Goal: Transaction & Acquisition: Book appointment/travel/reservation

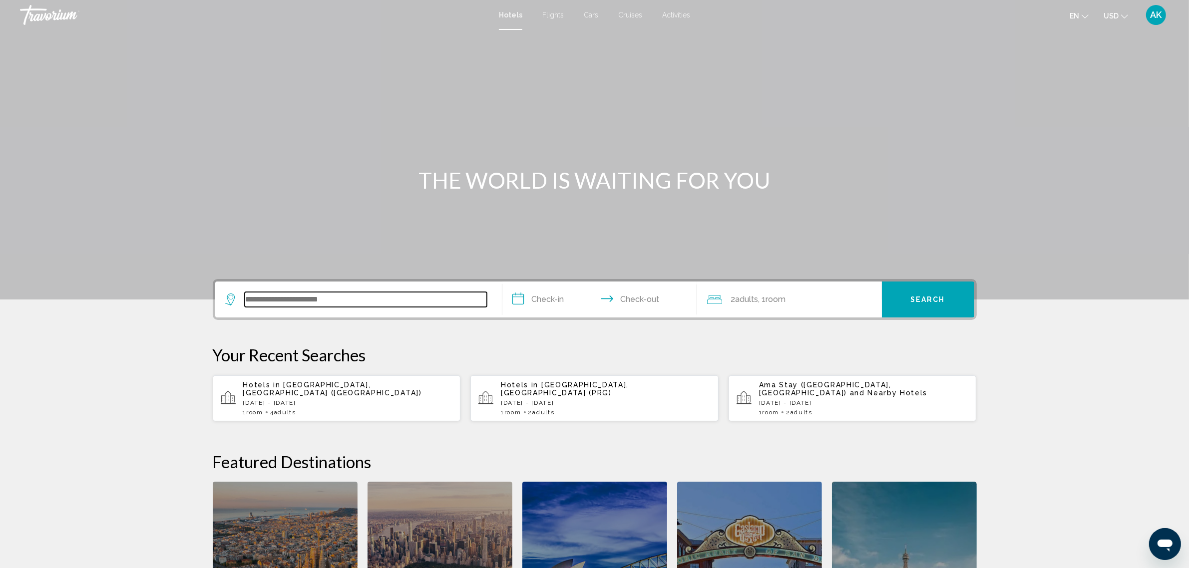
click at [306, 298] on input "Search widget" at bounding box center [366, 299] width 242 height 15
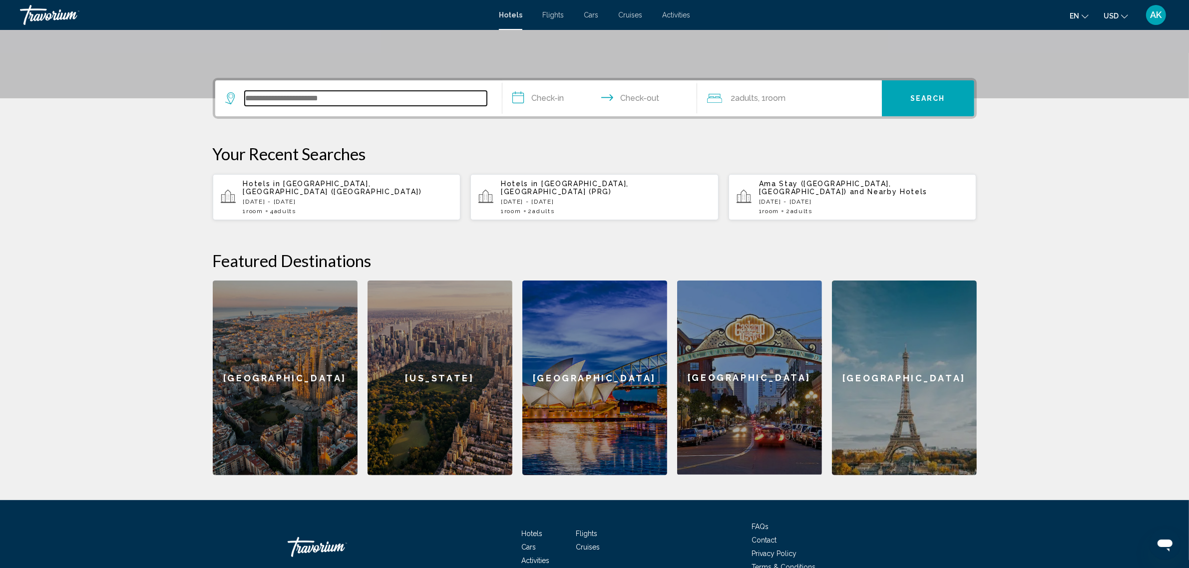
scroll to position [246, 0]
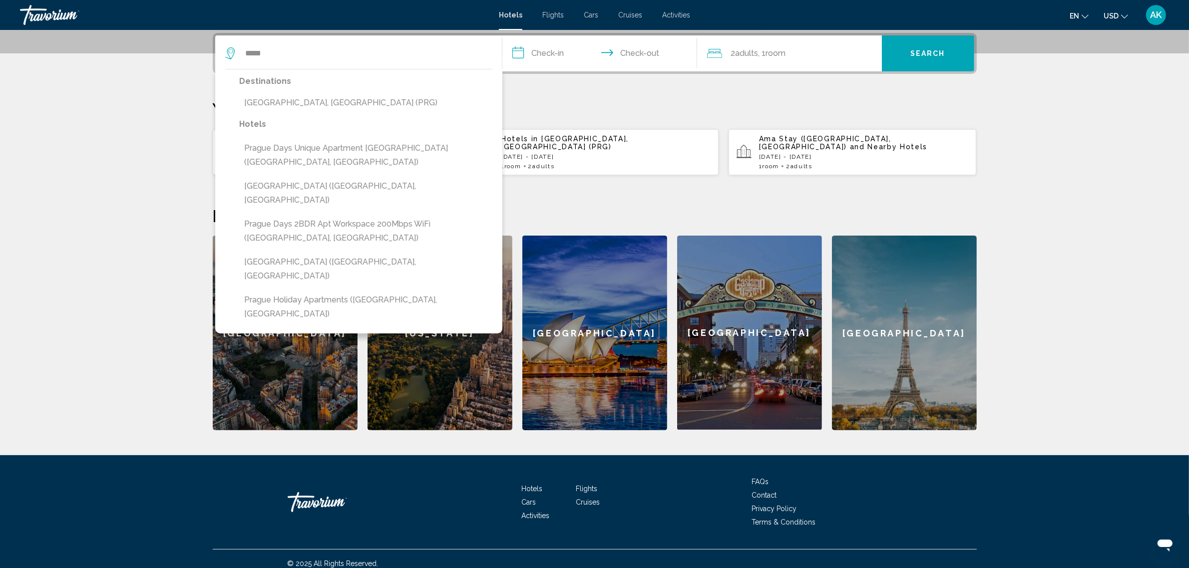
click at [299, 101] on button "[GEOGRAPHIC_DATA], [GEOGRAPHIC_DATA] (PRG)" at bounding box center [366, 102] width 253 height 19
type input "**********"
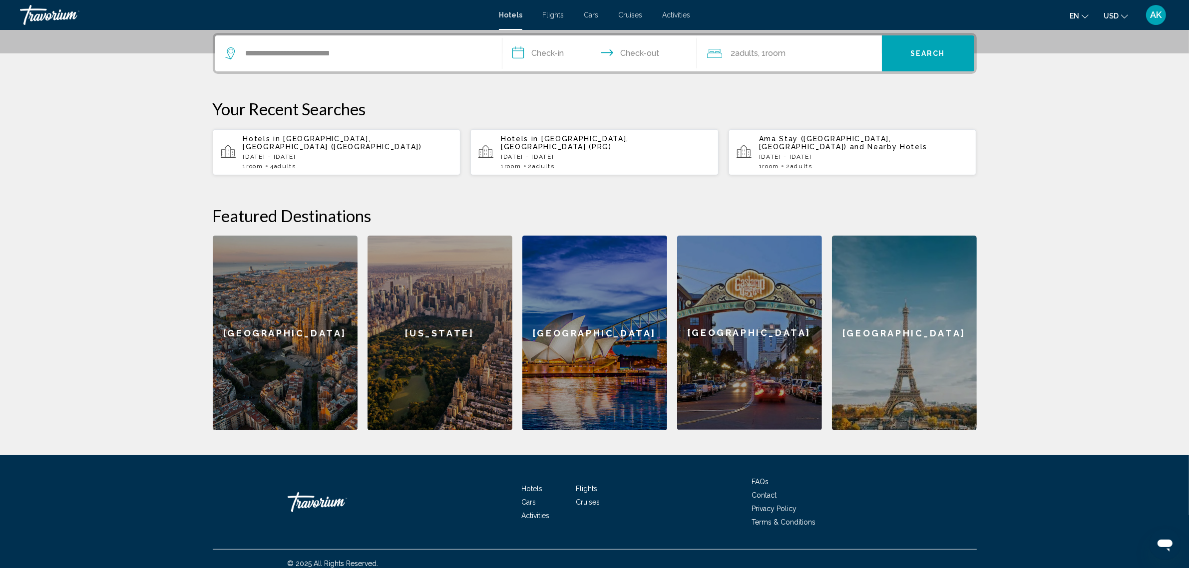
click at [547, 56] on input "**********" at bounding box center [601, 54] width 199 height 39
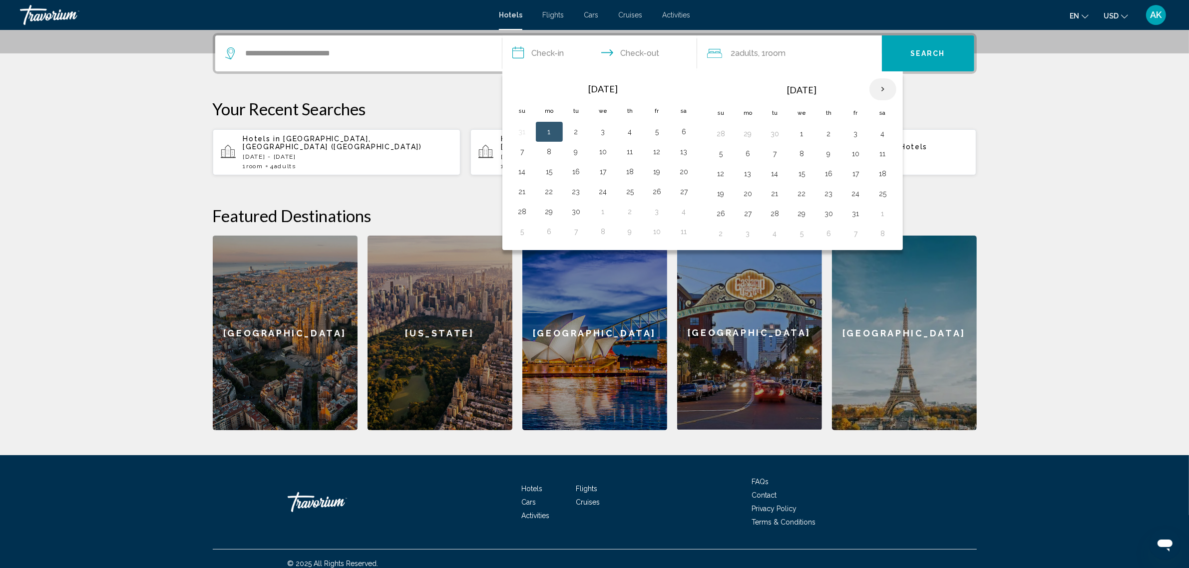
click at [882, 80] on th "Next month" at bounding box center [882, 89] width 27 height 22
click at [882, 81] on th "Next month" at bounding box center [882, 89] width 27 height 22
click at [833, 136] on button "1" at bounding box center [829, 134] width 16 height 14
click at [887, 135] on button "3" at bounding box center [883, 134] width 16 height 14
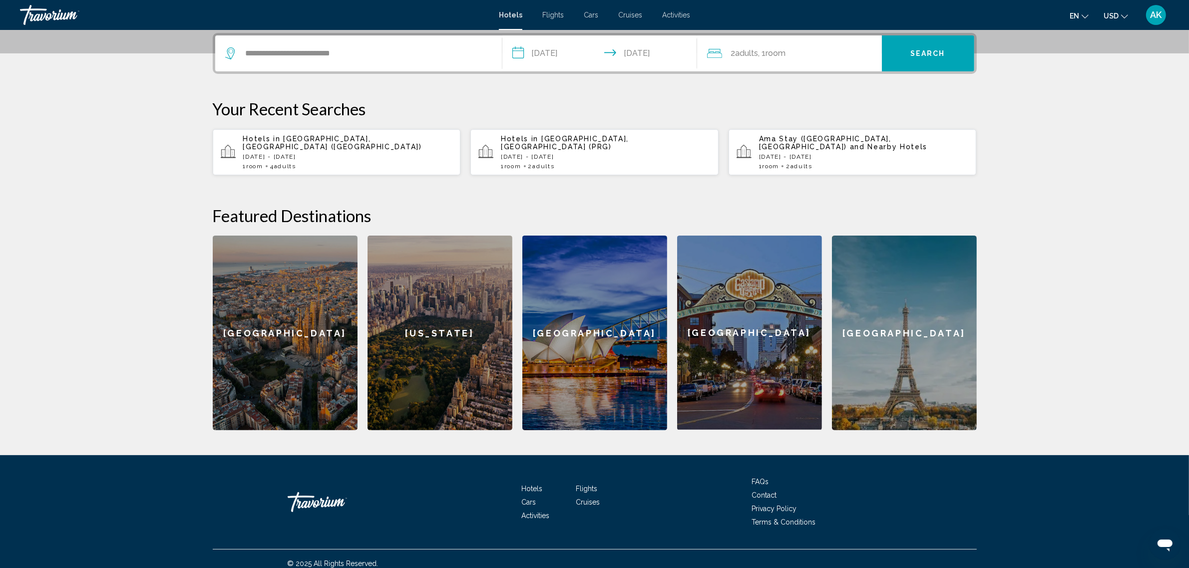
click at [645, 55] on input "**********" at bounding box center [601, 54] width 199 height 39
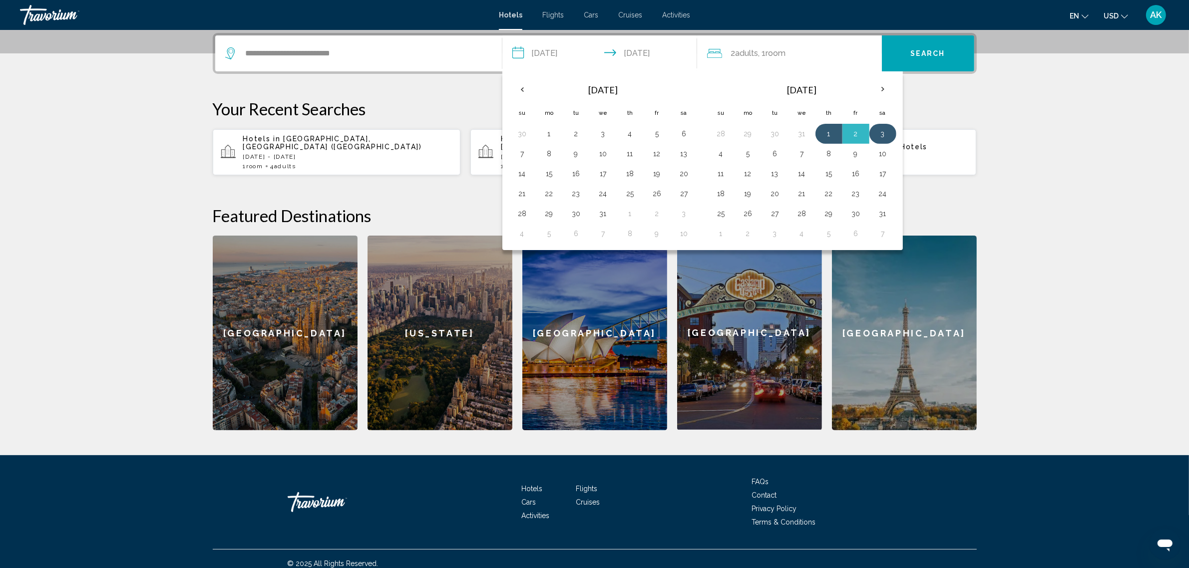
click at [882, 129] on button "3" at bounding box center [883, 134] width 16 height 14
click at [778, 154] on button "6" at bounding box center [775, 154] width 16 height 14
type input "**********"
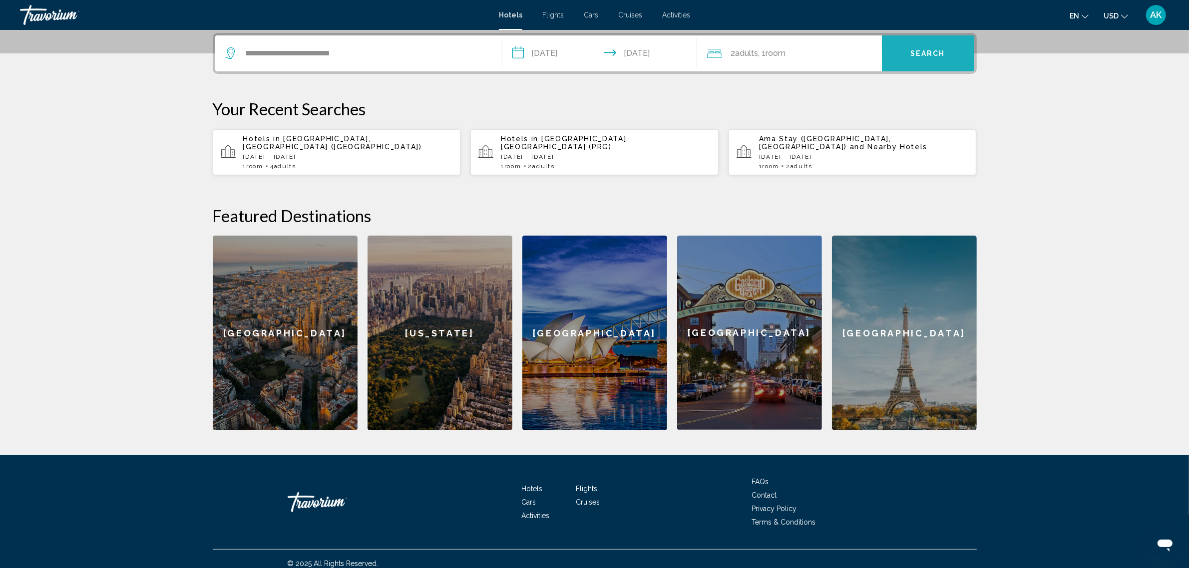
click at [924, 51] on span "Search" at bounding box center [927, 54] width 35 height 8
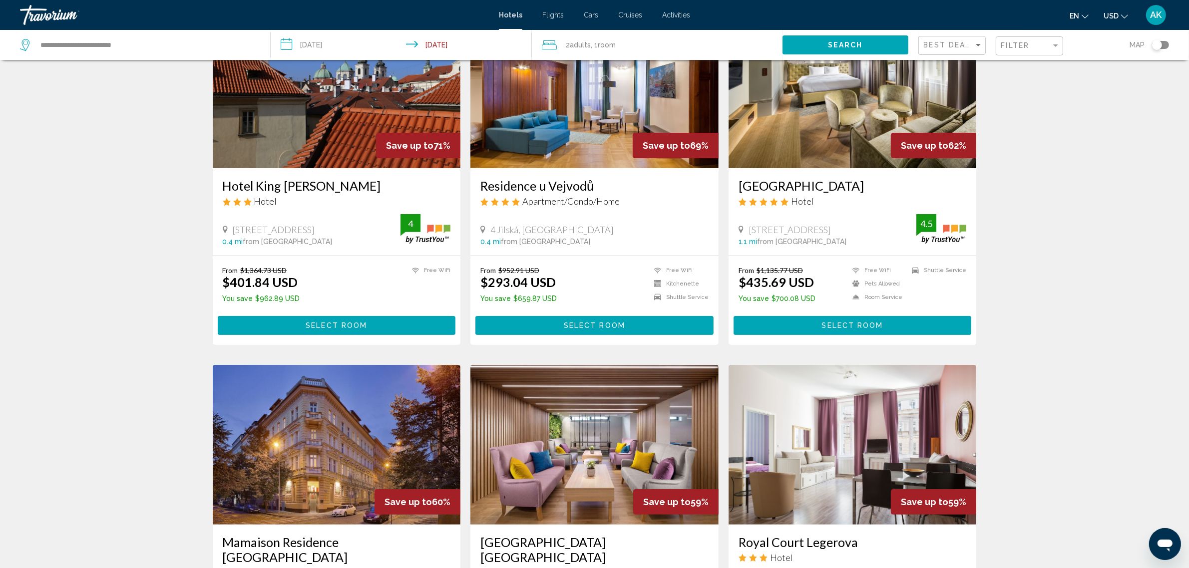
scroll to position [62, 0]
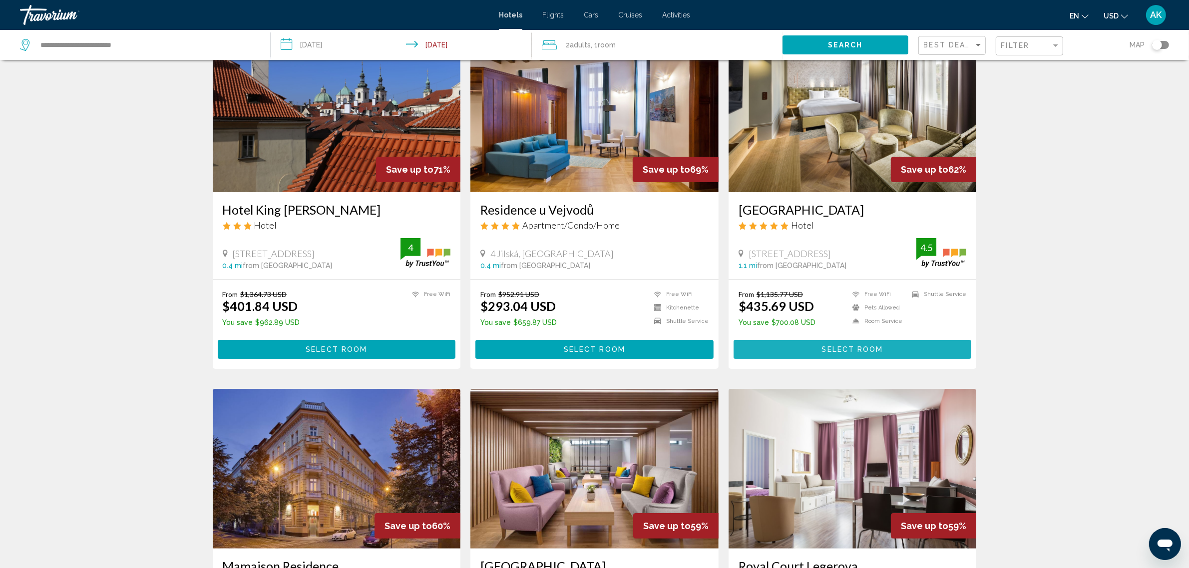
click at [839, 347] on span "Select Room" at bounding box center [852, 350] width 61 height 8
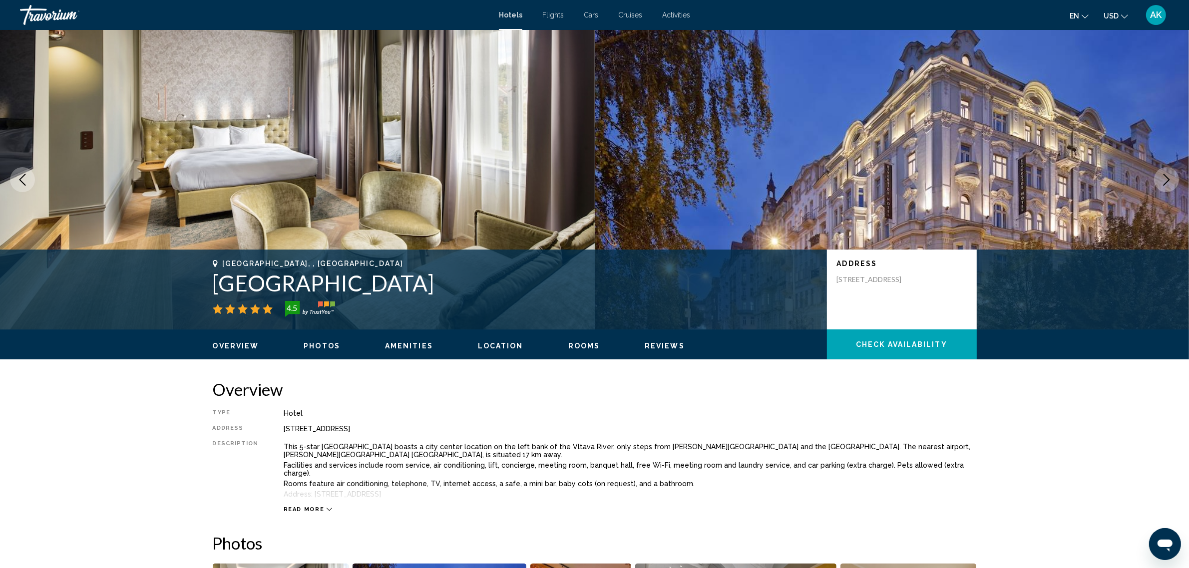
click at [922, 338] on button "Check Availability" at bounding box center [902, 345] width 150 height 30
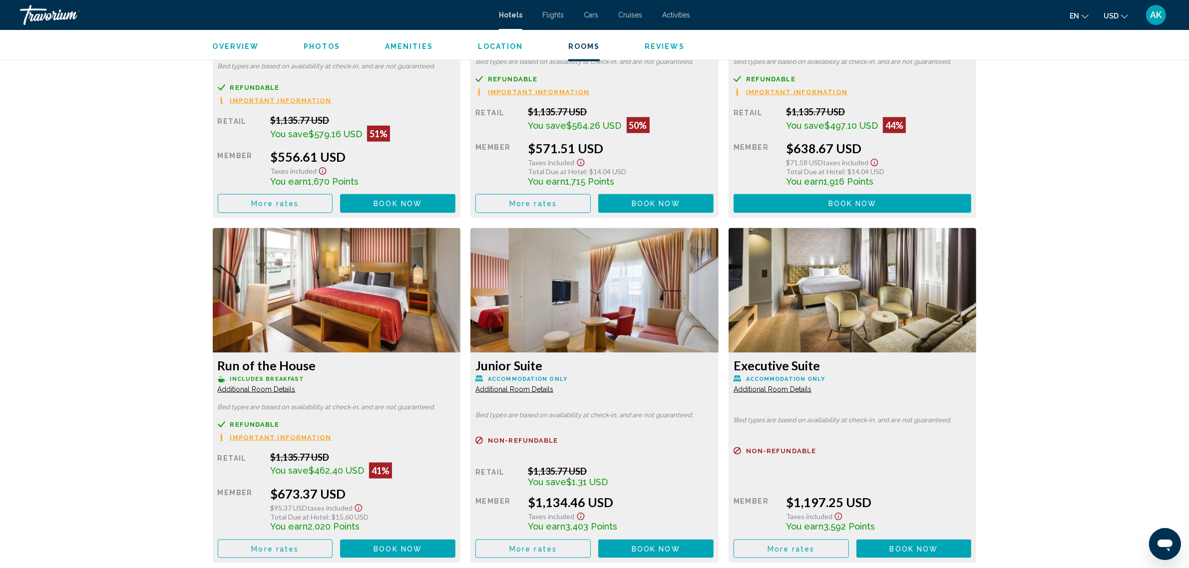
scroll to position [1866, 0]
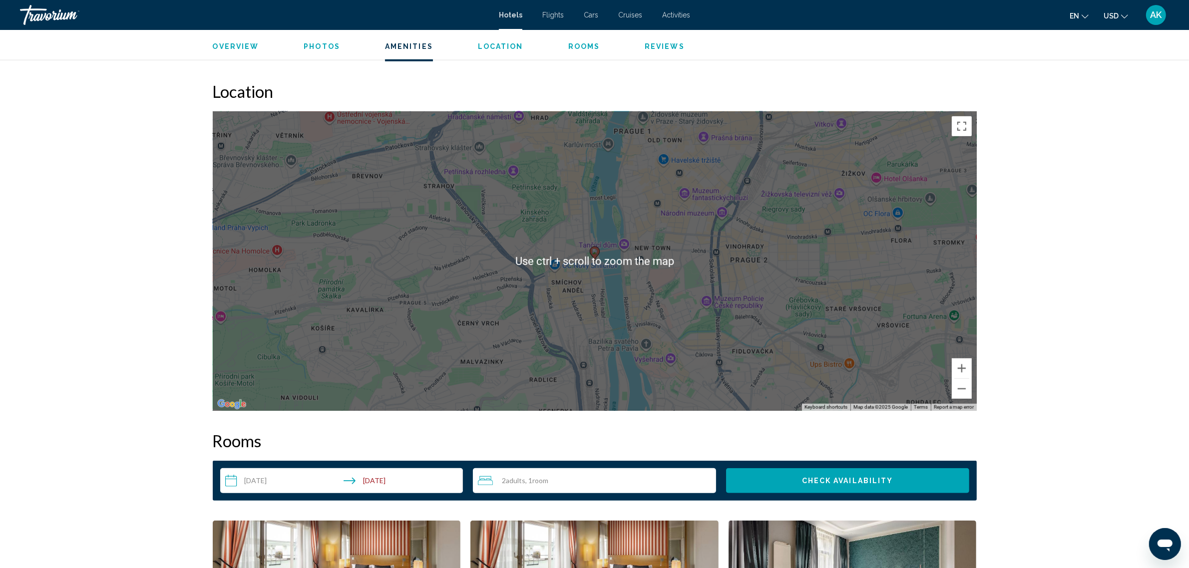
scroll to position [867, 0]
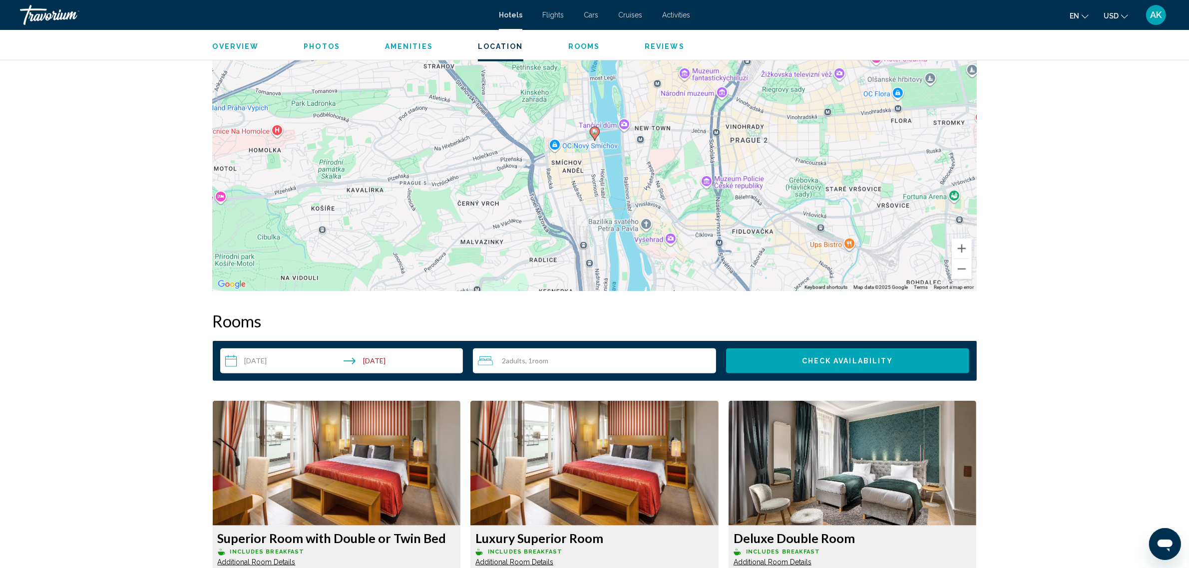
scroll to position [992, 0]
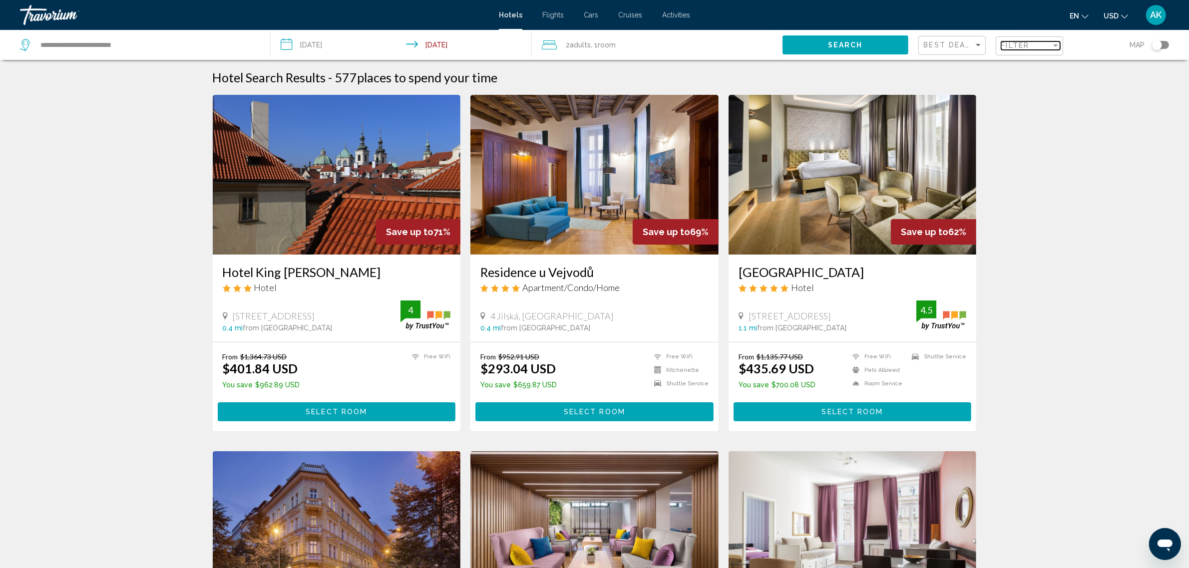
click at [1042, 49] on div "Filter" at bounding box center [1026, 45] width 50 height 8
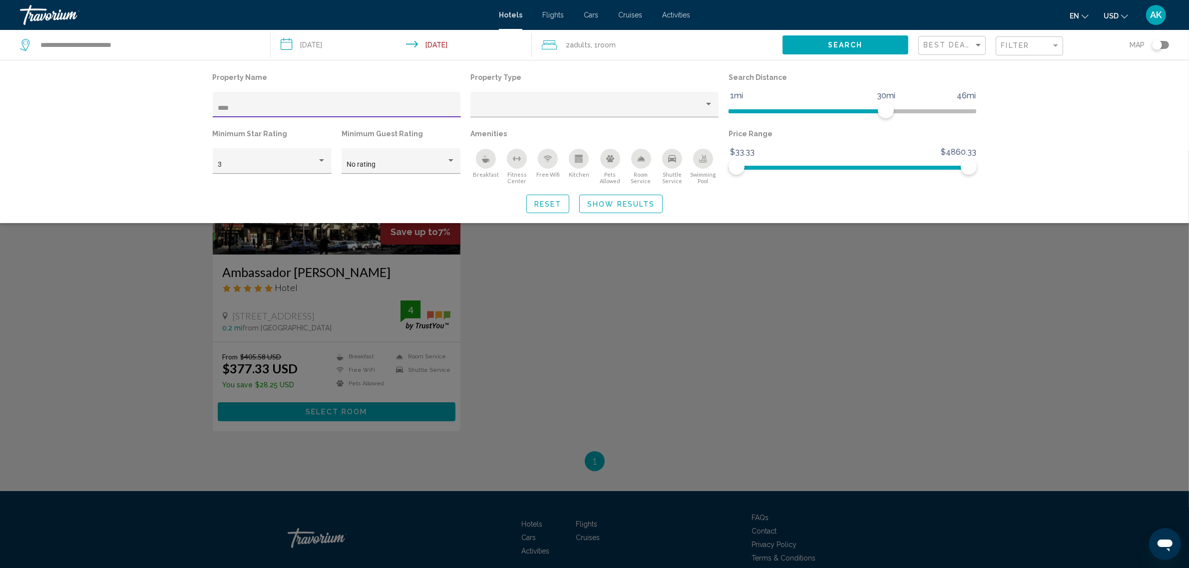
type input "****"
click at [87, 365] on div "Search widget" at bounding box center [594, 359] width 1189 height 419
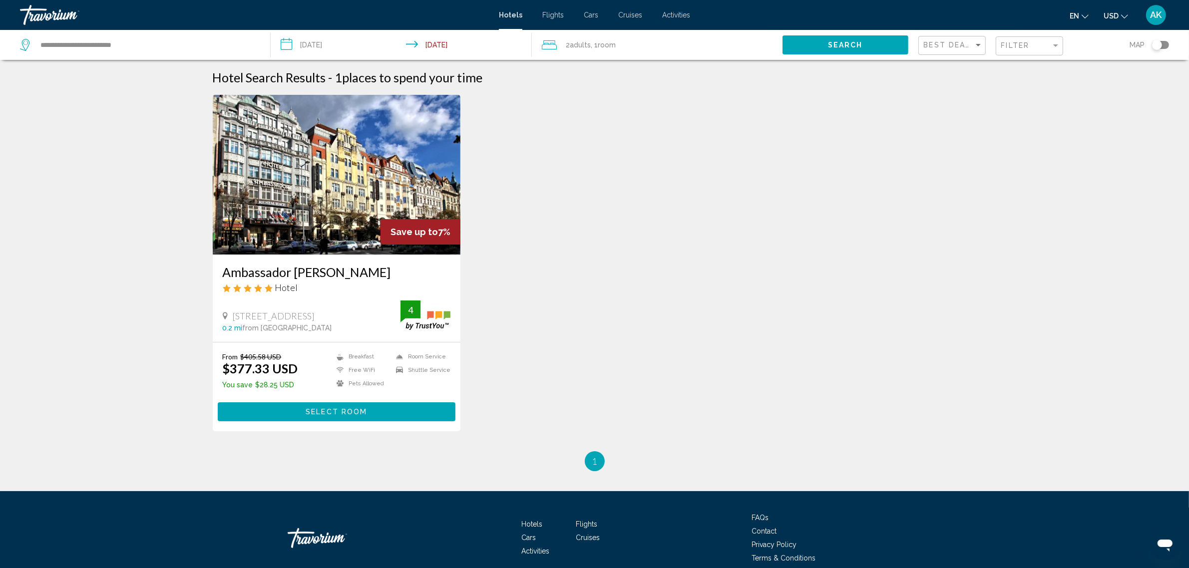
click at [273, 176] on img "Main content" at bounding box center [337, 175] width 248 height 160
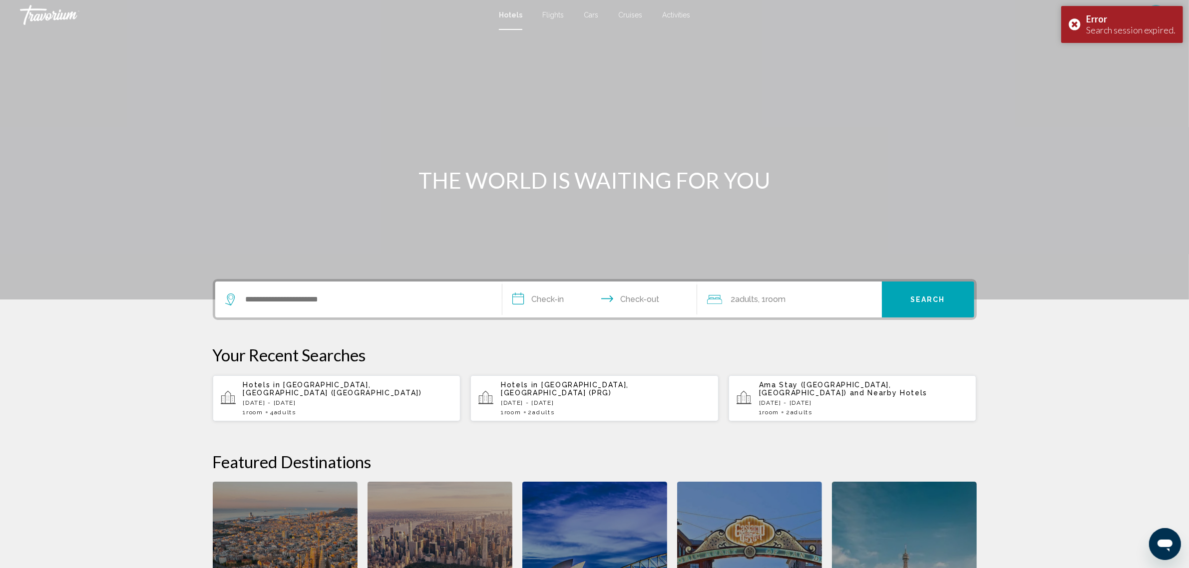
click at [501, 400] on p "[DATE] - [DATE]" at bounding box center [606, 403] width 210 height 7
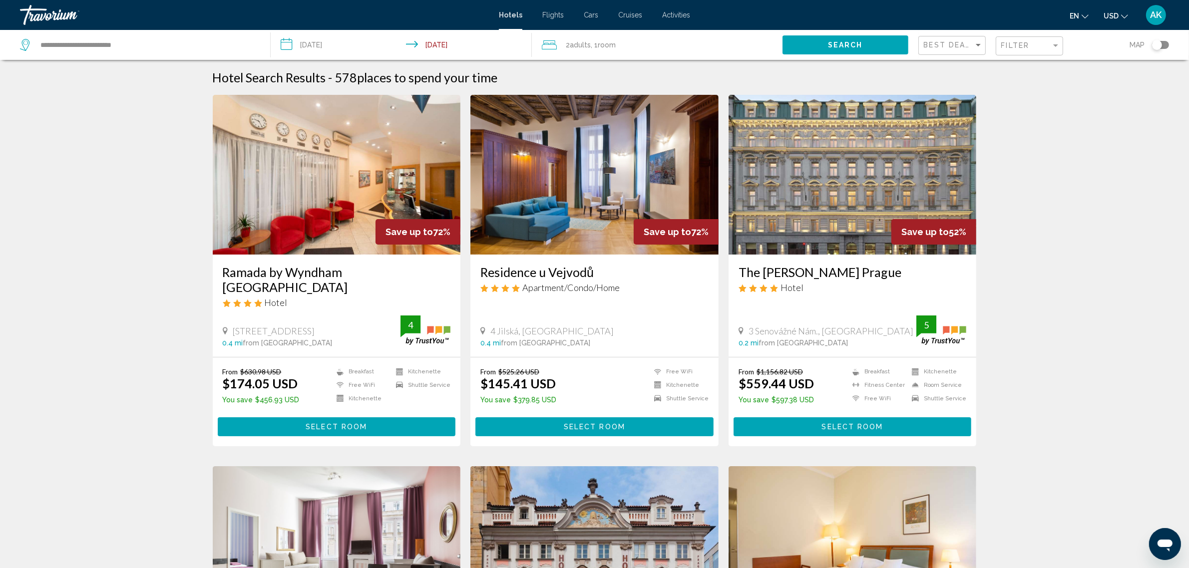
click at [323, 46] on input "**********" at bounding box center [403, 46] width 265 height 33
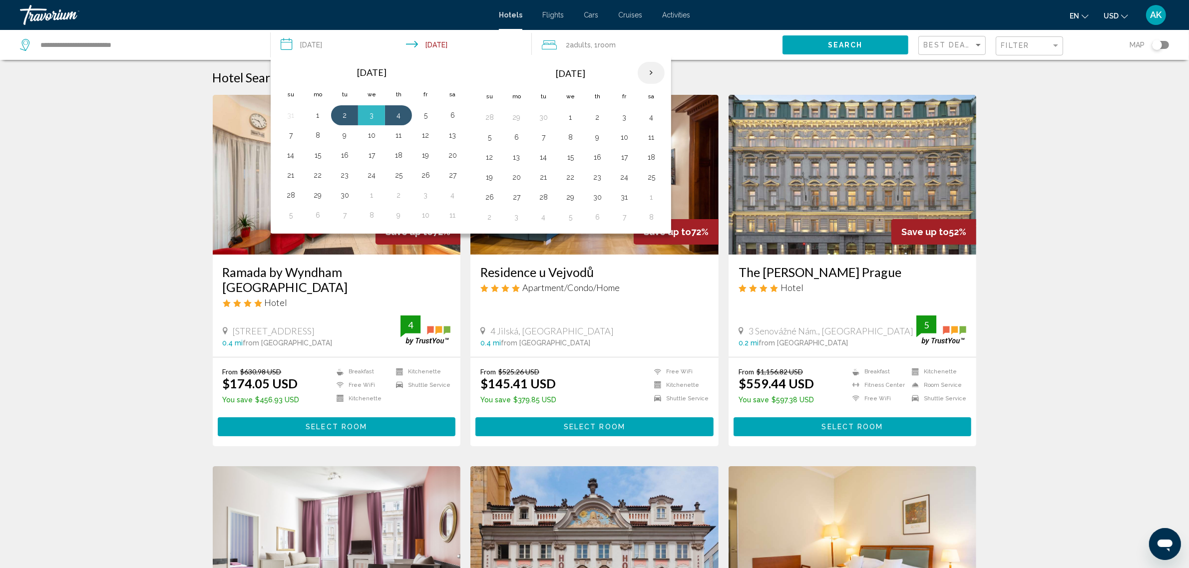
click at [648, 70] on th "Next month" at bounding box center [651, 73] width 27 height 22
click at [653, 71] on th "Next month" at bounding box center [651, 73] width 27 height 22
click at [655, 116] on button "3" at bounding box center [651, 117] width 16 height 14
click at [551, 138] on button "6" at bounding box center [543, 137] width 16 height 14
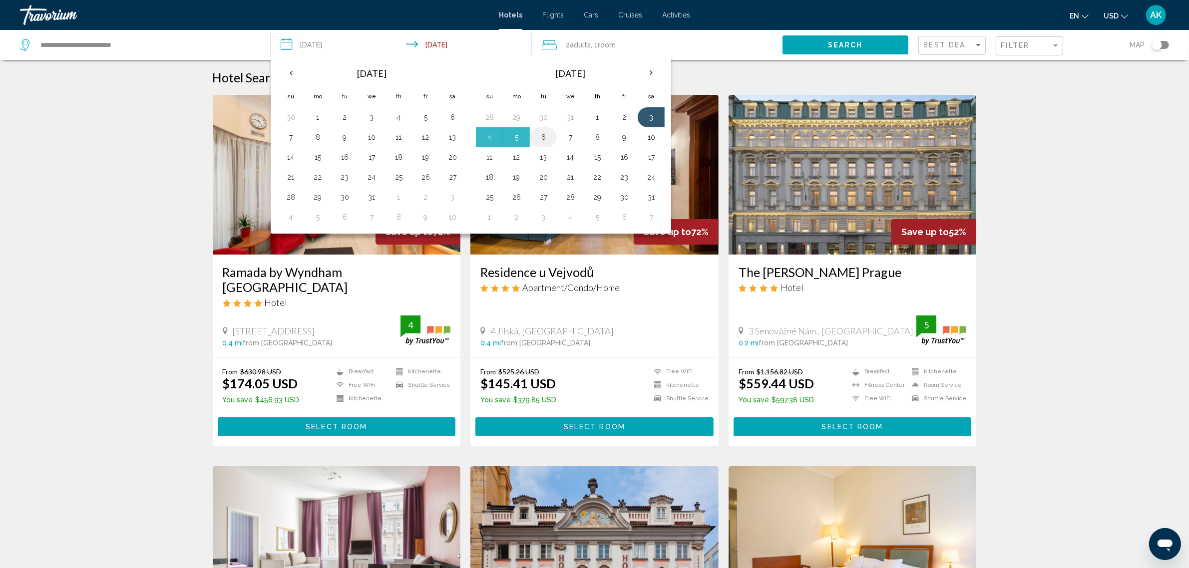
type input "**********"
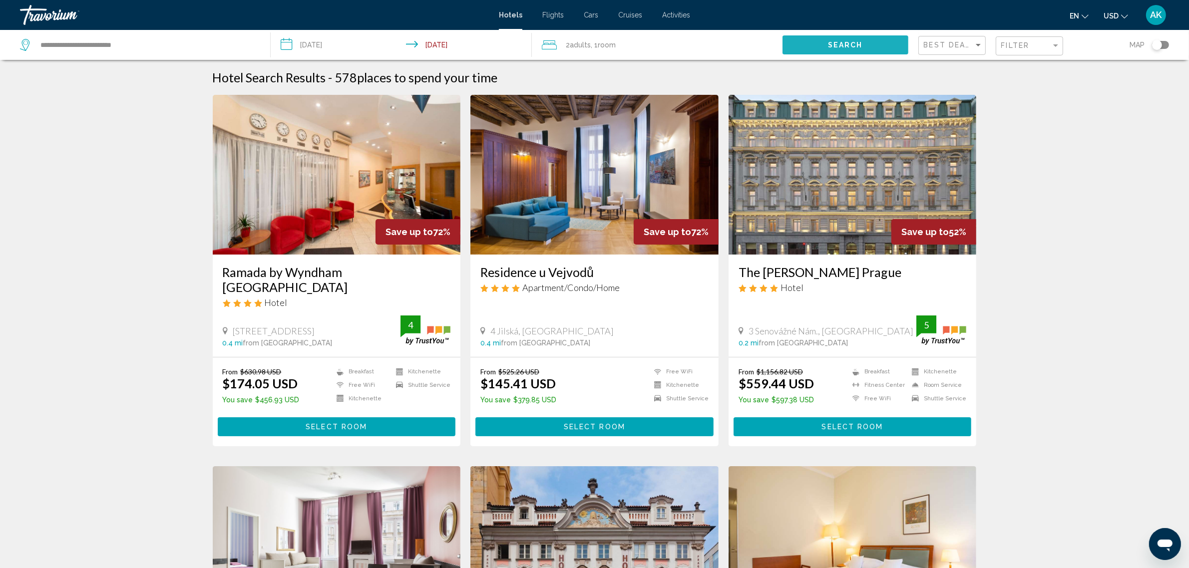
click at [822, 47] on button "Search" at bounding box center [845, 44] width 125 height 18
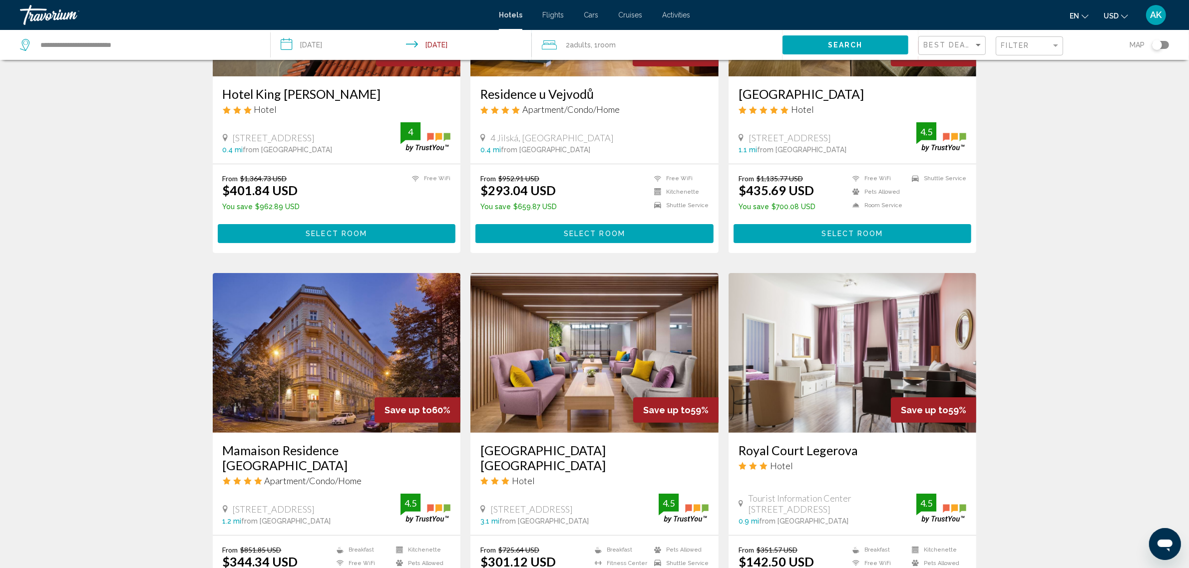
scroll to position [187, 0]
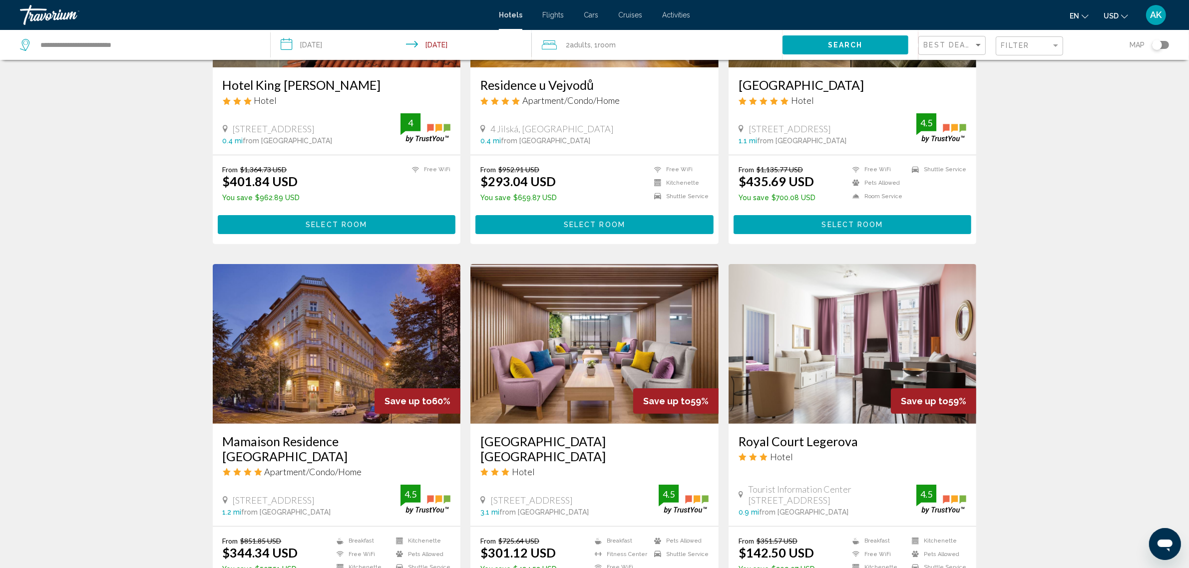
drag, startPoint x: 307, startPoint y: 488, endPoint x: 233, endPoint y: 484, distance: 74.0
click at [233, 495] on span "[STREET_ADDRESS]" at bounding box center [274, 500] width 82 height 11
copy span "[STREET_ADDRESS]"
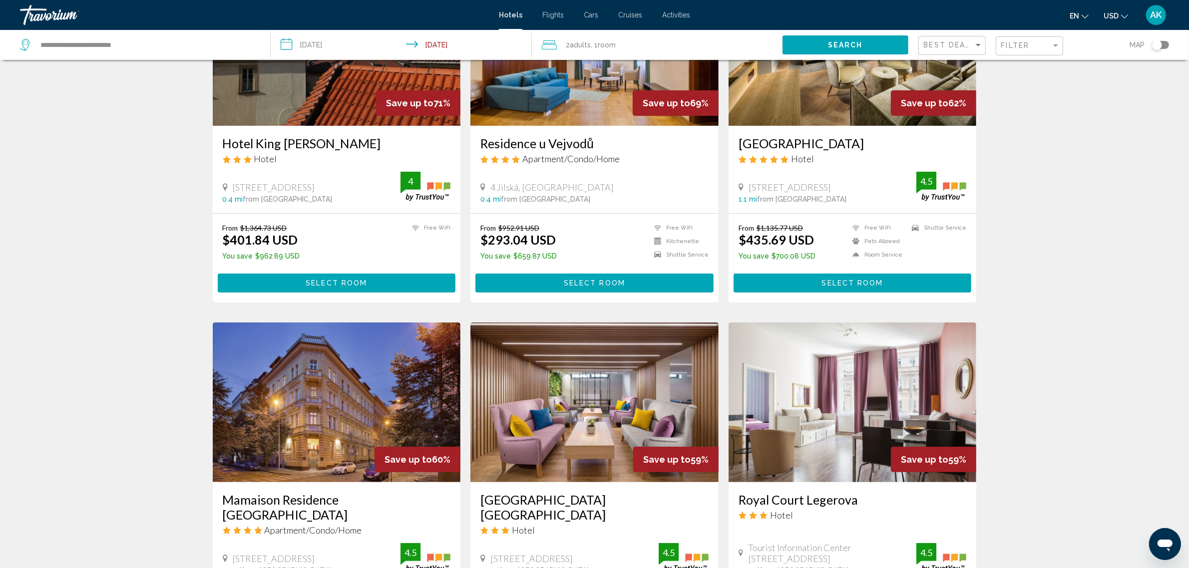
scroll to position [125, 0]
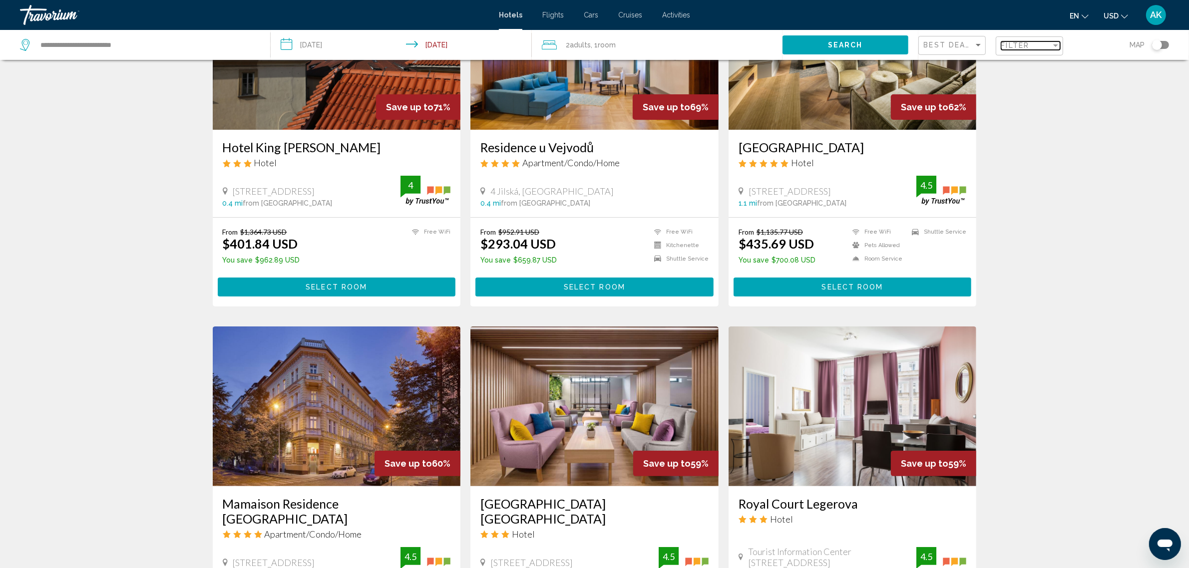
drag, startPoint x: 1018, startPoint y: 43, endPoint x: 978, endPoint y: 59, distance: 43.0
click at [1018, 43] on span "Filter" at bounding box center [1015, 45] width 28 height 8
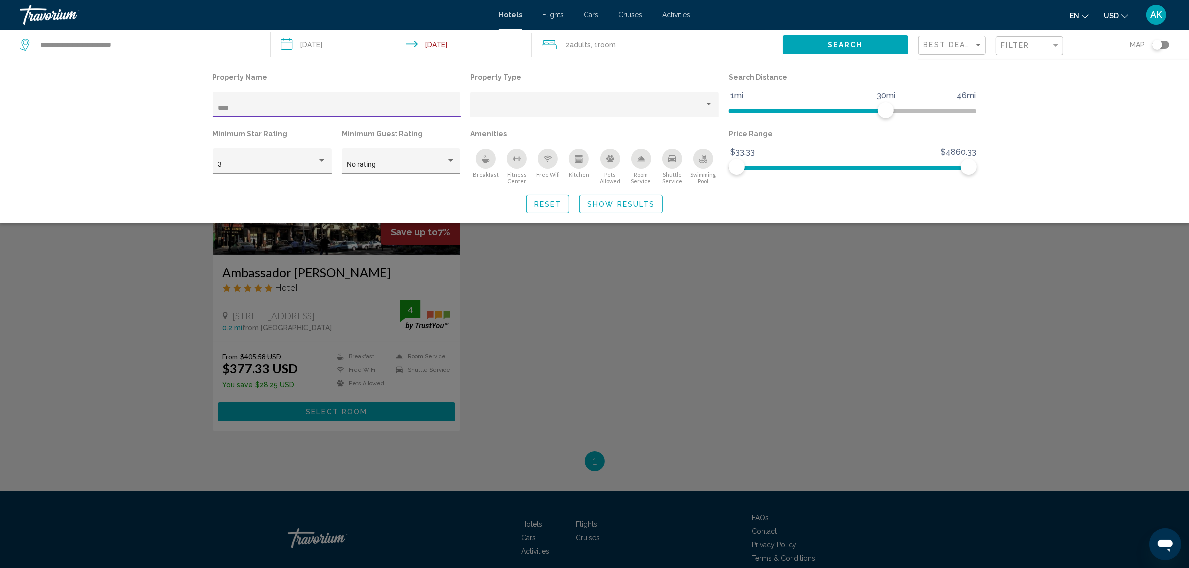
type input "****"
click at [256, 254] on div "Search widget" at bounding box center [594, 359] width 1189 height 419
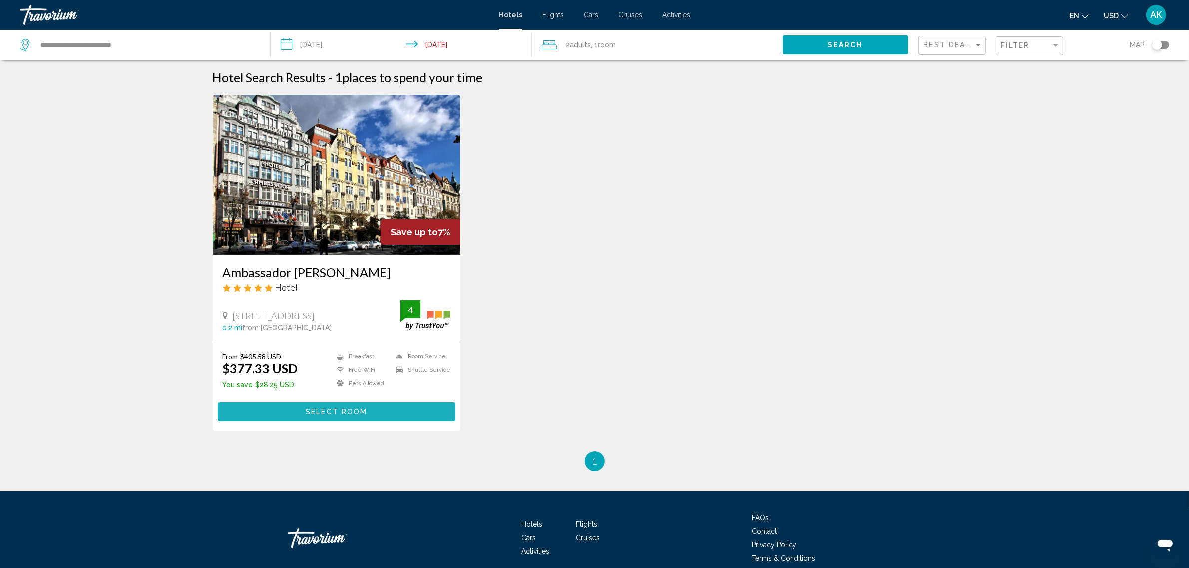
click at [364, 409] on span "Select Room" at bounding box center [336, 413] width 61 height 8
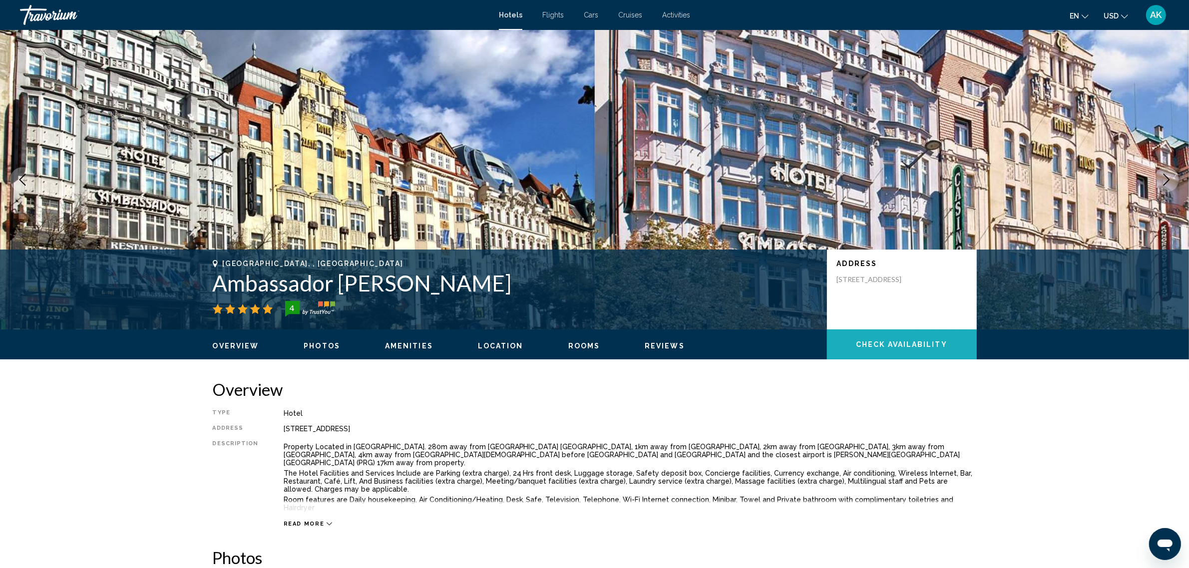
click at [903, 351] on button "Check Availability" at bounding box center [902, 345] width 150 height 30
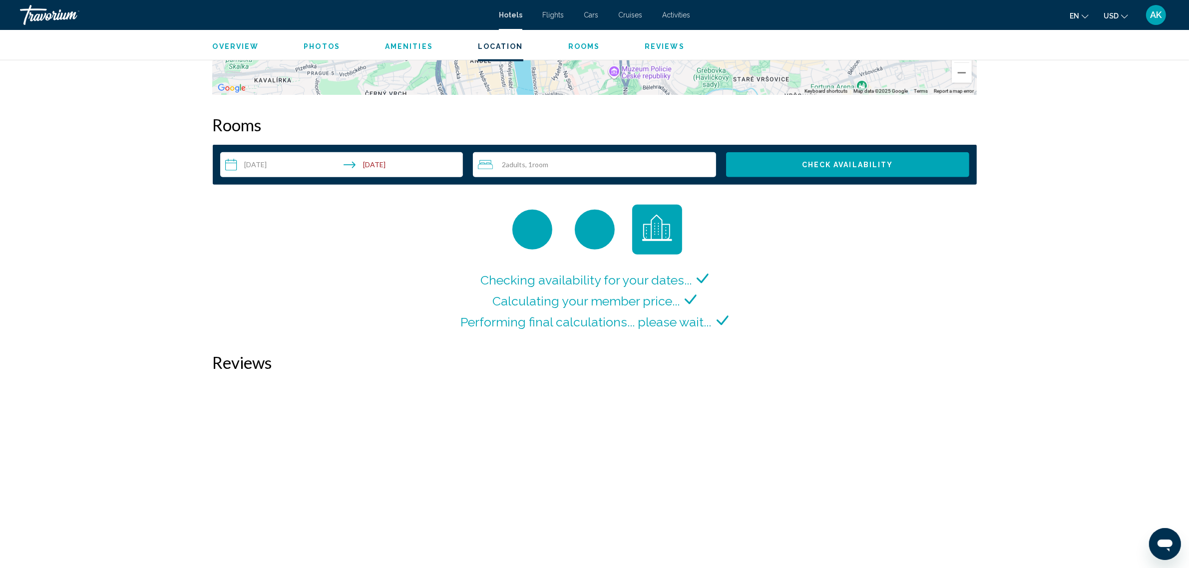
scroll to position [1224, 0]
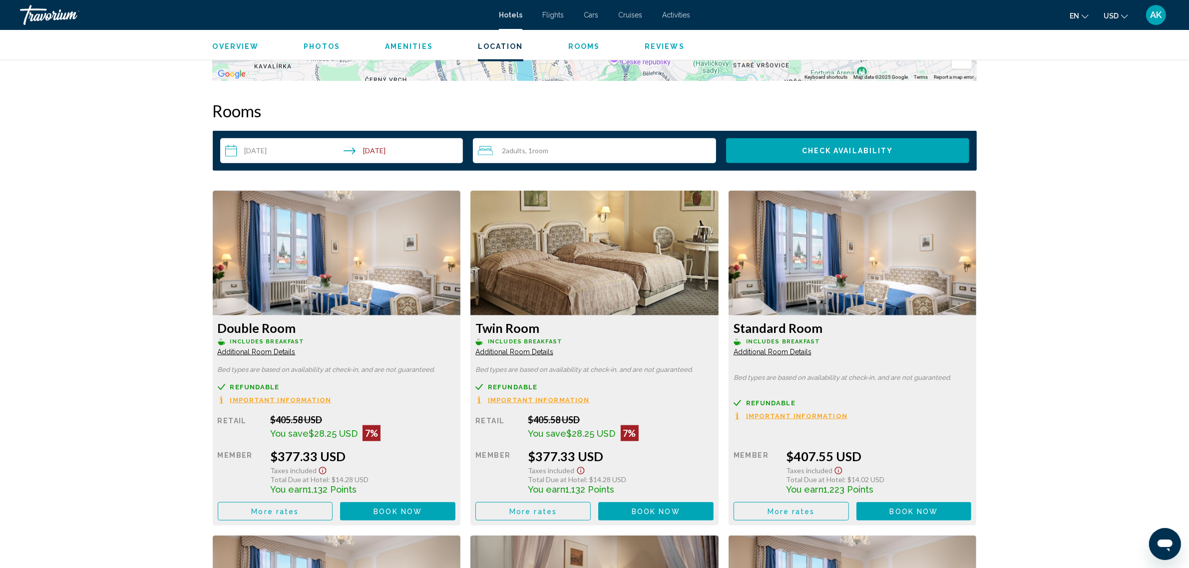
click at [296, 348] on span "Additional Room Details" at bounding box center [257, 352] width 78 height 8
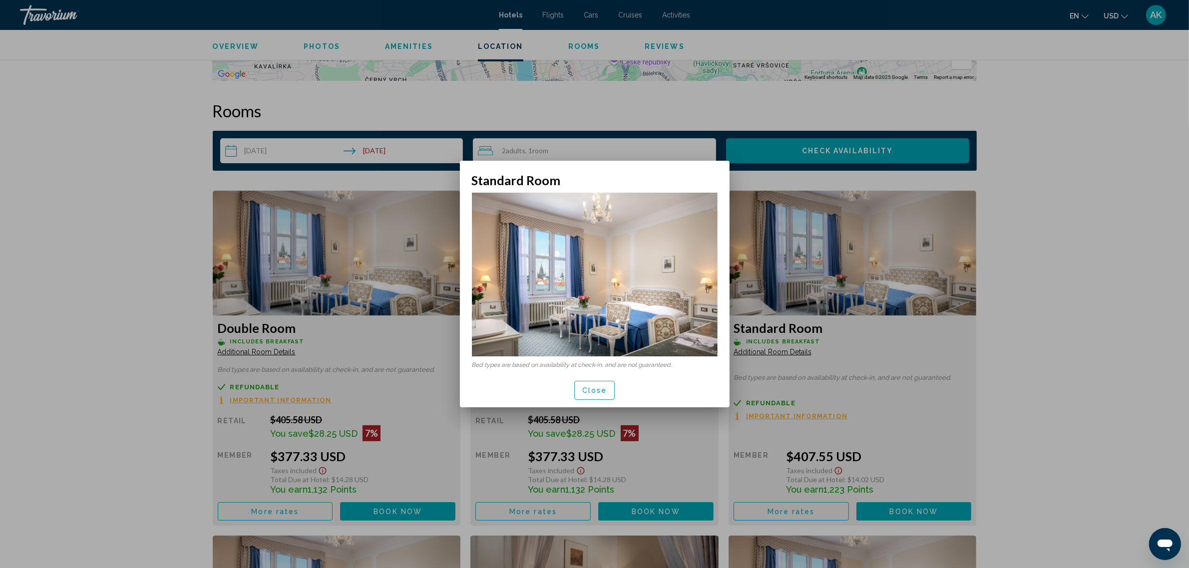
scroll to position [0, 0]
click at [603, 391] on span "Close" at bounding box center [594, 391] width 25 height 8
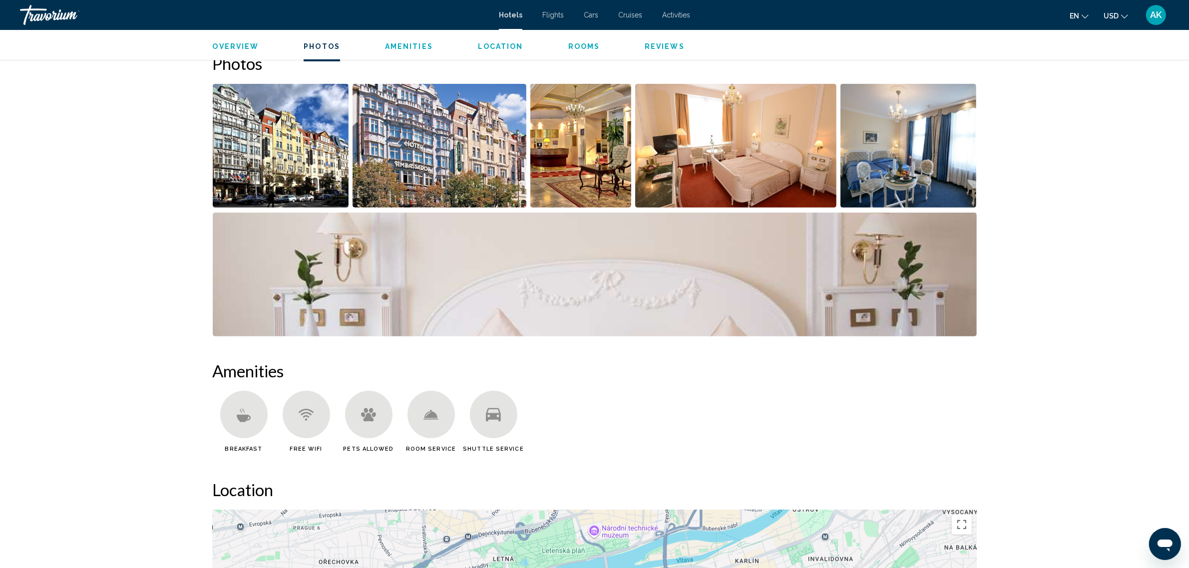
scroll to position [474, 0]
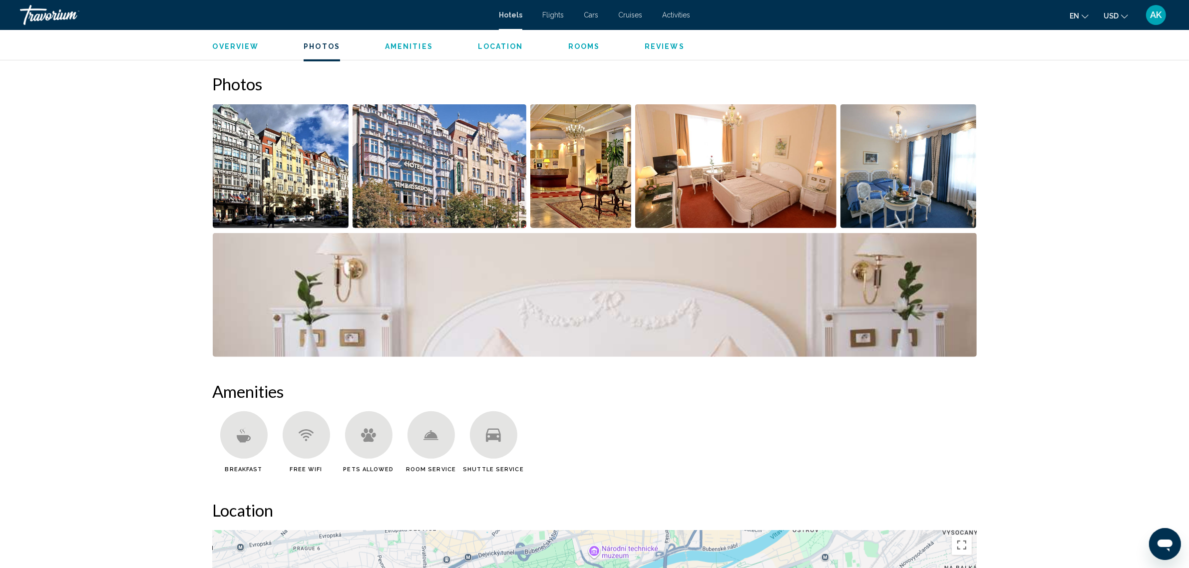
click at [291, 177] on img "Open full-screen image slider" at bounding box center [281, 166] width 136 height 124
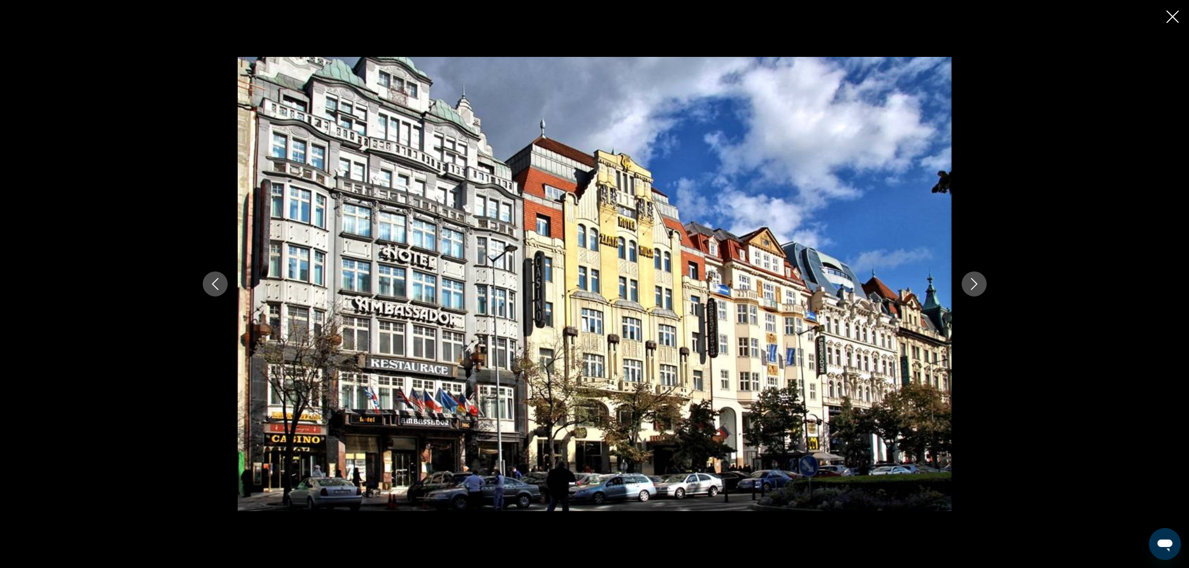
click at [974, 283] on icon "Next image" at bounding box center [974, 284] width 12 height 12
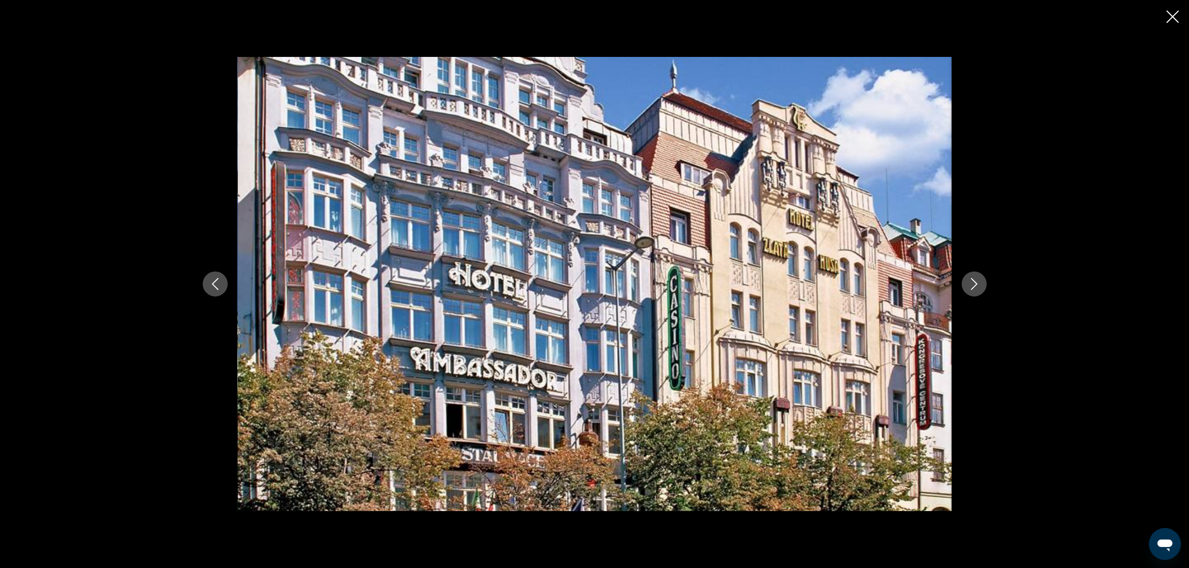
click at [977, 283] on icon "Next image" at bounding box center [974, 284] width 12 height 12
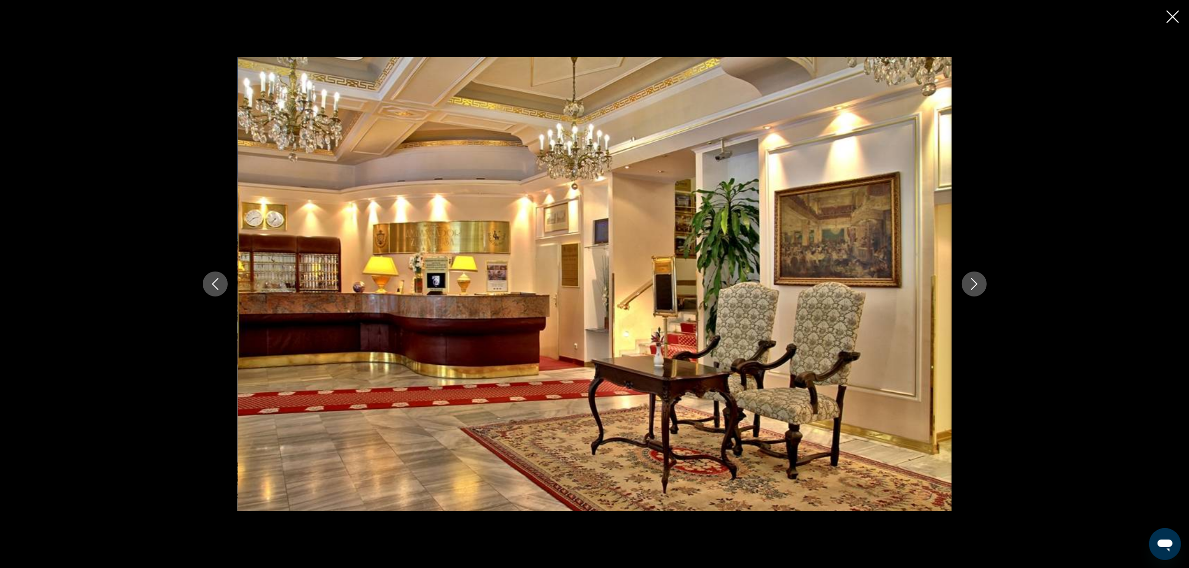
click at [977, 283] on icon "Next image" at bounding box center [974, 284] width 12 height 12
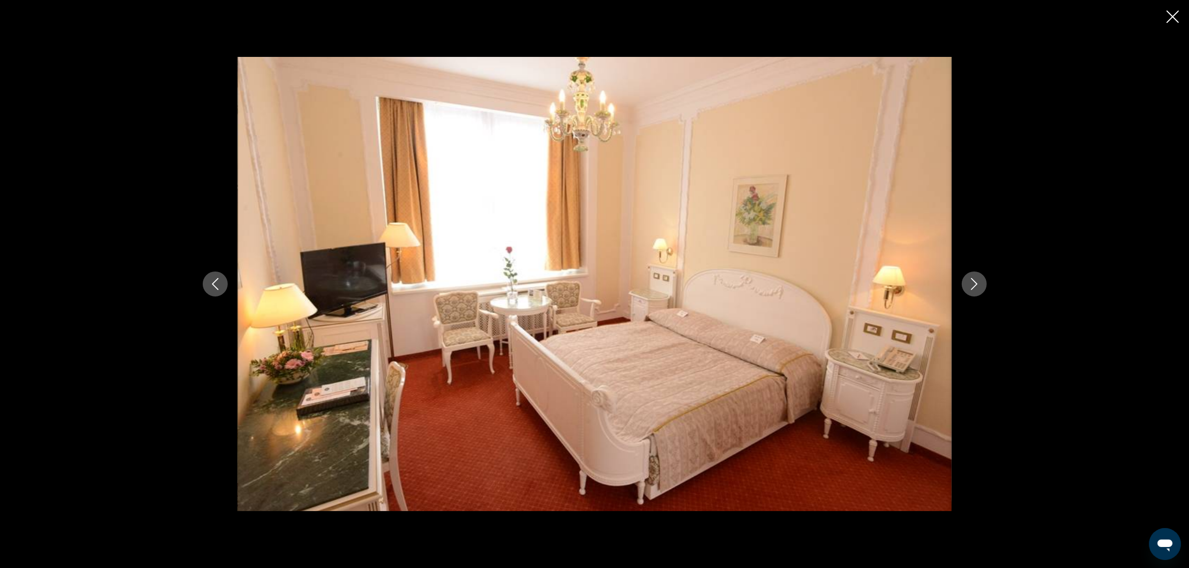
click at [977, 283] on icon "Next image" at bounding box center [974, 284] width 12 height 12
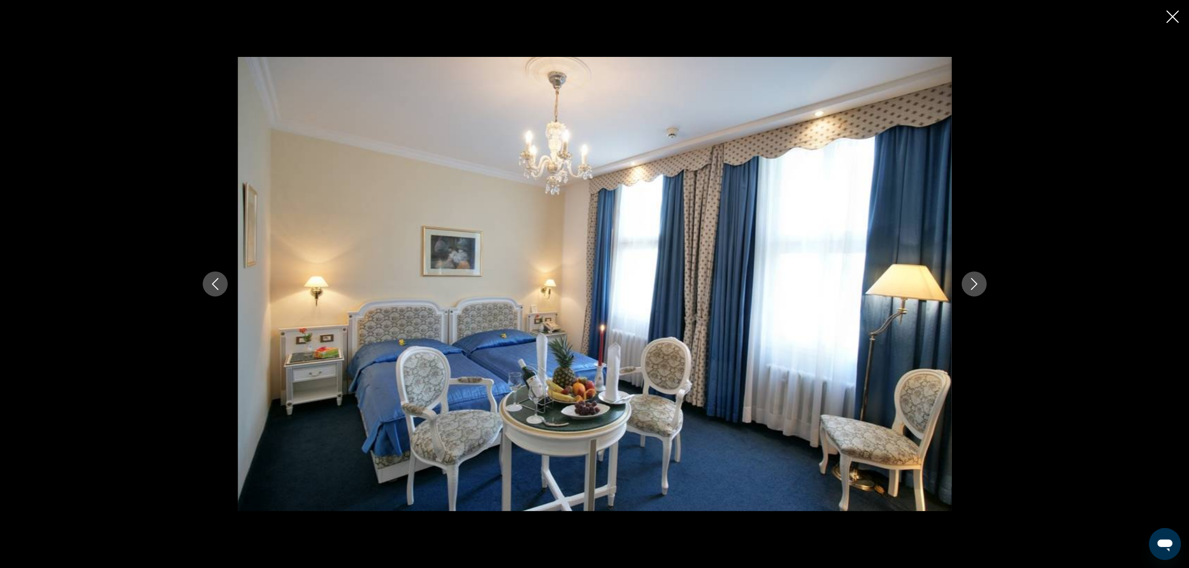
click at [977, 283] on icon "Next image" at bounding box center [974, 284] width 12 height 12
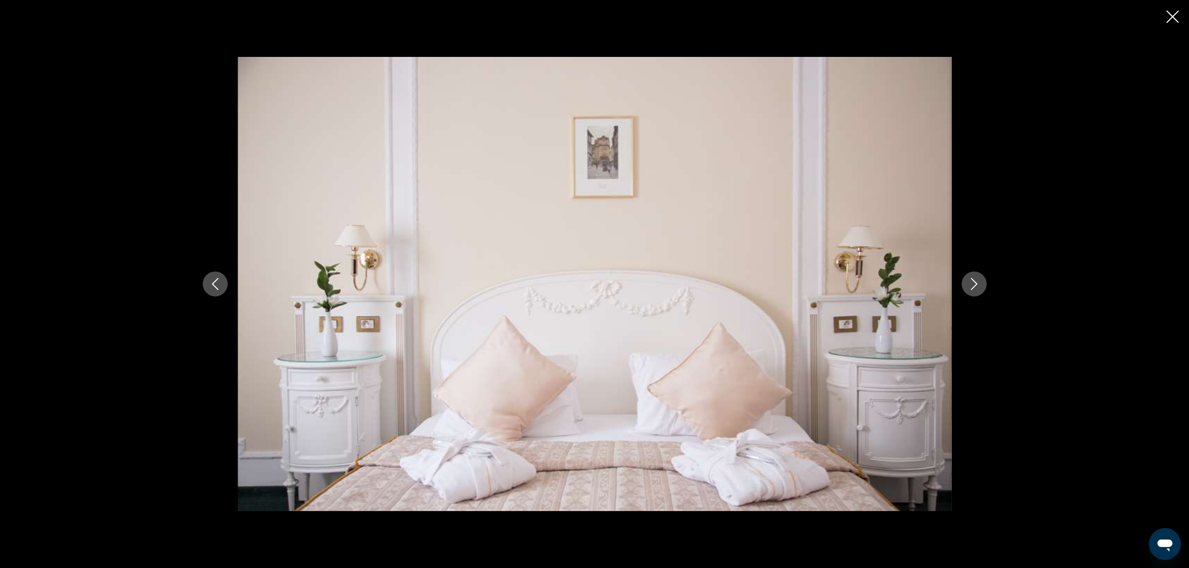
click at [977, 283] on icon "Next image" at bounding box center [974, 284] width 12 height 12
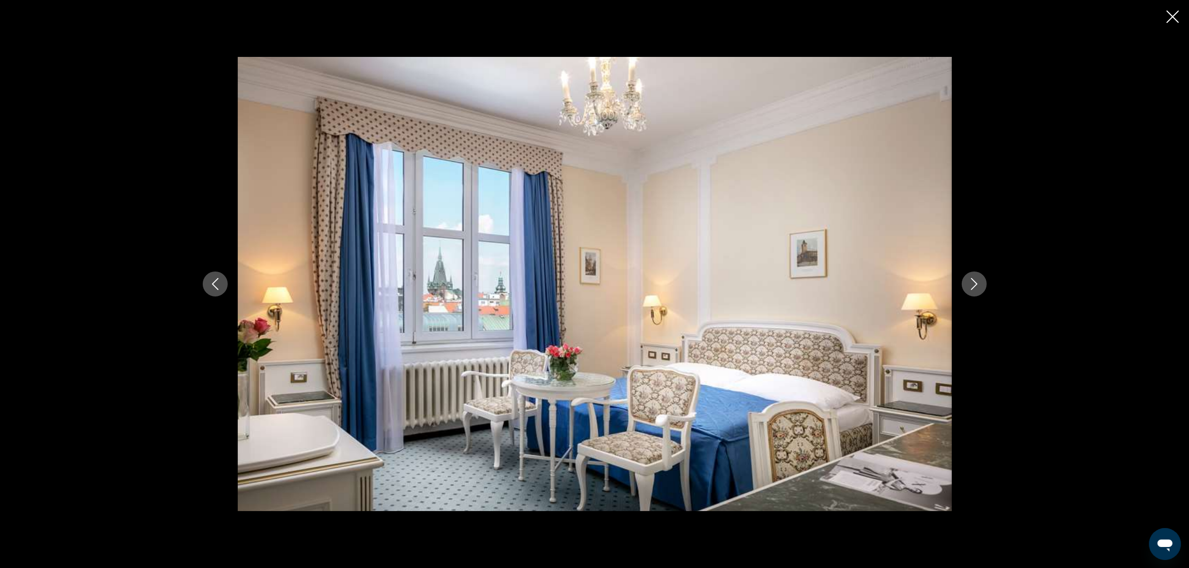
click at [977, 283] on icon "Next image" at bounding box center [974, 284] width 12 height 12
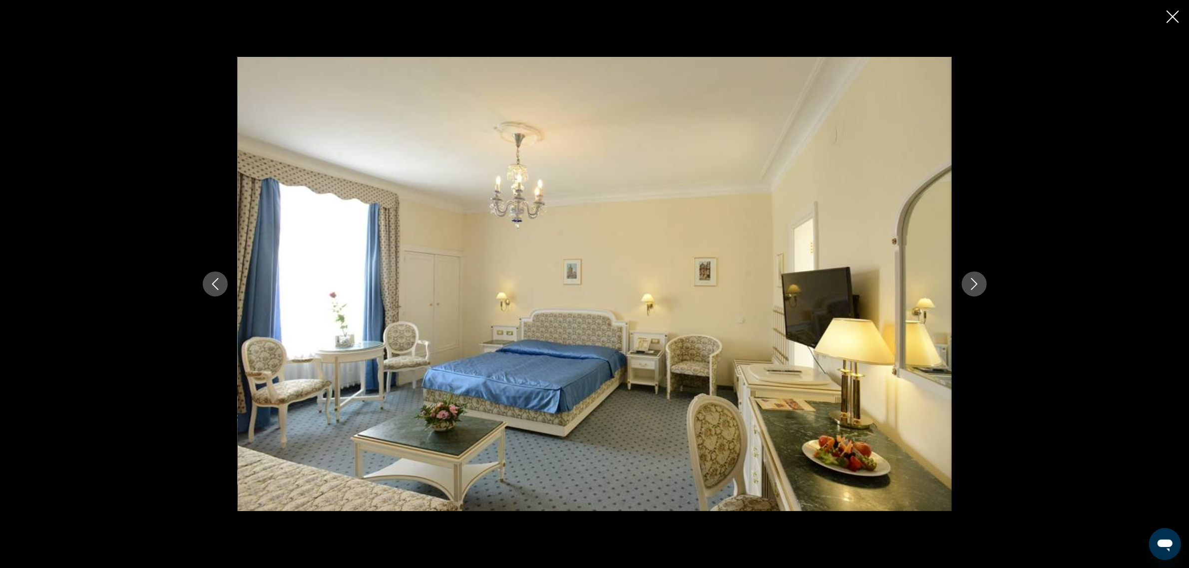
click at [977, 283] on icon "Next image" at bounding box center [974, 284] width 12 height 12
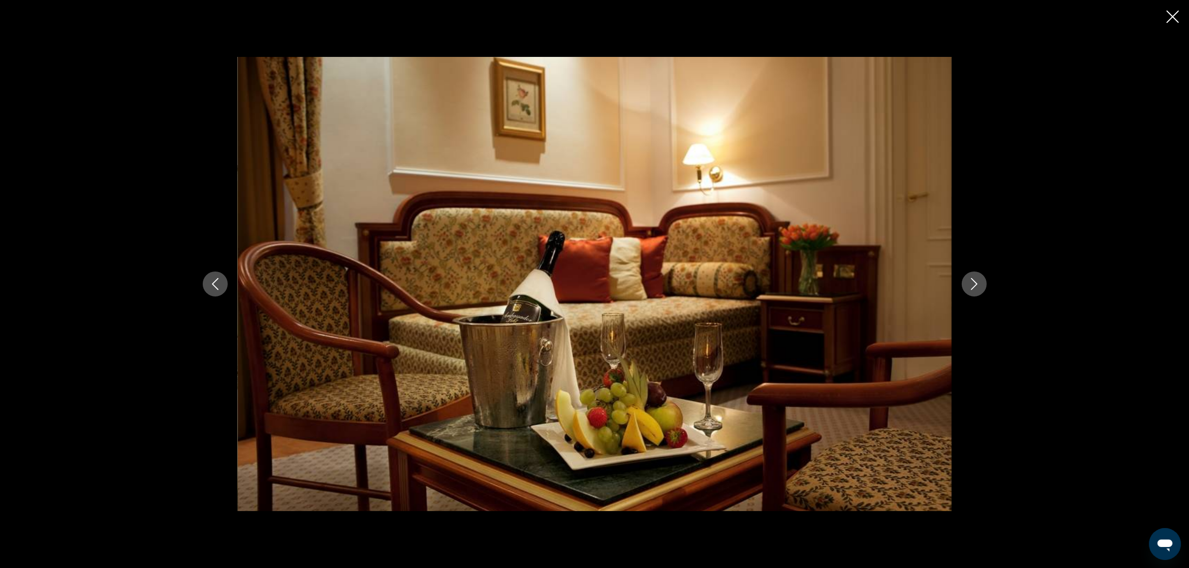
click at [977, 283] on icon "Next image" at bounding box center [974, 284] width 12 height 12
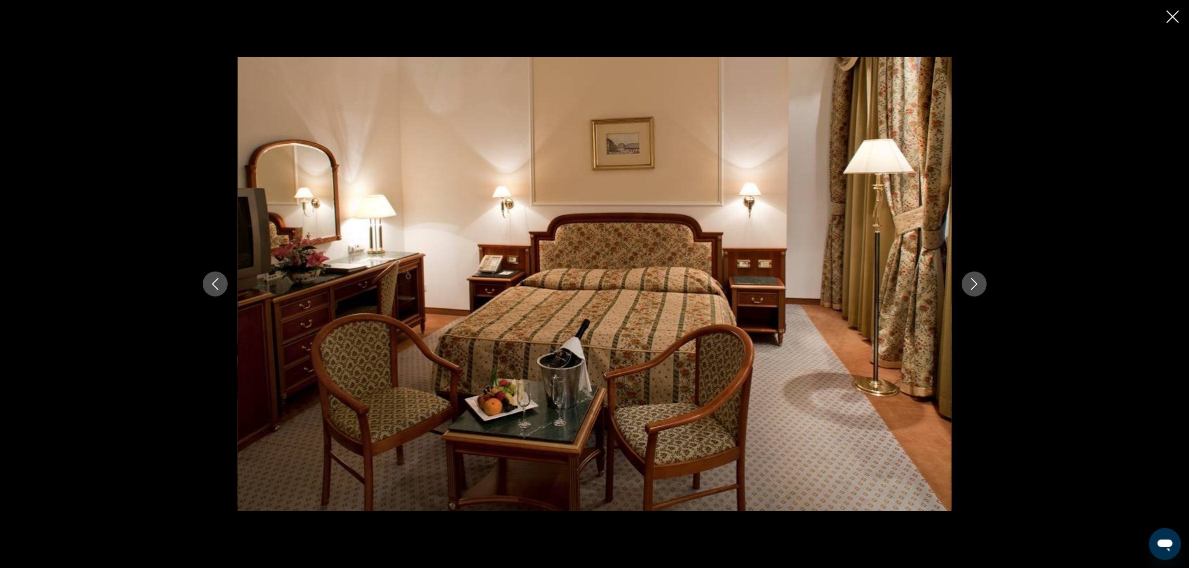
click at [977, 283] on icon "Next image" at bounding box center [974, 284] width 12 height 12
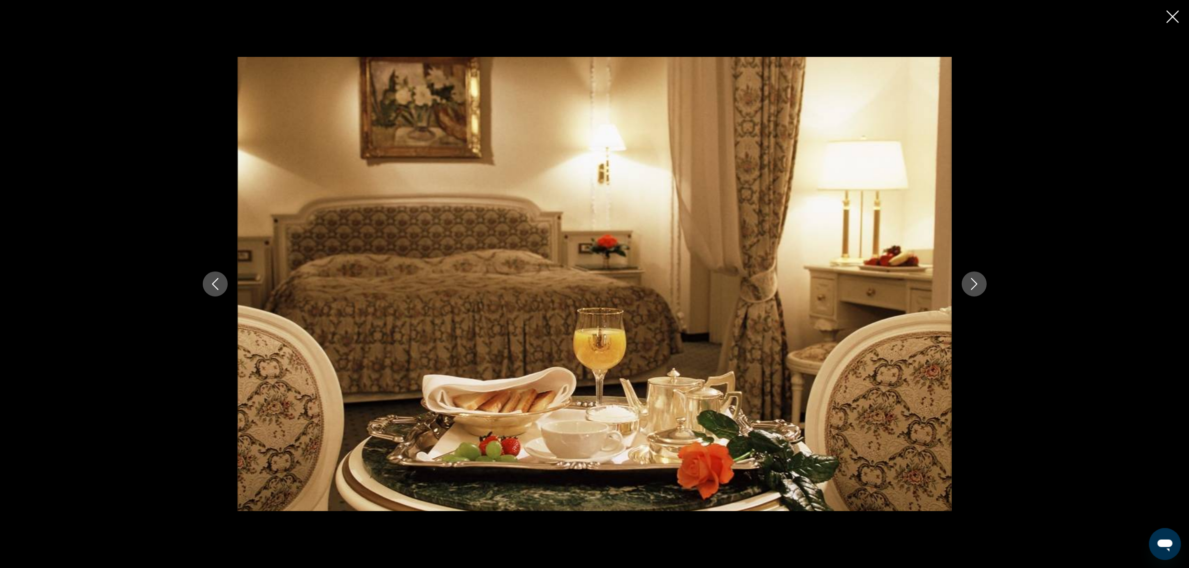
click at [977, 283] on icon "Next image" at bounding box center [974, 284] width 12 height 12
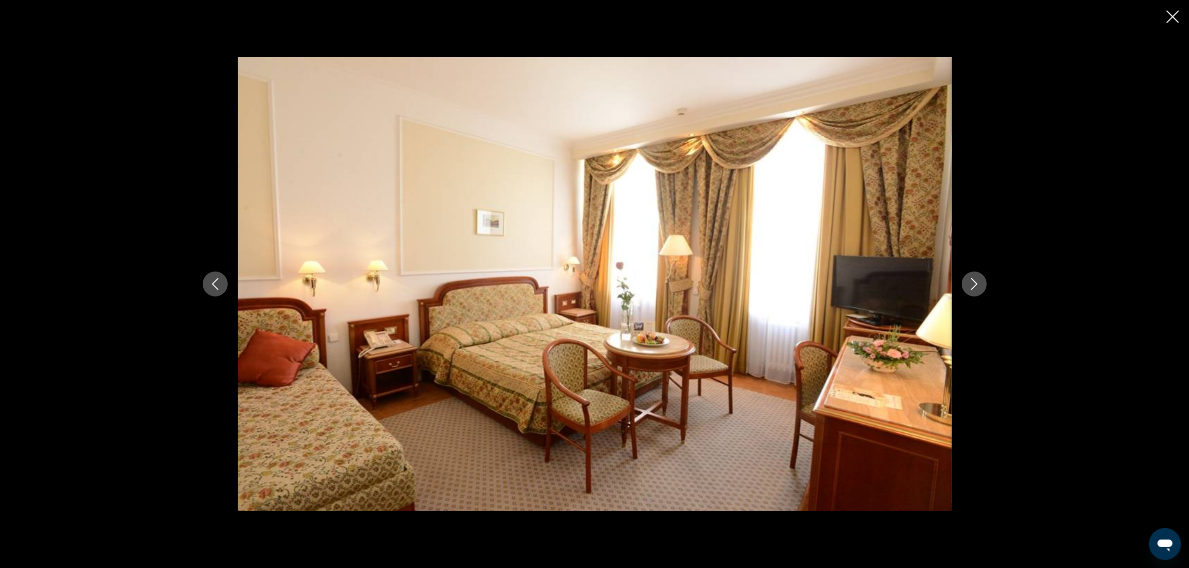
click at [977, 283] on icon "Next image" at bounding box center [974, 284] width 12 height 12
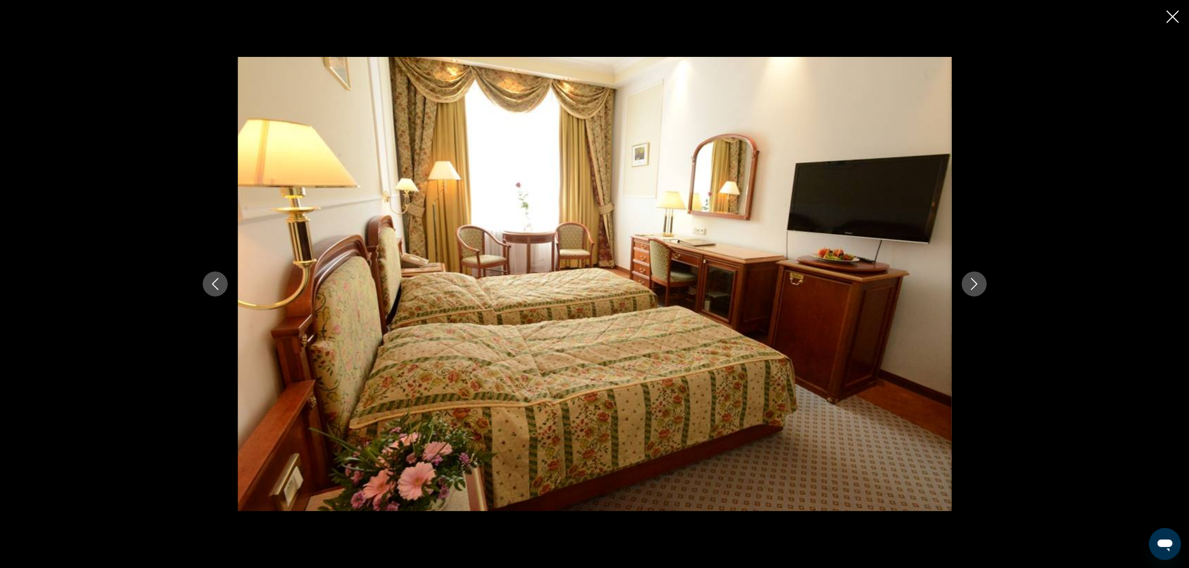
click at [977, 283] on icon "Next image" at bounding box center [974, 284] width 12 height 12
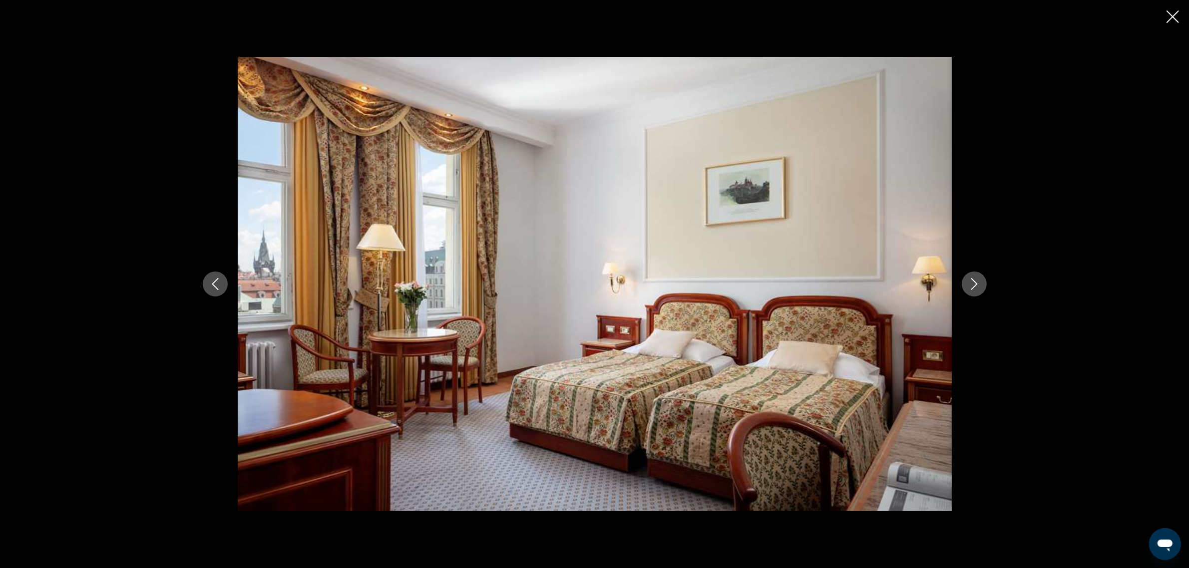
click at [977, 283] on icon "Next image" at bounding box center [974, 284] width 12 height 12
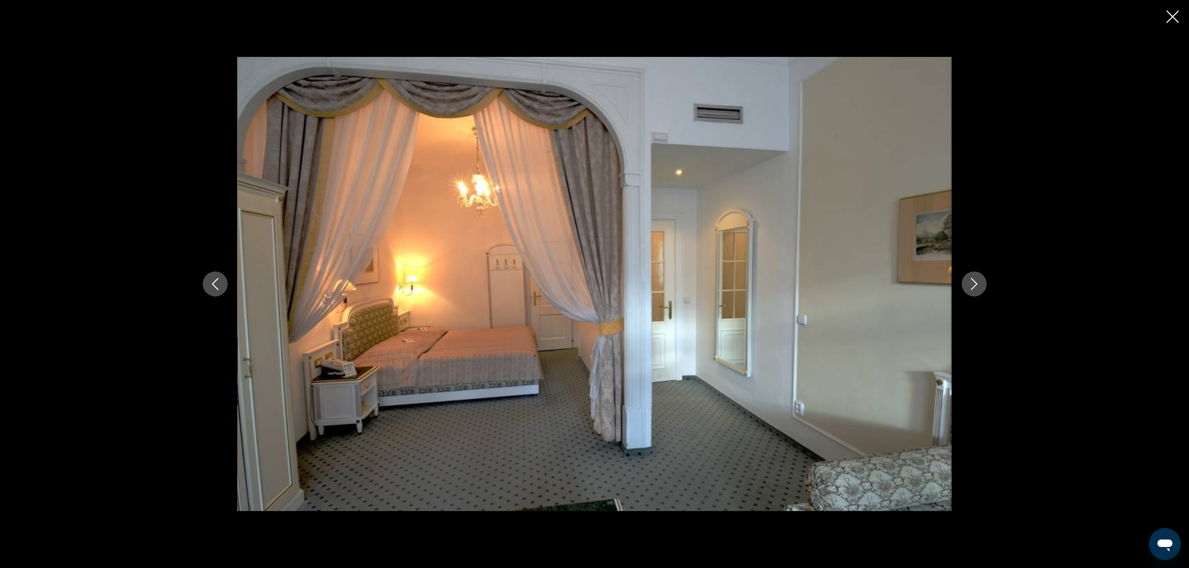
click at [977, 283] on icon "Next image" at bounding box center [974, 284] width 12 height 12
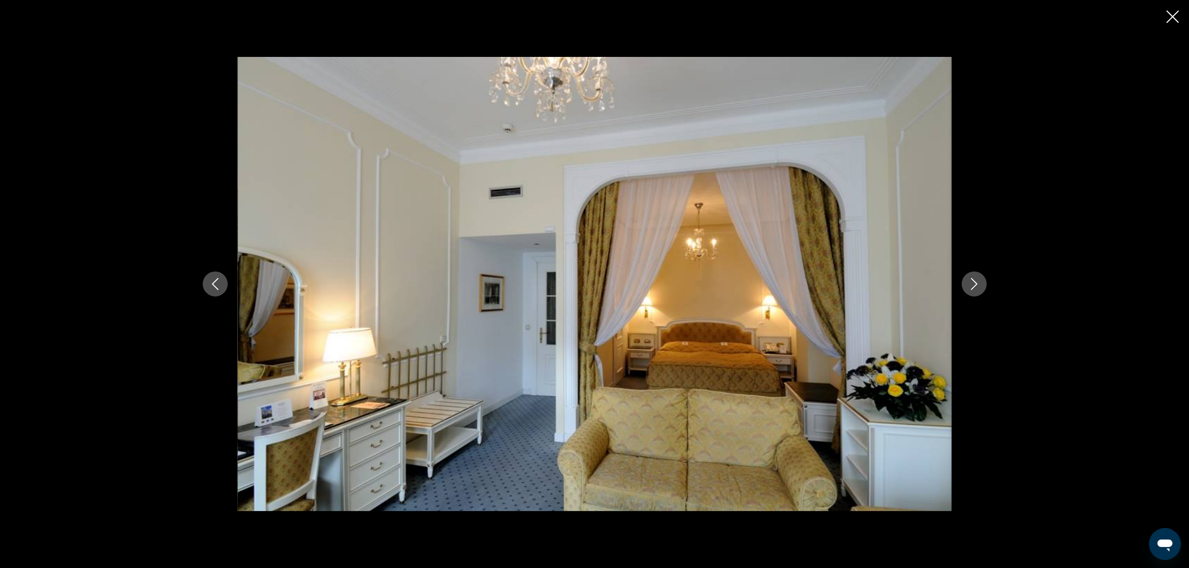
click at [977, 283] on icon "Next image" at bounding box center [974, 284] width 12 height 12
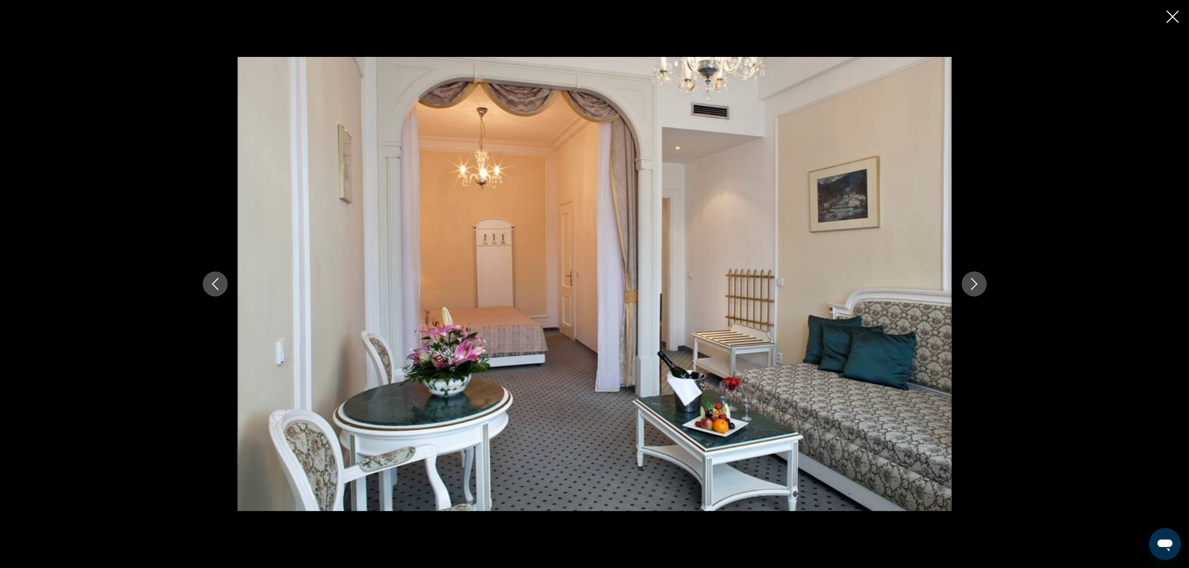
click at [977, 283] on icon "Next image" at bounding box center [974, 284] width 12 height 12
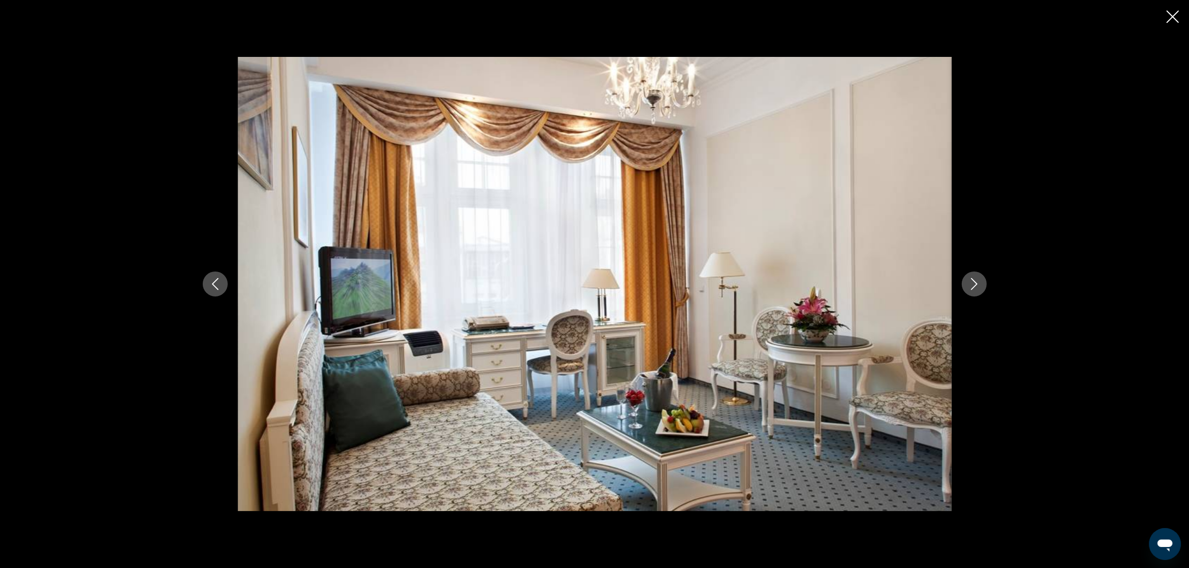
click at [977, 283] on icon "Next image" at bounding box center [974, 284] width 12 height 12
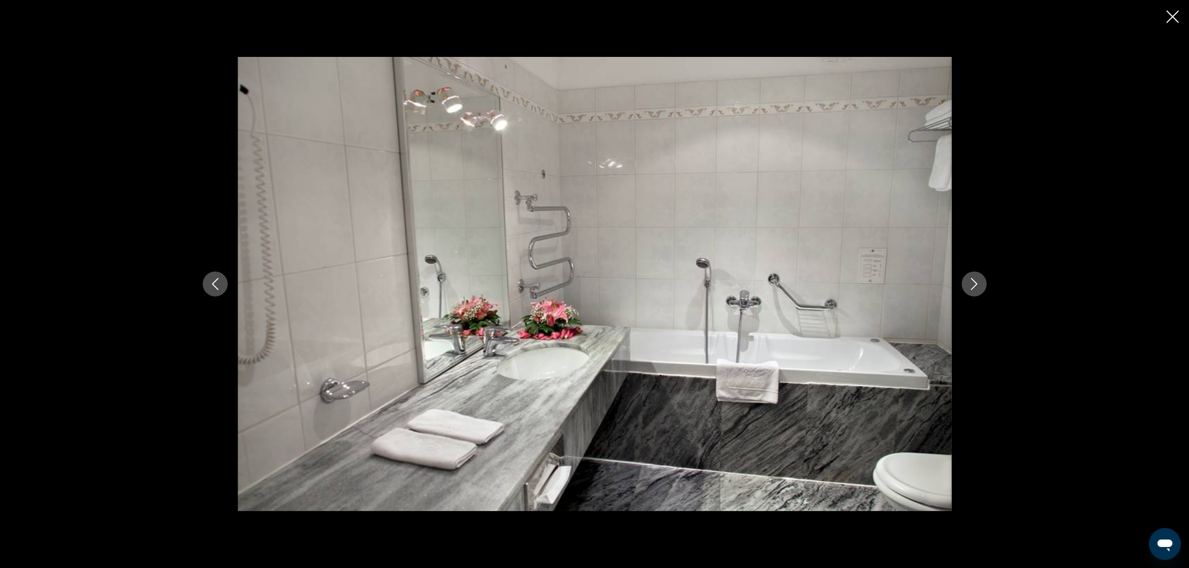
click at [977, 283] on icon "Next image" at bounding box center [974, 284] width 12 height 12
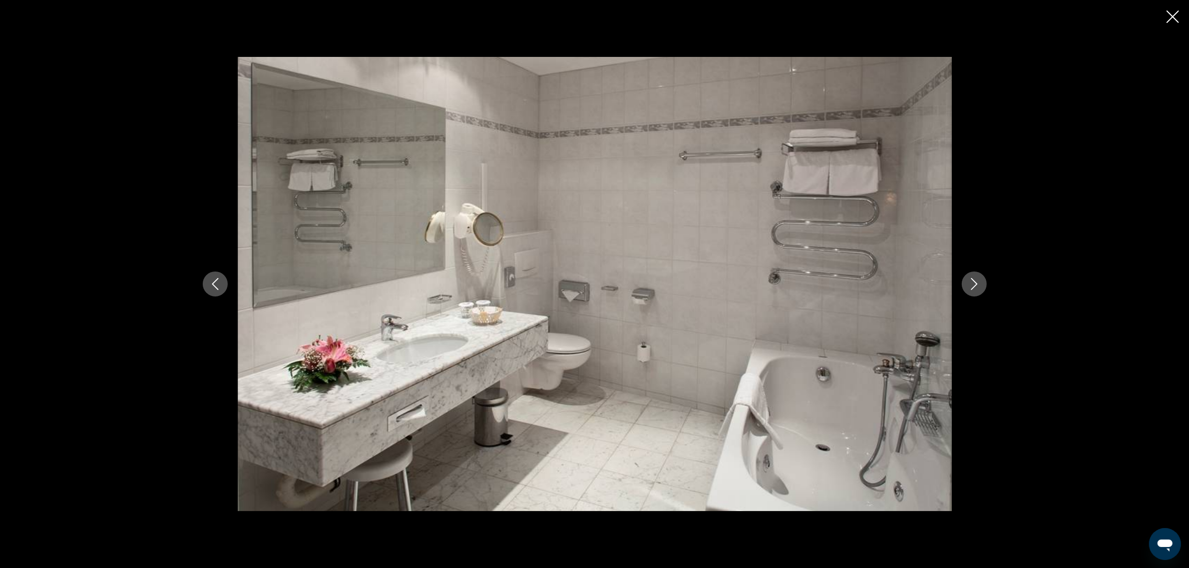
click at [977, 281] on icon "Next image" at bounding box center [974, 284] width 12 height 12
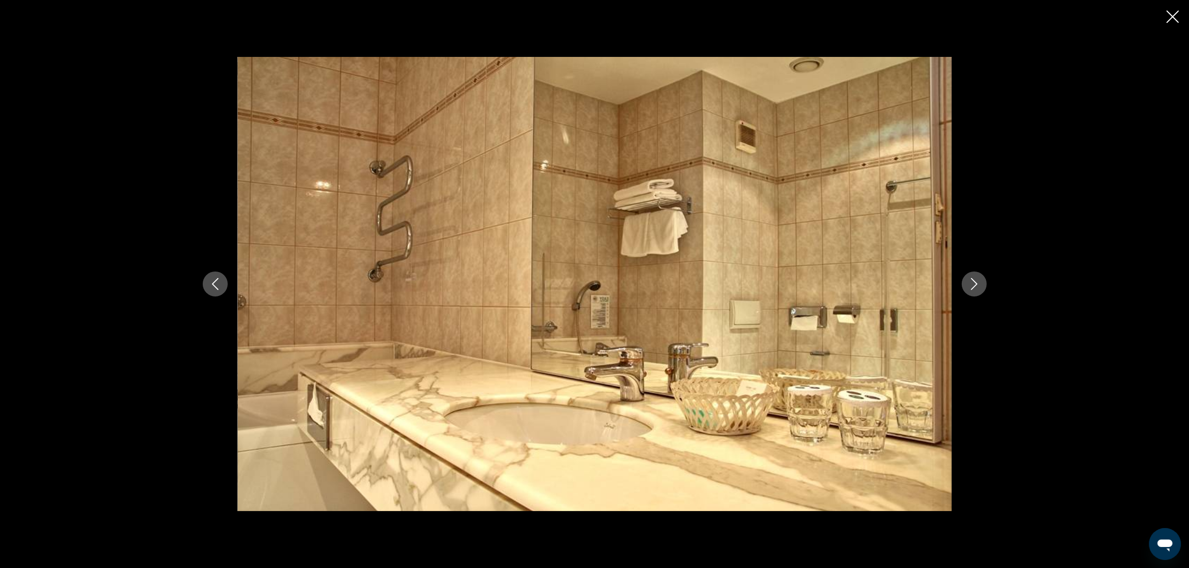
click at [977, 281] on icon "Next image" at bounding box center [974, 284] width 12 height 12
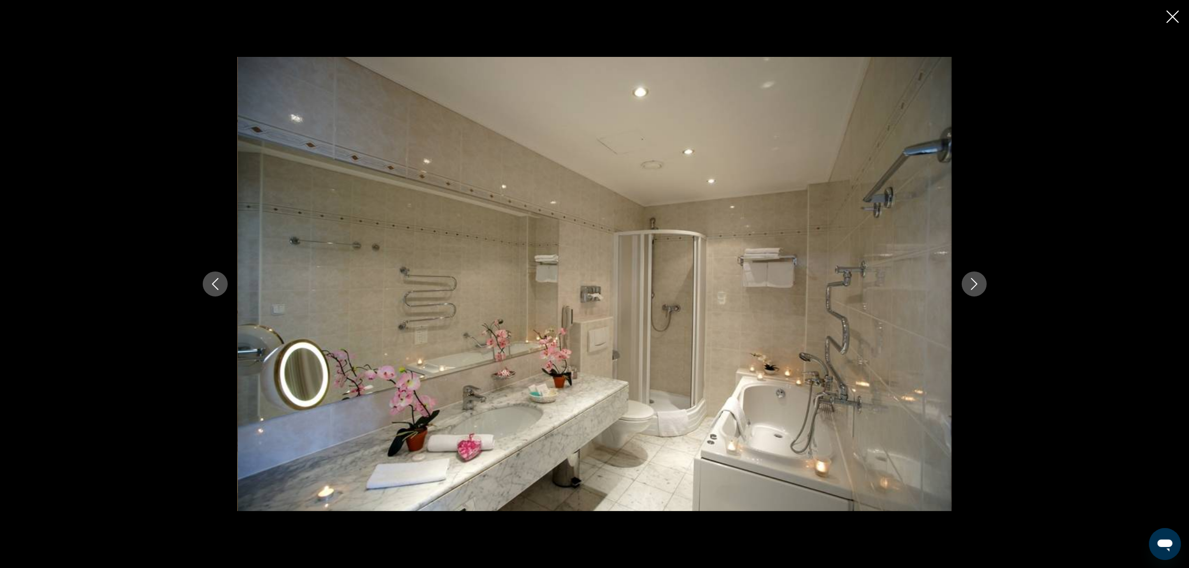
click at [977, 281] on icon "Next image" at bounding box center [974, 284] width 12 height 12
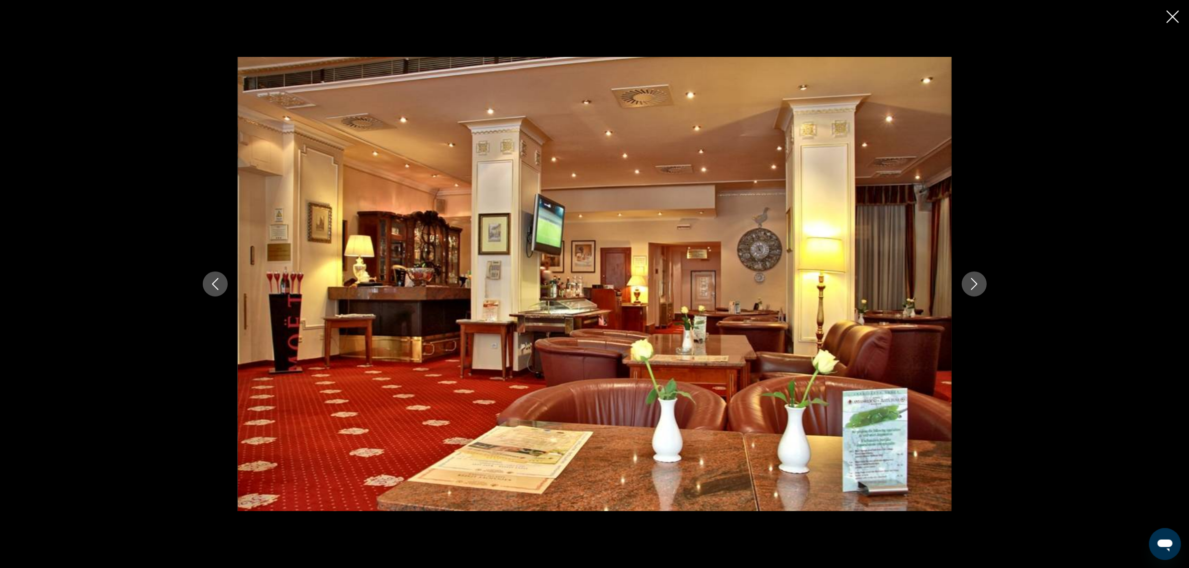
click at [977, 281] on icon "Next image" at bounding box center [974, 284] width 12 height 12
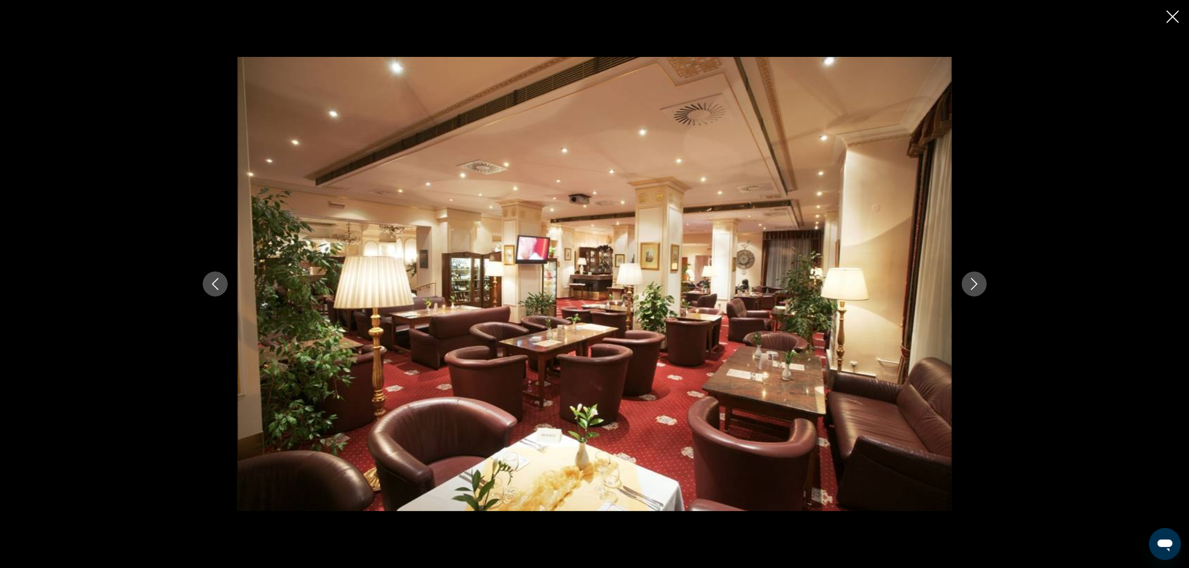
click at [977, 281] on icon "Next image" at bounding box center [974, 284] width 12 height 12
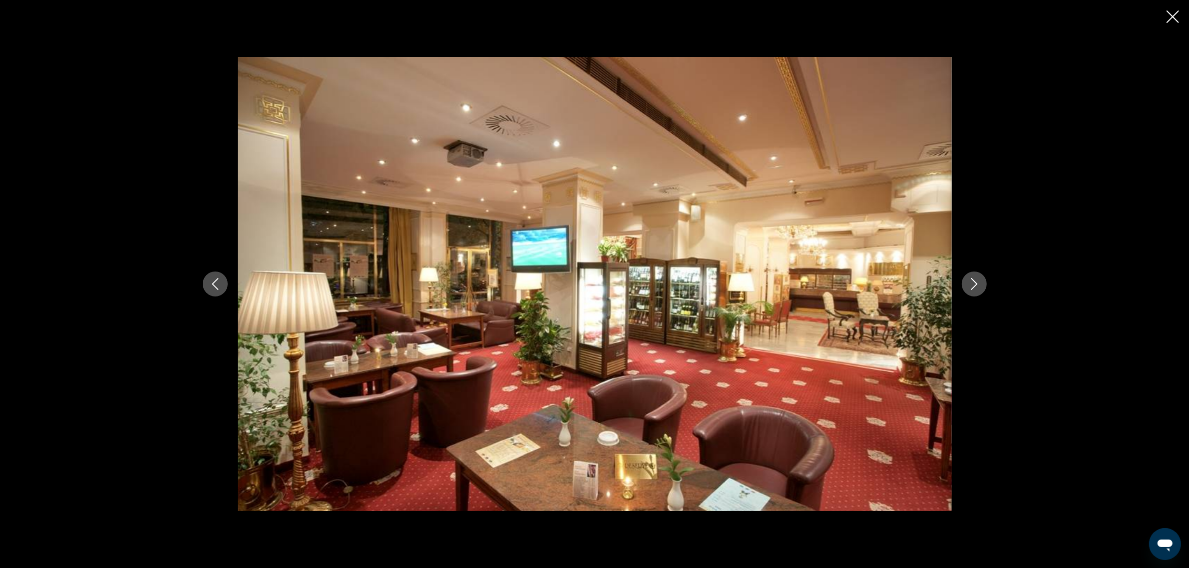
click at [977, 281] on icon "Next image" at bounding box center [974, 284] width 12 height 12
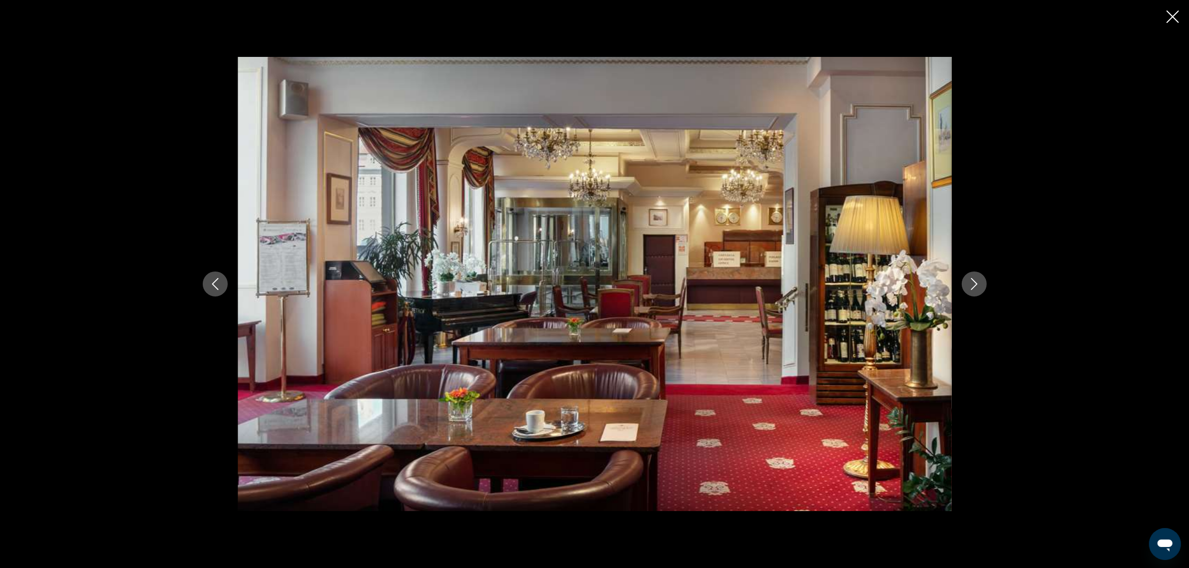
click at [977, 281] on icon "Next image" at bounding box center [974, 284] width 12 height 12
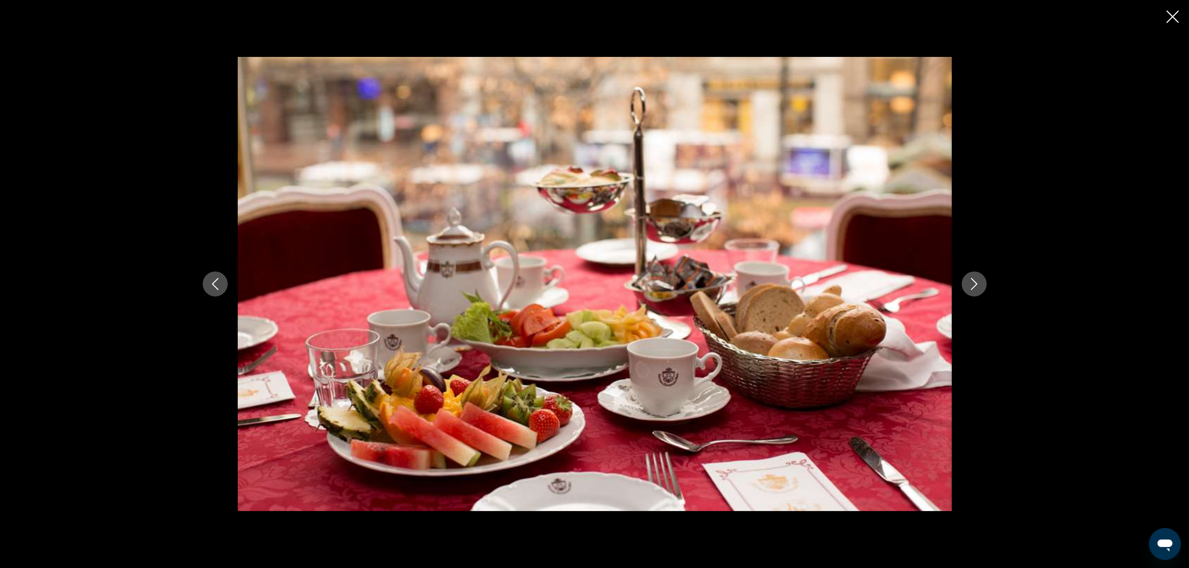
click at [977, 281] on icon "Next image" at bounding box center [974, 284] width 12 height 12
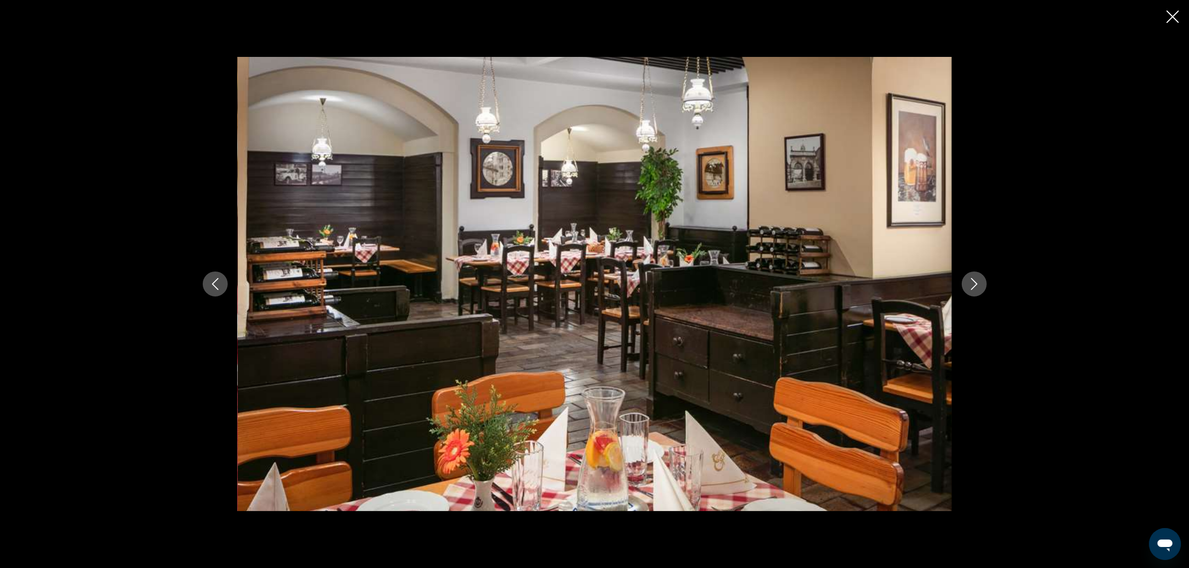
click at [977, 281] on icon "Next image" at bounding box center [974, 284] width 12 height 12
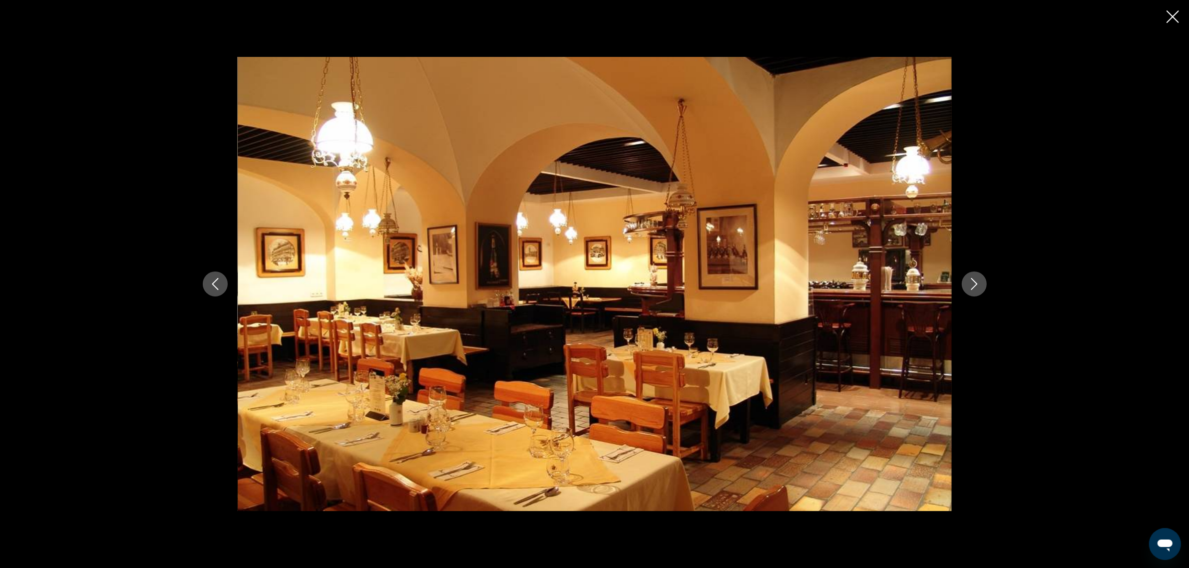
click at [977, 281] on icon "Next image" at bounding box center [974, 284] width 12 height 12
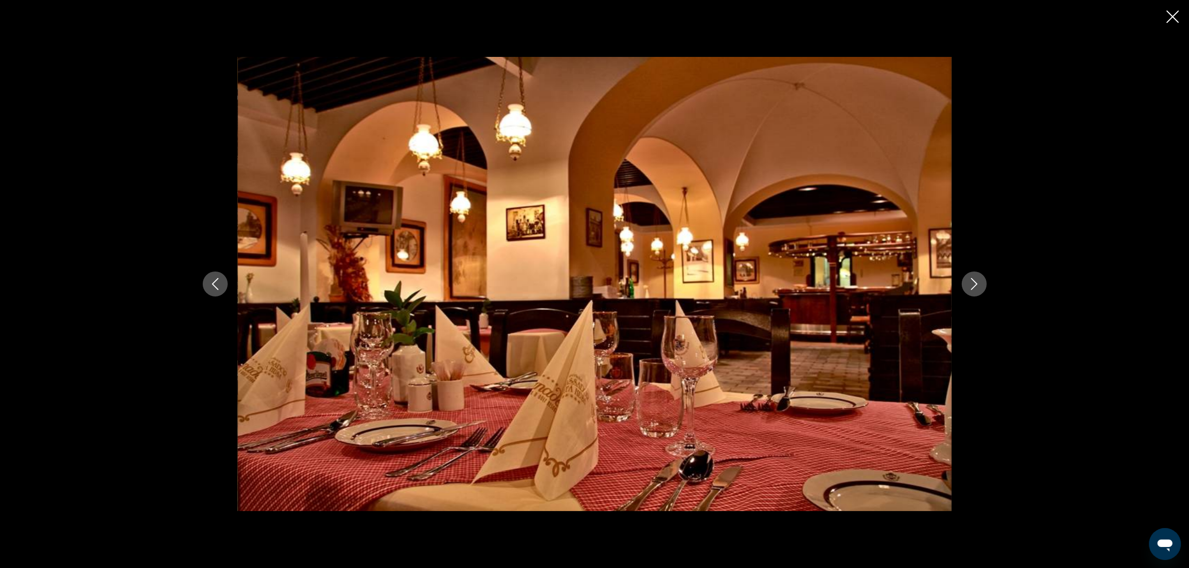
click at [977, 281] on icon "Next image" at bounding box center [974, 284] width 12 height 12
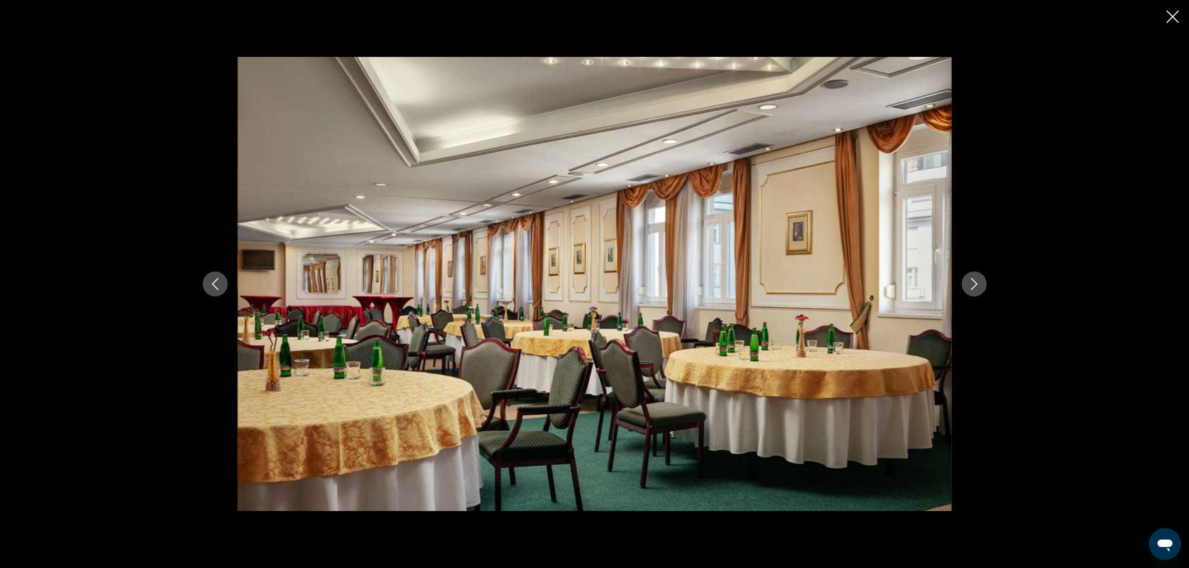
click at [977, 281] on icon "Next image" at bounding box center [974, 284] width 12 height 12
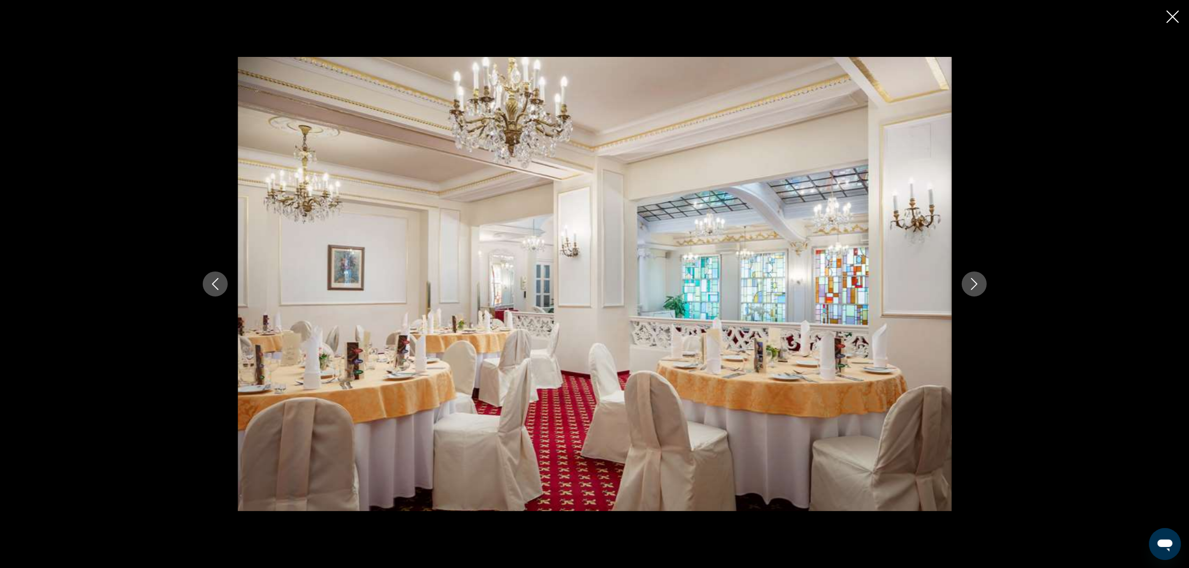
click at [977, 281] on icon "Next image" at bounding box center [974, 284] width 12 height 12
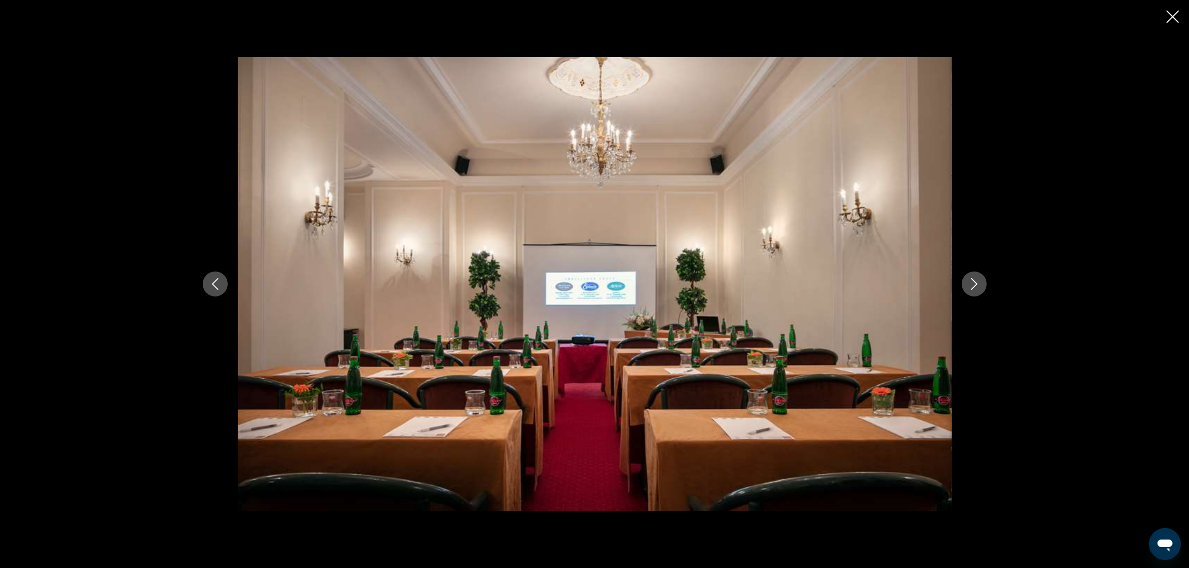
click at [977, 281] on icon "Next image" at bounding box center [974, 284] width 12 height 12
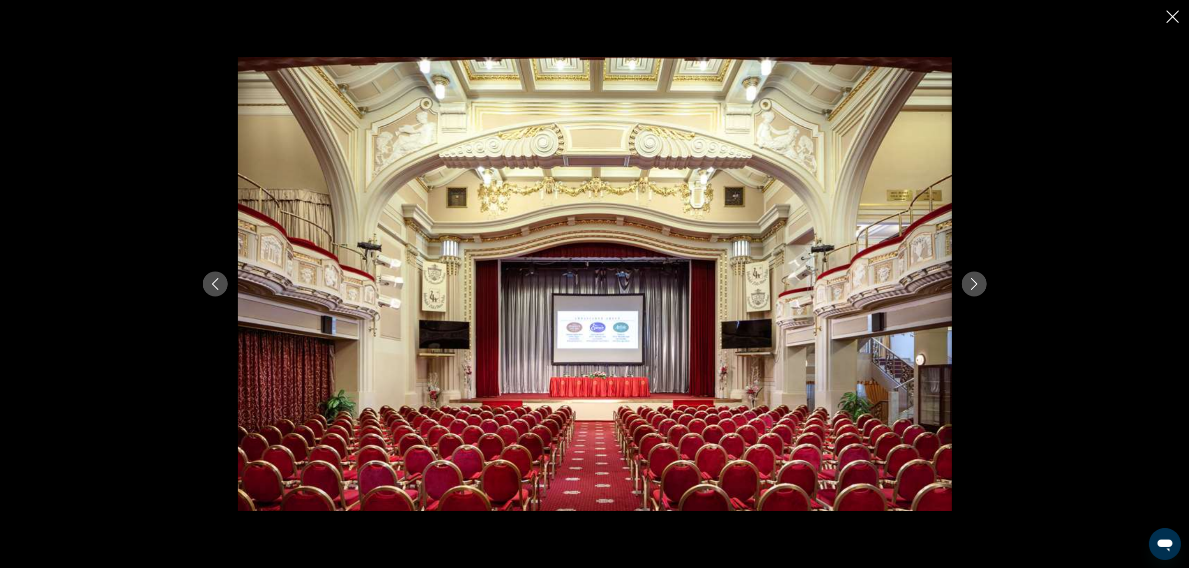
click at [977, 281] on icon "Next image" at bounding box center [974, 284] width 12 height 12
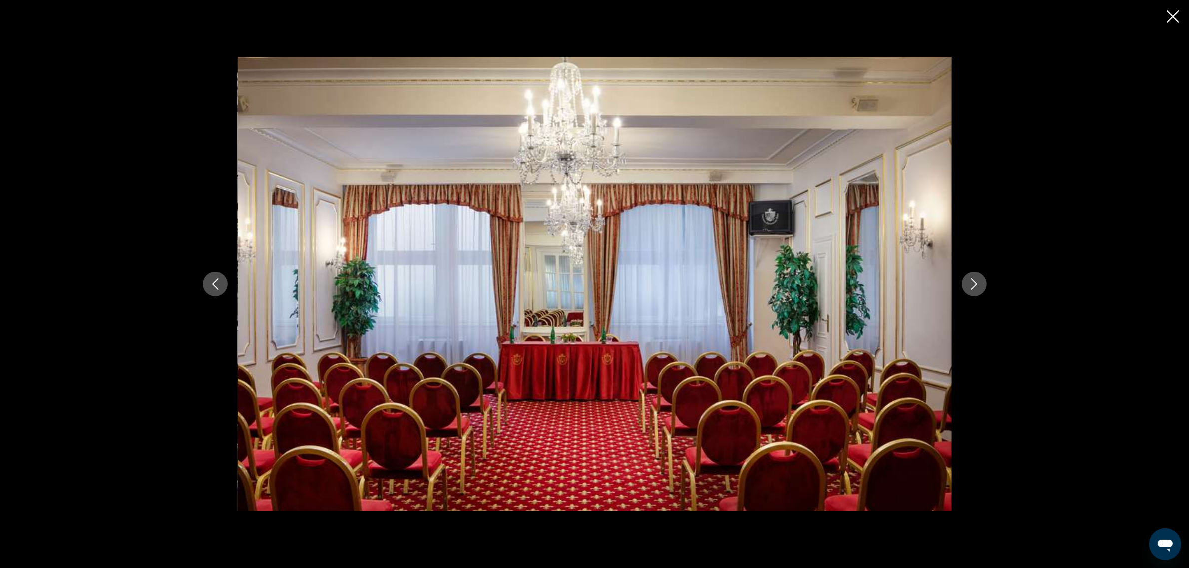
click at [977, 281] on icon "Next image" at bounding box center [974, 284] width 12 height 12
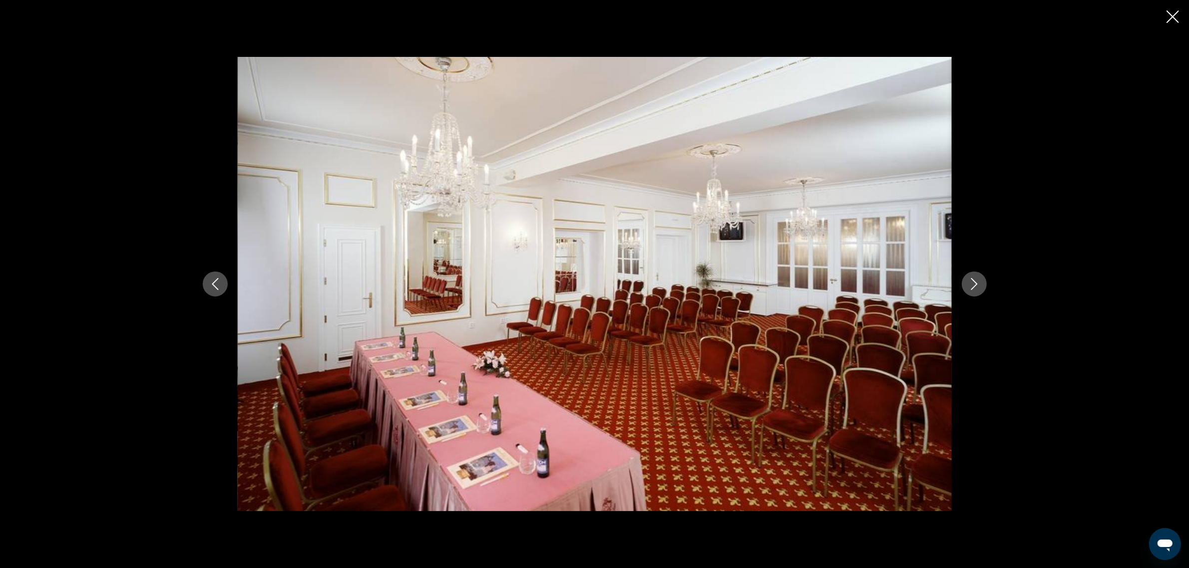
click at [977, 281] on icon "Next image" at bounding box center [974, 284] width 12 height 12
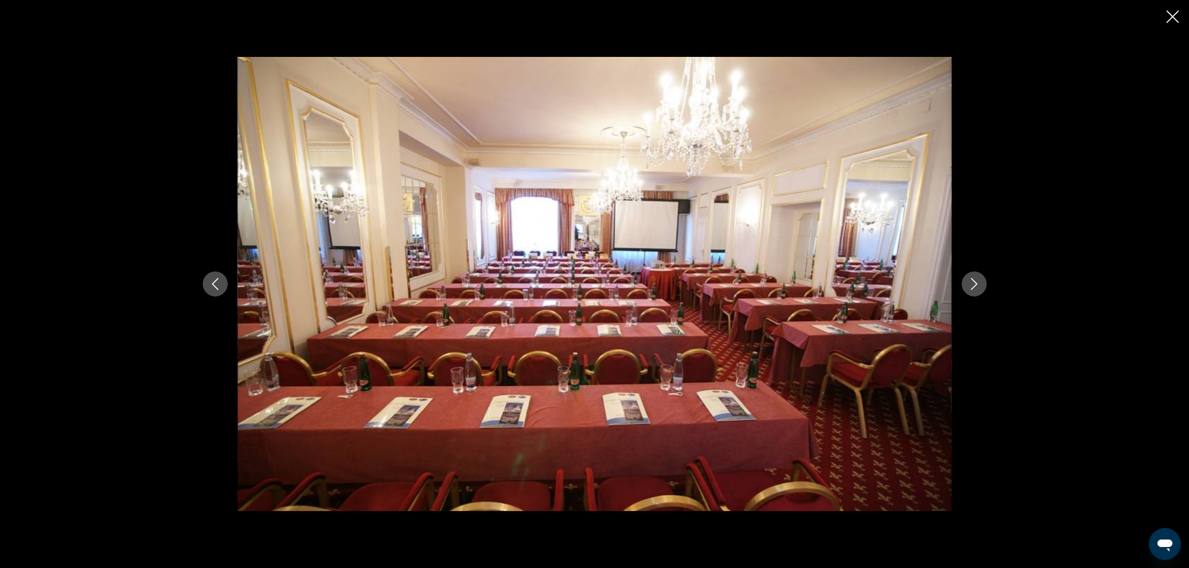
click at [977, 281] on icon "Next image" at bounding box center [974, 284] width 12 height 12
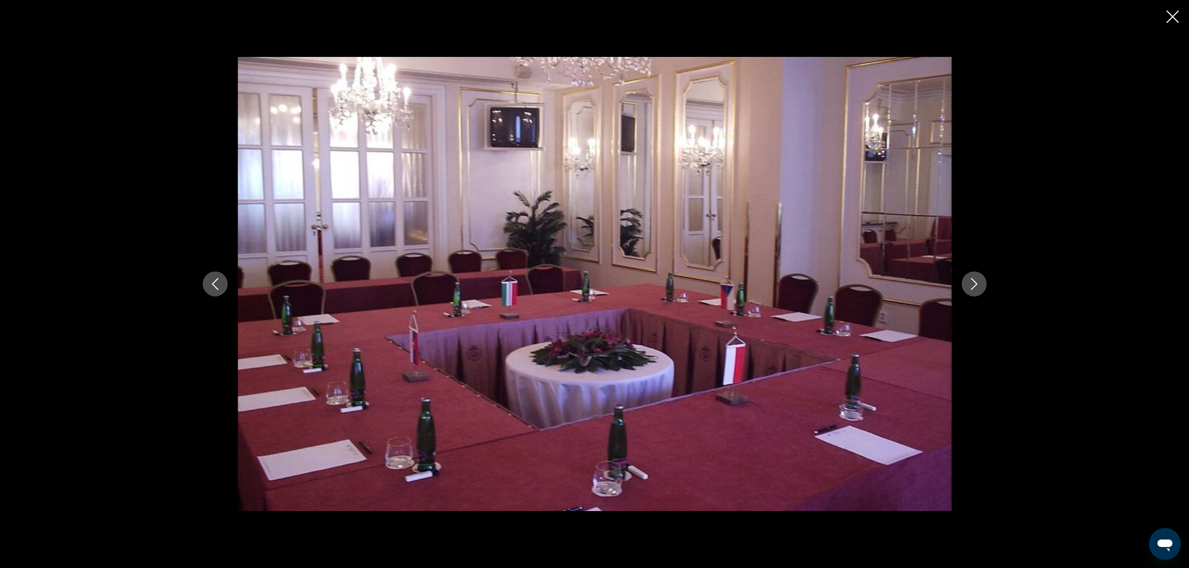
click at [977, 281] on icon "Next image" at bounding box center [974, 284] width 12 height 12
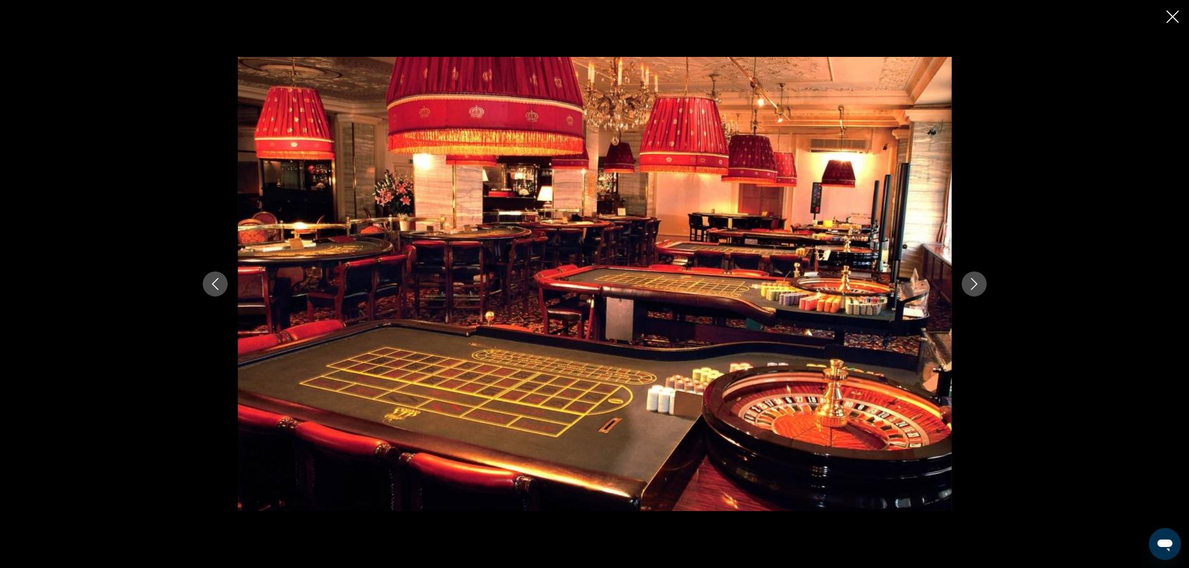
click at [977, 281] on icon "Next image" at bounding box center [974, 284] width 12 height 12
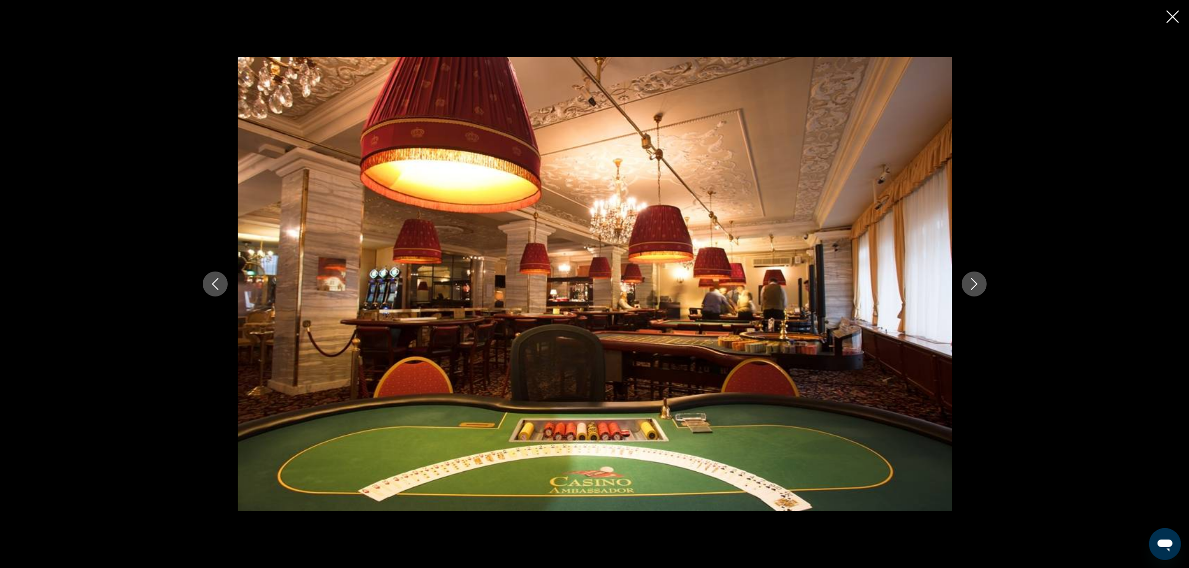
click at [977, 281] on icon "Next image" at bounding box center [974, 284] width 12 height 12
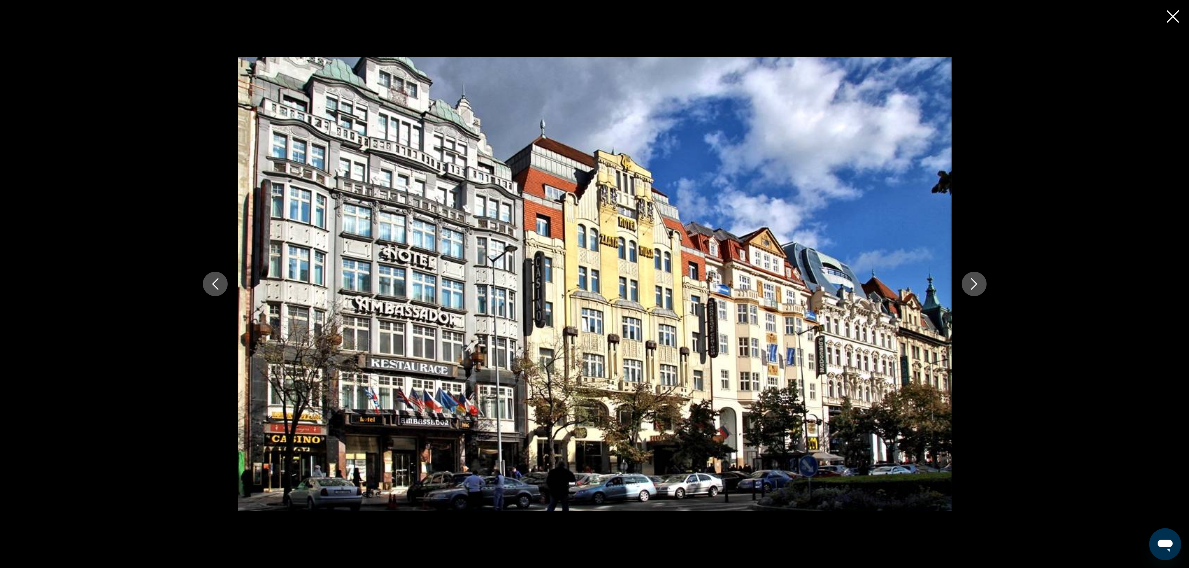
click at [1172, 16] on icon "Close slideshow" at bounding box center [1173, 16] width 12 height 12
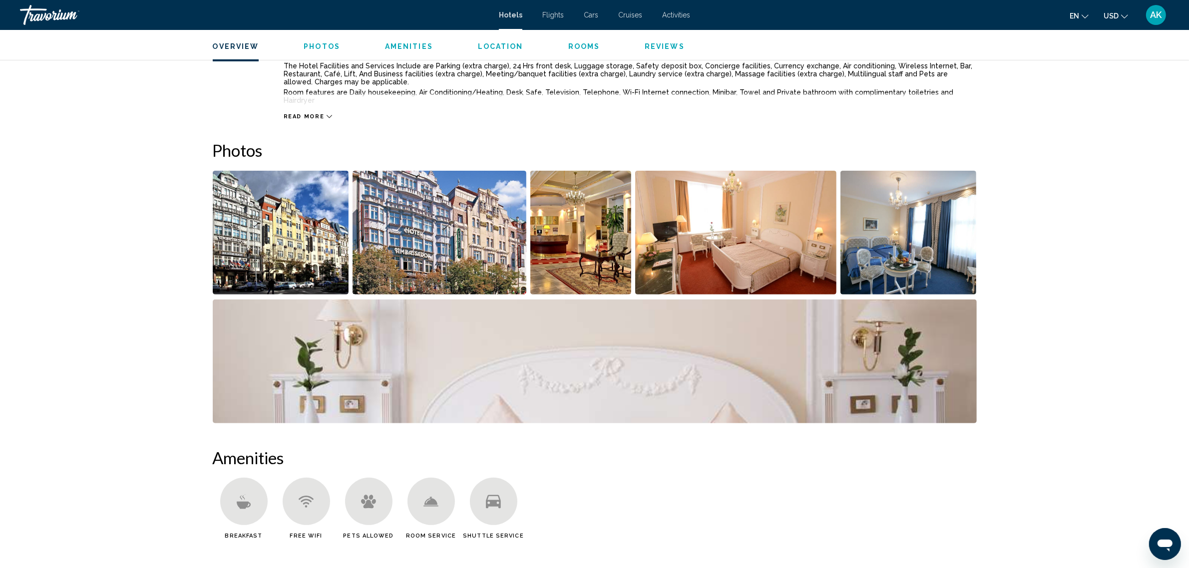
scroll to position [225, 0]
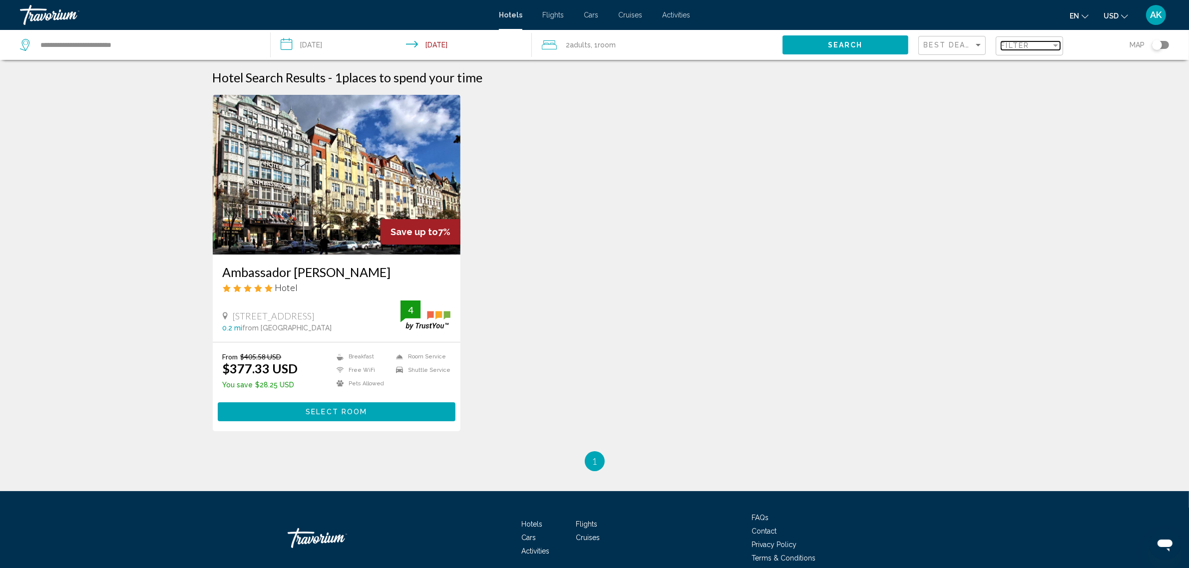
click at [1023, 41] on span "Filter" at bounding box center [1015, 45] width 28 height 8
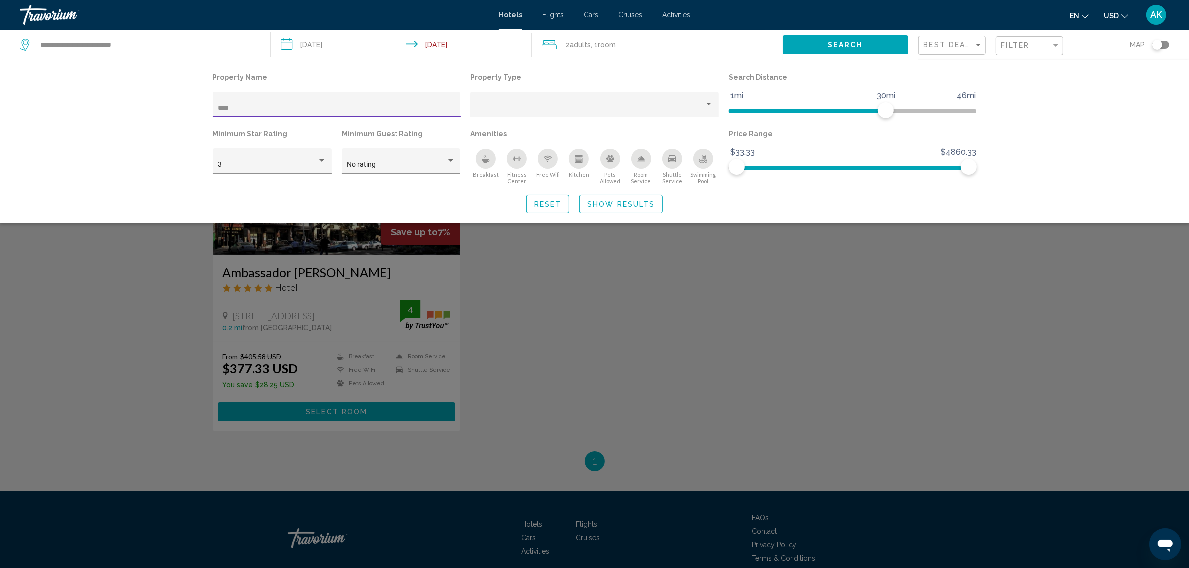
drag, startPoint x: 283, startPoint y: 111, endPoint x: 189, endPoint y: 108, distance: 94.4
click at [189, 108] on div "Property Name **** Property Type Search Distance 1mi 46mi 30mi Minimum Star Rat…" at bounding box center [594, 141] width 1189 height 163
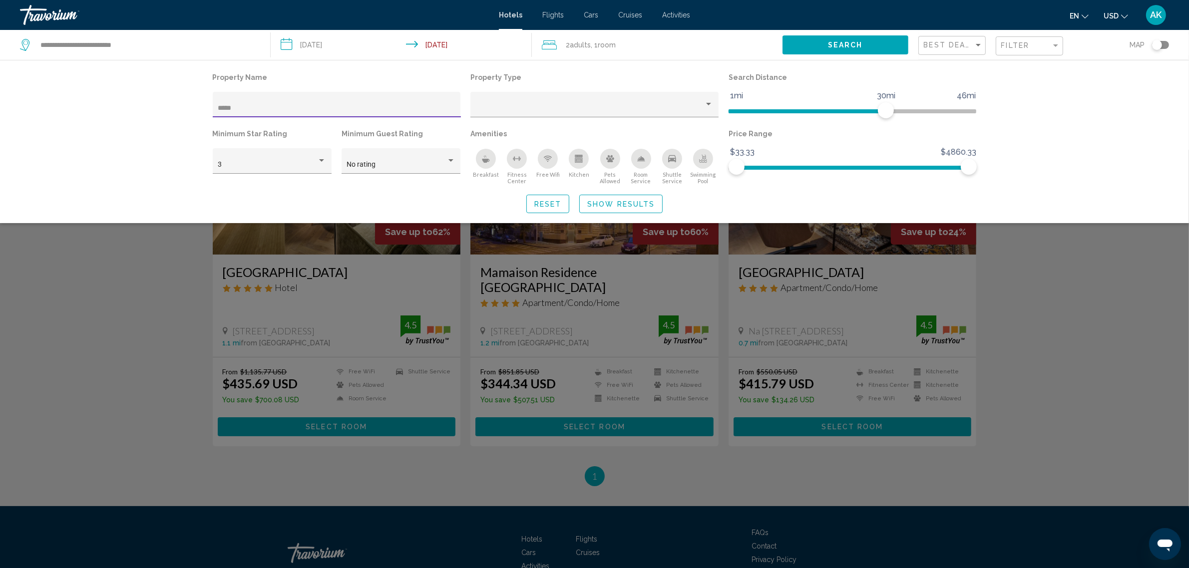
type input "*****"
click at [198, 340] on div "Search widget" at bounding box center [594, 359] width 1189 height 419
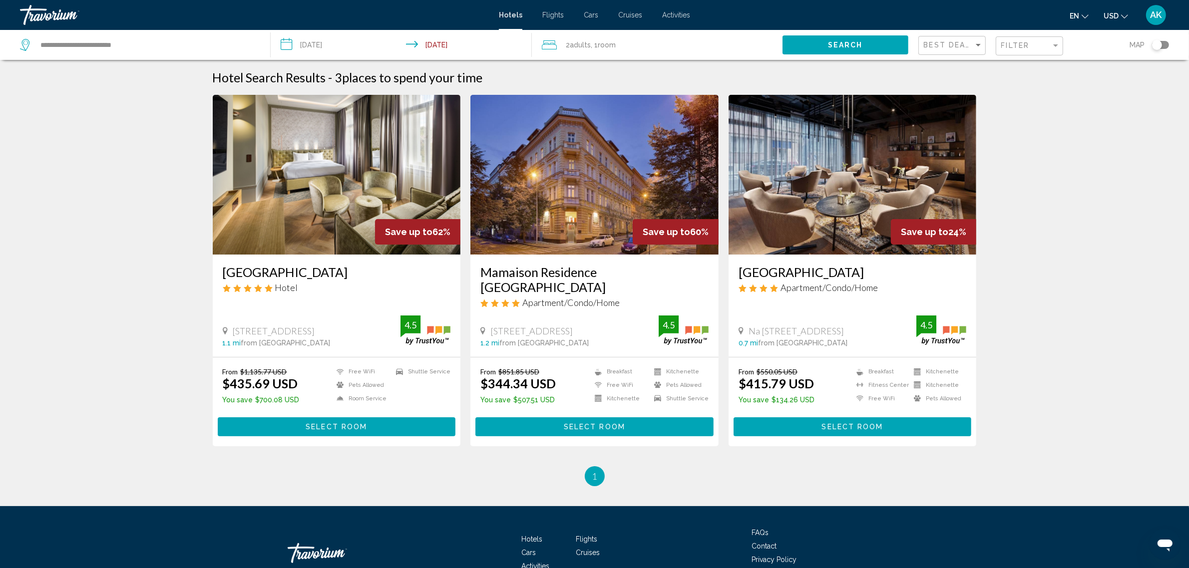
click at [787, 188] on img "Main content" at bounding box center [853, 175] width 248 height 160
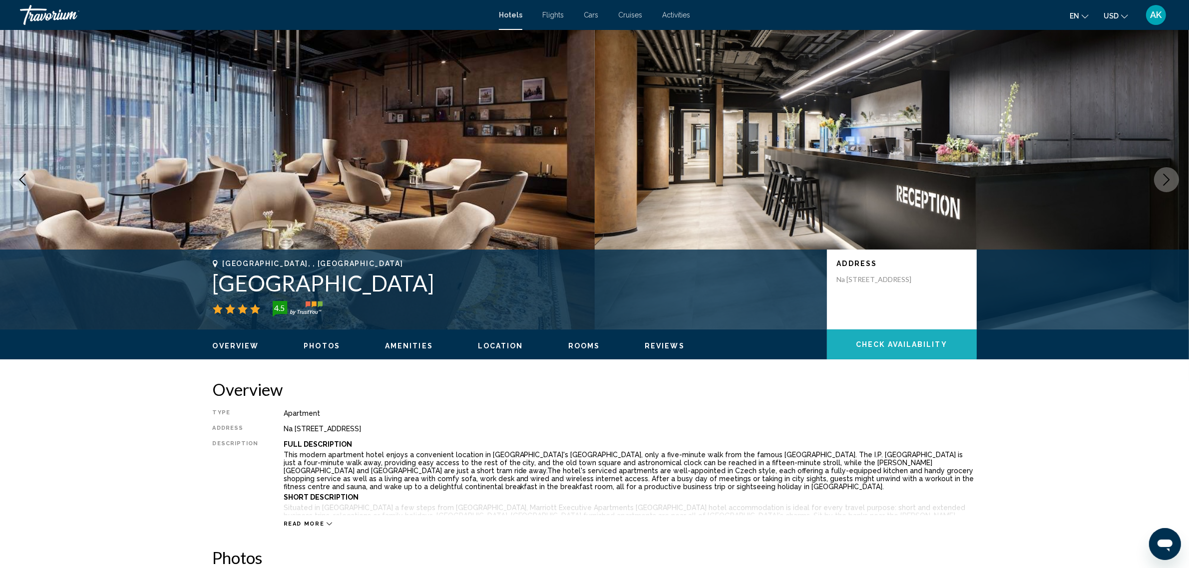
click at [882, 343] on span "Check Availability" at bounding box center [901, 345] width 91 height 8
drag, startPoint x: 432, startPoint y: 428, endPoint x: 281, endPoint y: 426, distance: 151.8
click at [284, 426] on div "Na [STREET_ADDRESS]" at bounding box center [630, 429] width 693 height 8
copy div "Na [STREET_ADDRESS]"
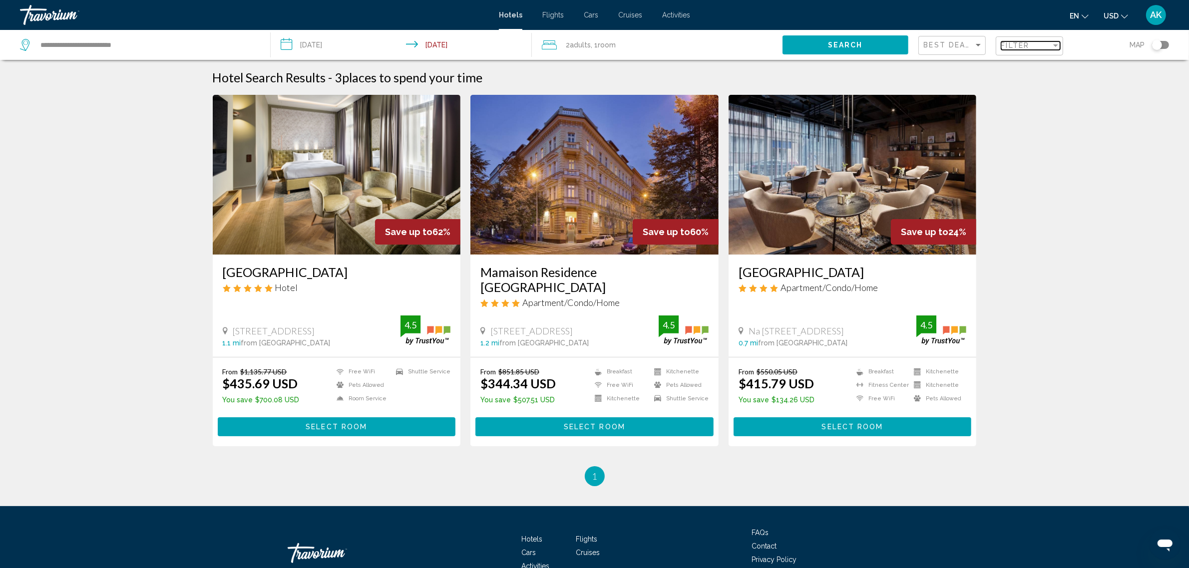
click at [1024, 47] on span "Filter" at bounding box center [1015, 45] width 28 height 8
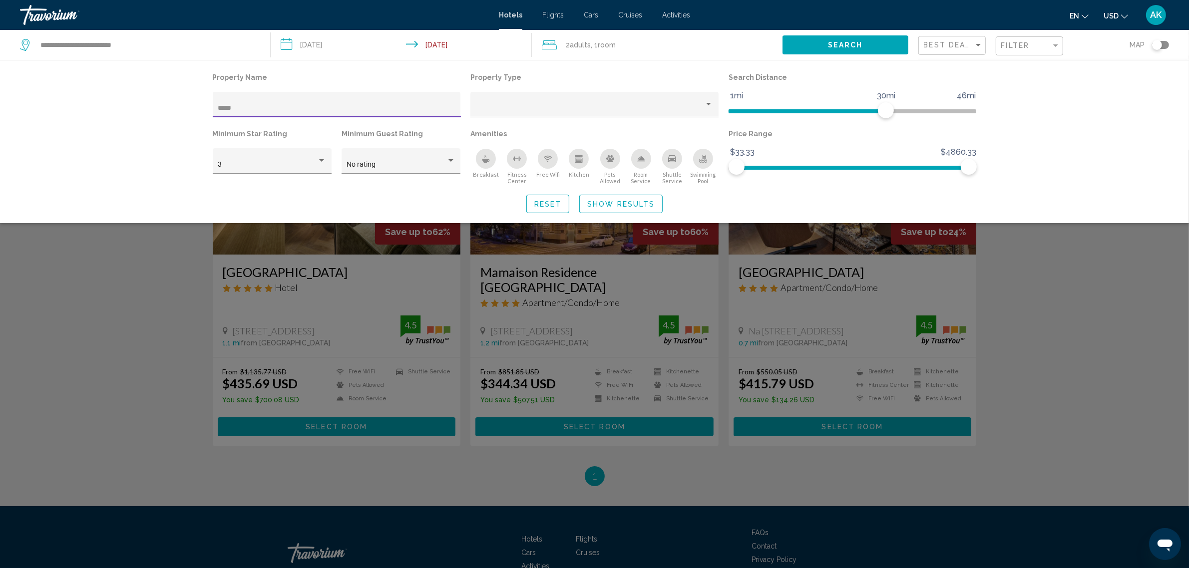
drag, startPoint x: 269, startPoint y: 106, endPoint x: 195, endPoint y: 98, distance: 74.3
click at [195, 98] on div "Property Name ***** Property Type Search Distance 1mi 46mi 30mi Minimum Star Ra…" at bounding box center [595, 141] width 804 height 143
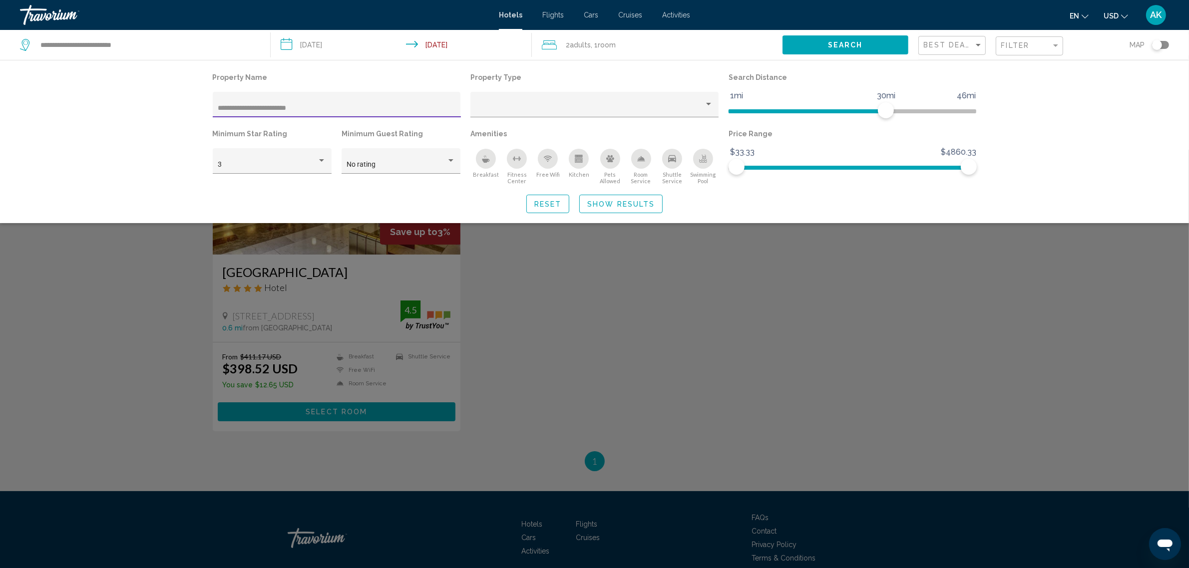
type input "**********"
click at [344, 283] on div "Search widget" at bounding box center [594, 359] width 1189 height 419
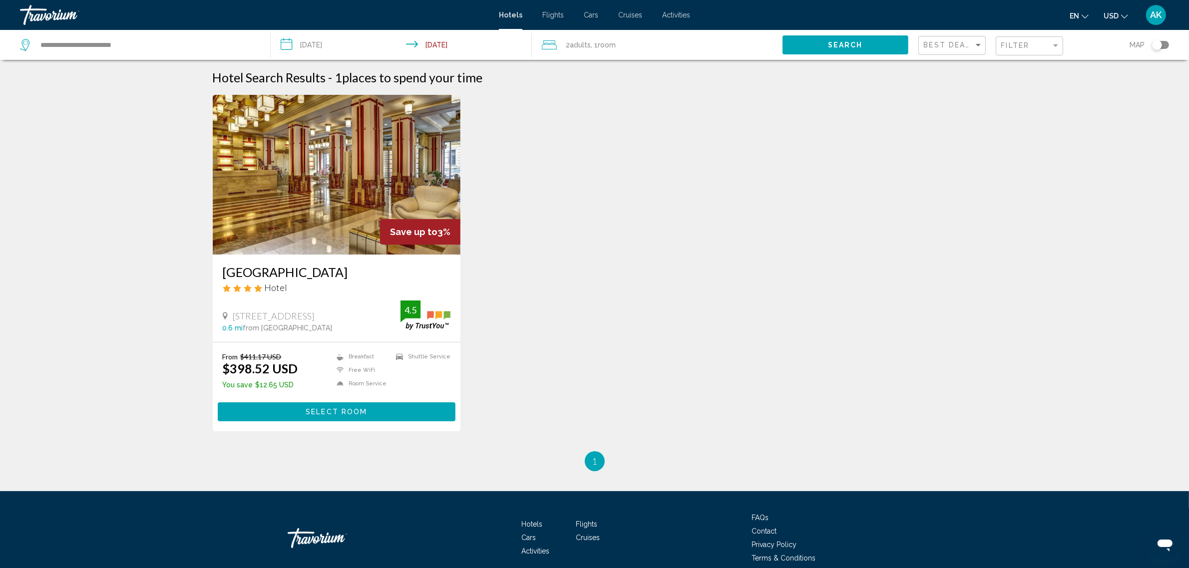
click at [305, 217] on img "Main content" at bounding box center [337, 175] width 248 height 160
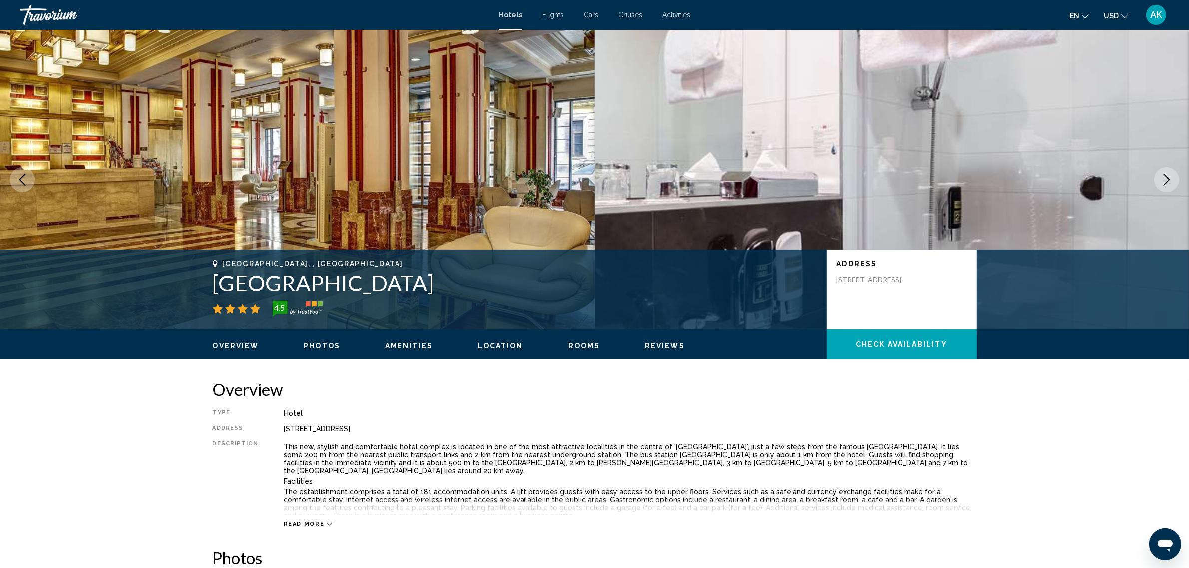
drag, startPoint x: 428, startPoint y: 431, endPoint x: 281, endPoint y: 427, distance: 147.4
click at [284, 427] on div "[STREET_ADDRESS]" at bounding box center [630, 429] width 693 height 8
copy div "[STREET_ADDRESS]"
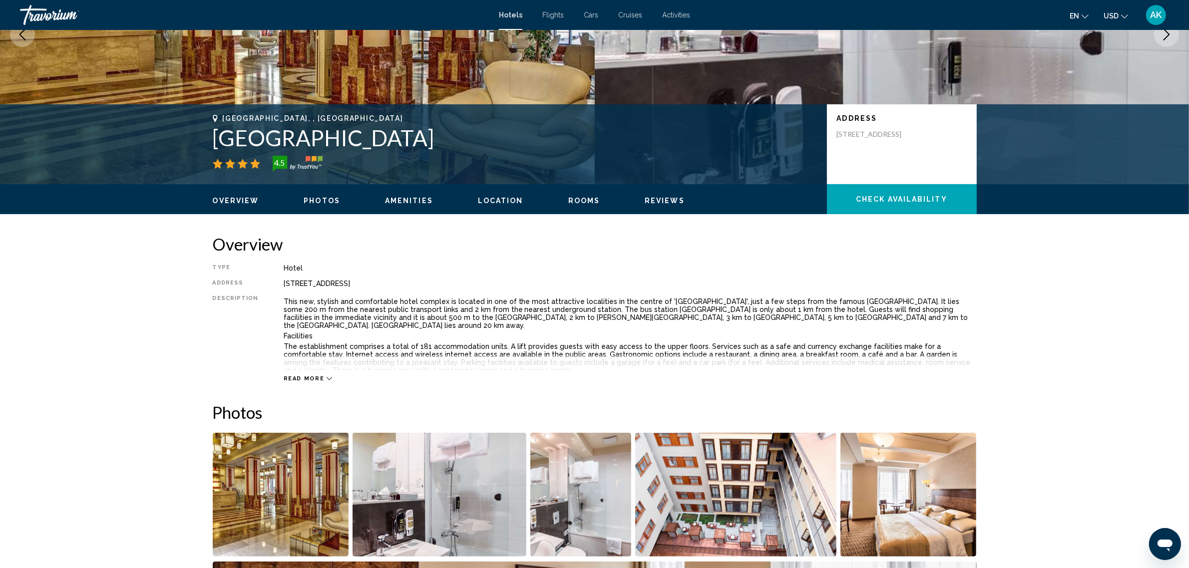
scroll to position [125, 0]
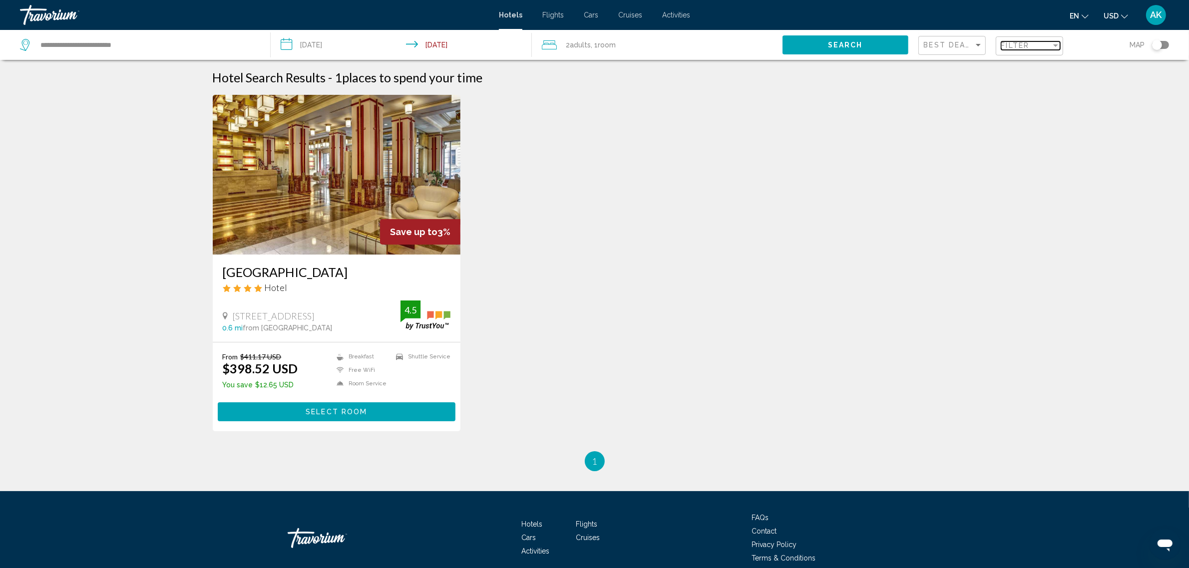
click at [1019, 43] on span "Filter" at bounding box center [1015, 45] width 28 height 8
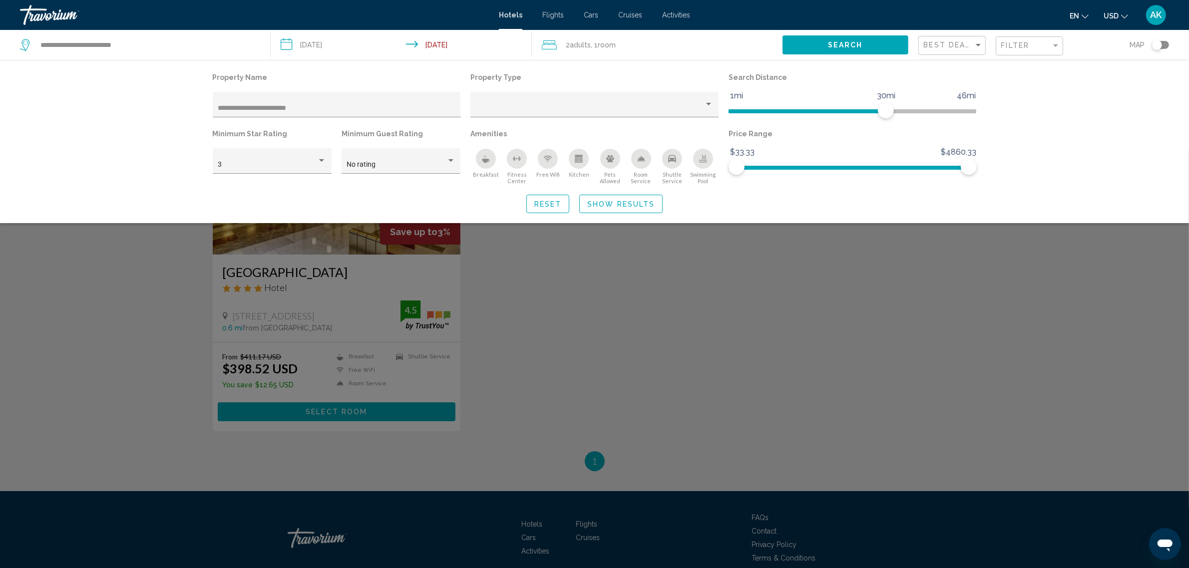
click at [199, 106] on div "**********" at bounding box center [595, 141] width 804 height 143
drag, startPoint x: 250, startPoint y: 104, endPoint x: 184, endPoint y: 103, distance: 66.4
click at [184, 103] on div "**********" at bounding box center [594, 141] width 1189 height 163
paste input "**********"
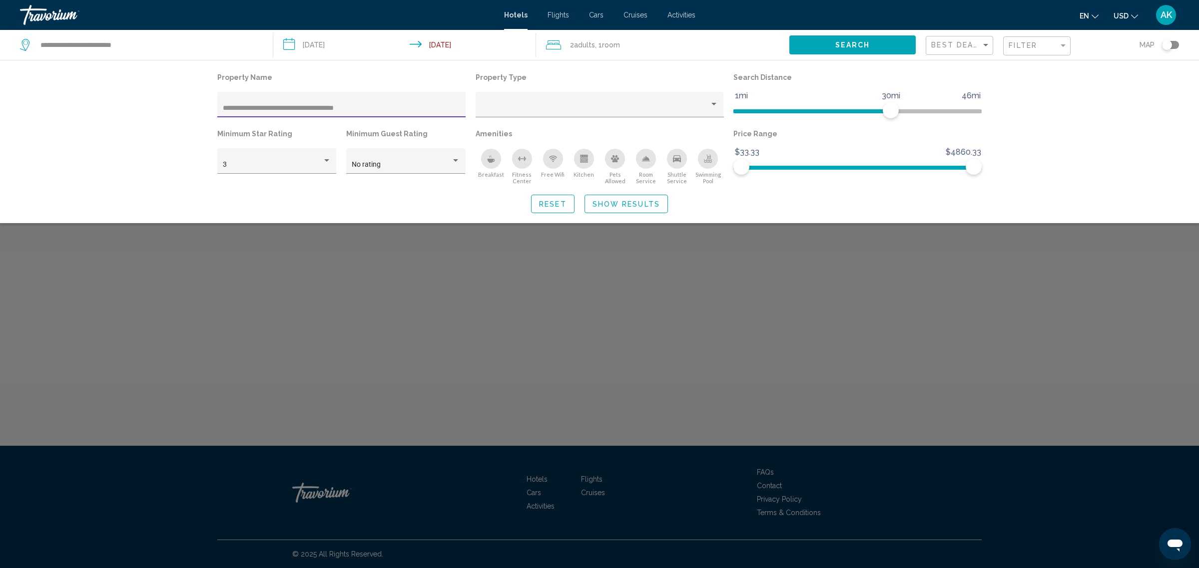
drag, startPoint x: 369, startPoint y: 106, endPoint x: 201, endPoint y: 107, distance: 167.8
click at [201, 107] on div "**********" at bounding box center [599, 141] width 804 height 143
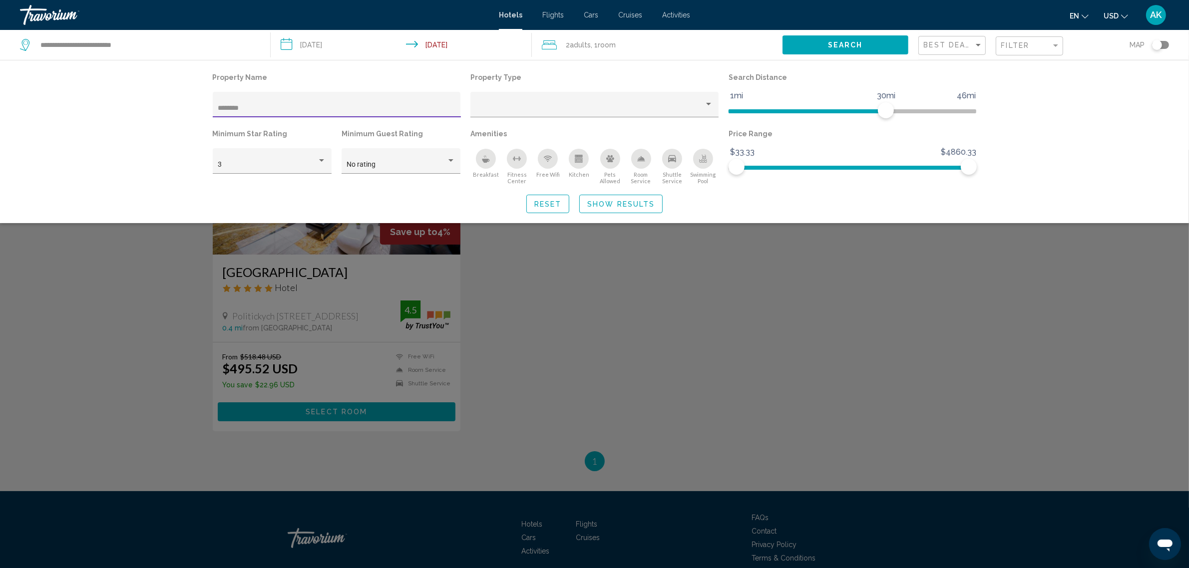
type input "********"
click at [725, 343] on div "Search widget" at bounding box center [594, 359] width 1189 height 419
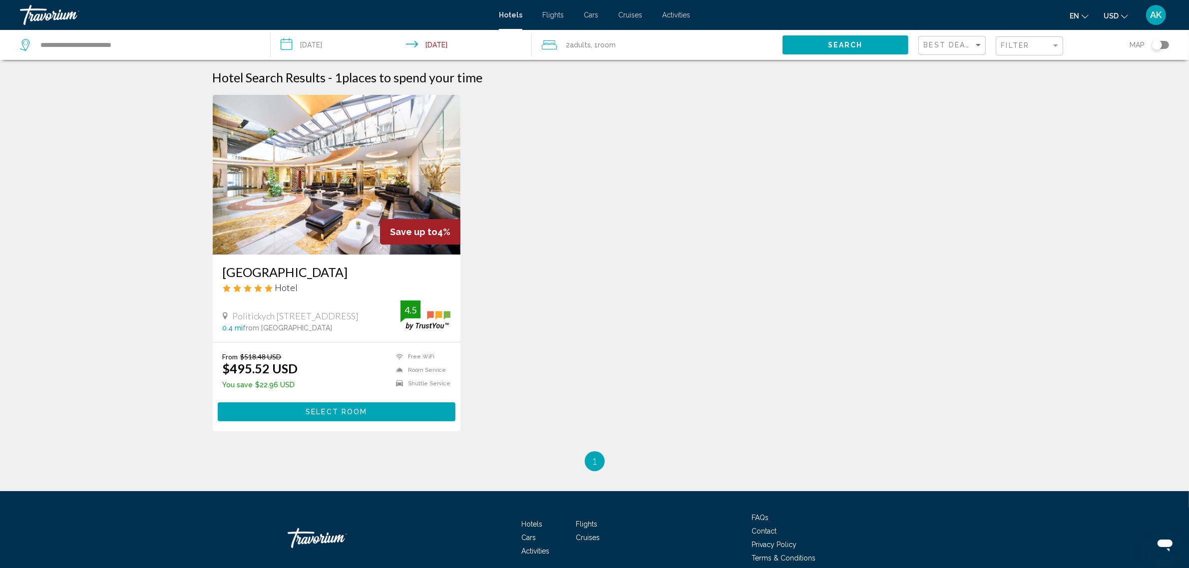
click at [321, 410] on span "Select Room" at bounding box center [336, 413] width 61 height 8
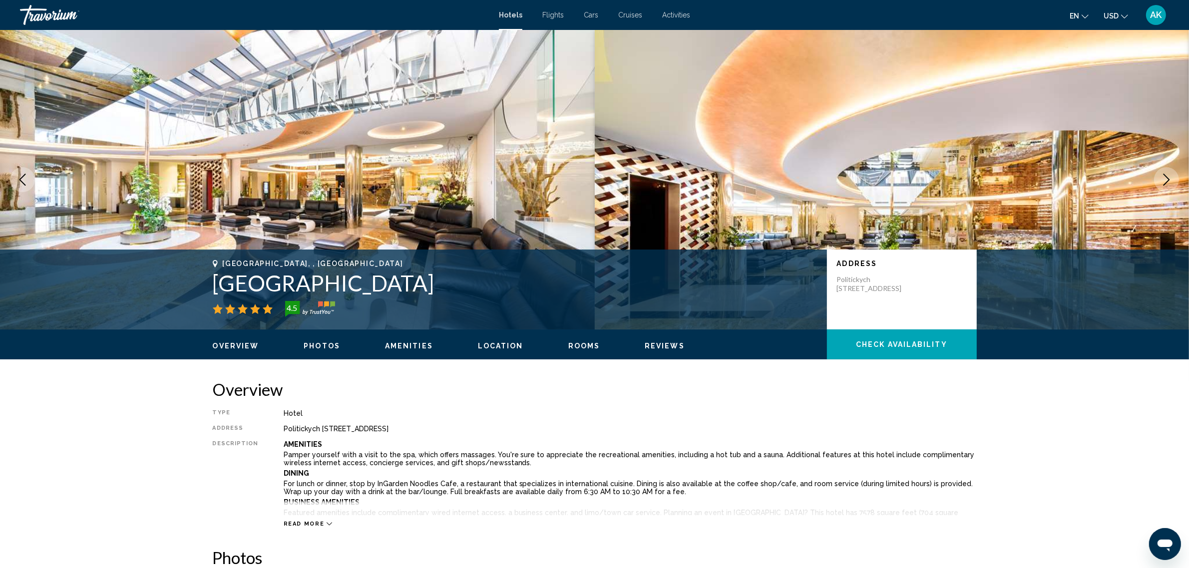
click at [894, 343] on span "Check Availability" at bounding box center [901, 345] width 91 height 8
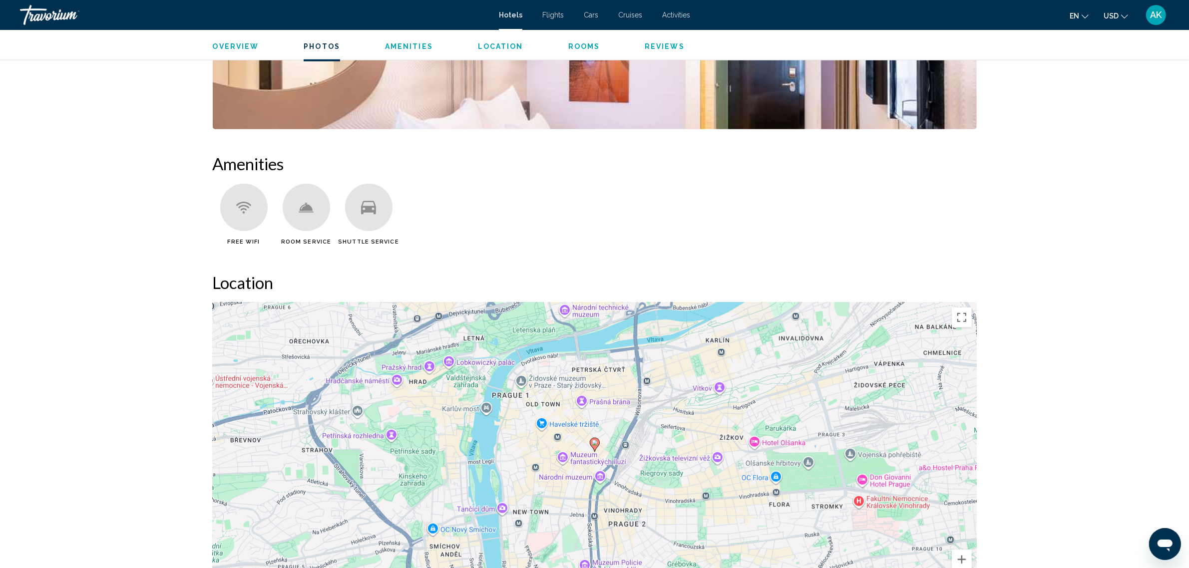
scroll to position [765, 0]
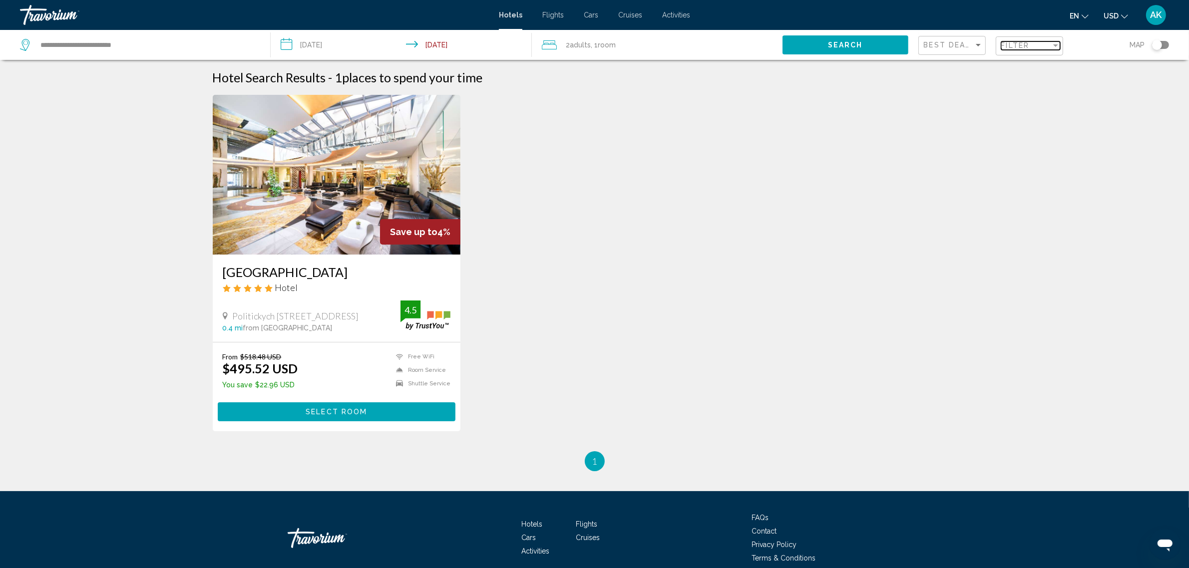
click at [1014, 44] on span "Filter" at bounding box center [1015, 45] width 28 height 8
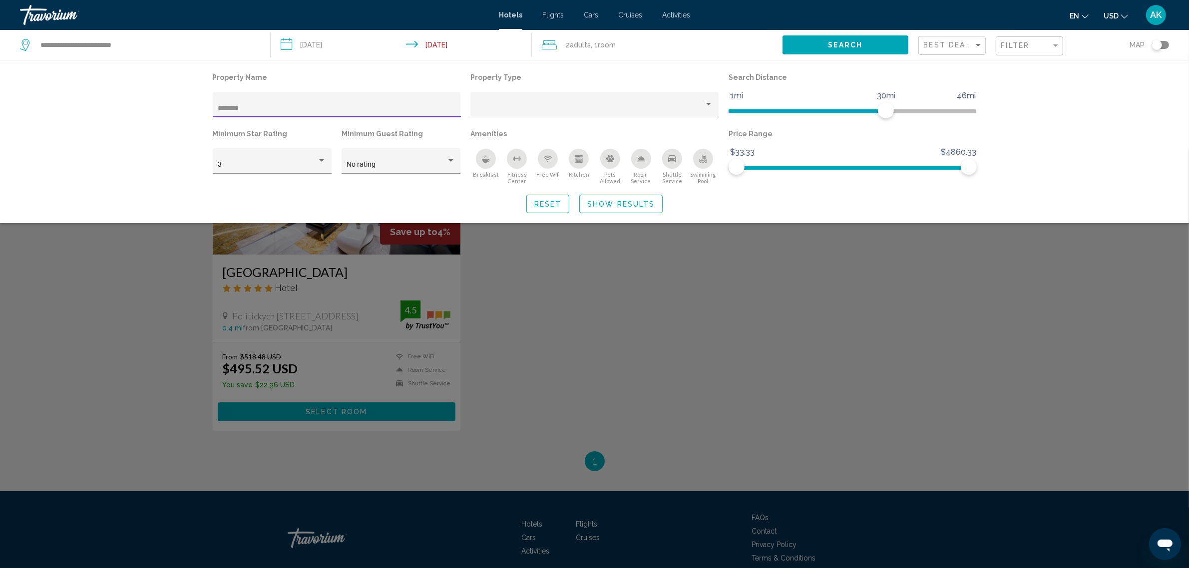
drag, startPoint x: 311, startPoint y: 112, endPoint x: 111, endPoint y: 103, distance: 200.0
click at [111, 103] on div "Property Name ******** Property Type Search Distance 1mi 46mi 30mi Minimum Star…" at bounding box center [594, 141] width 1189 height 163
type input "**********"
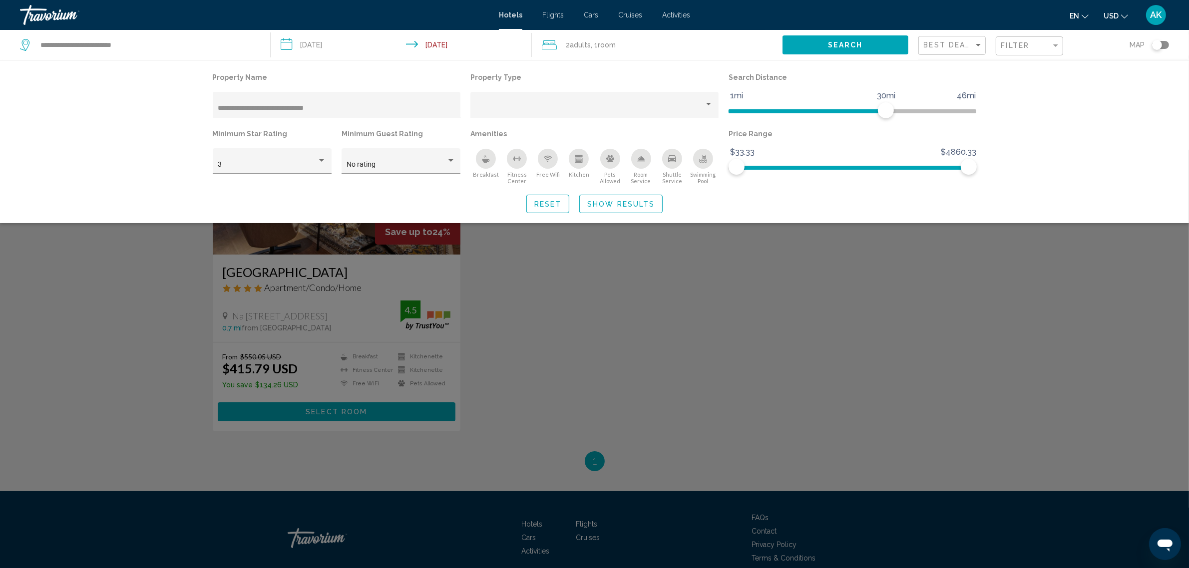
click at [315, 300] on div "Search widget" at bounding box center [594, 359] width 1189 height 419
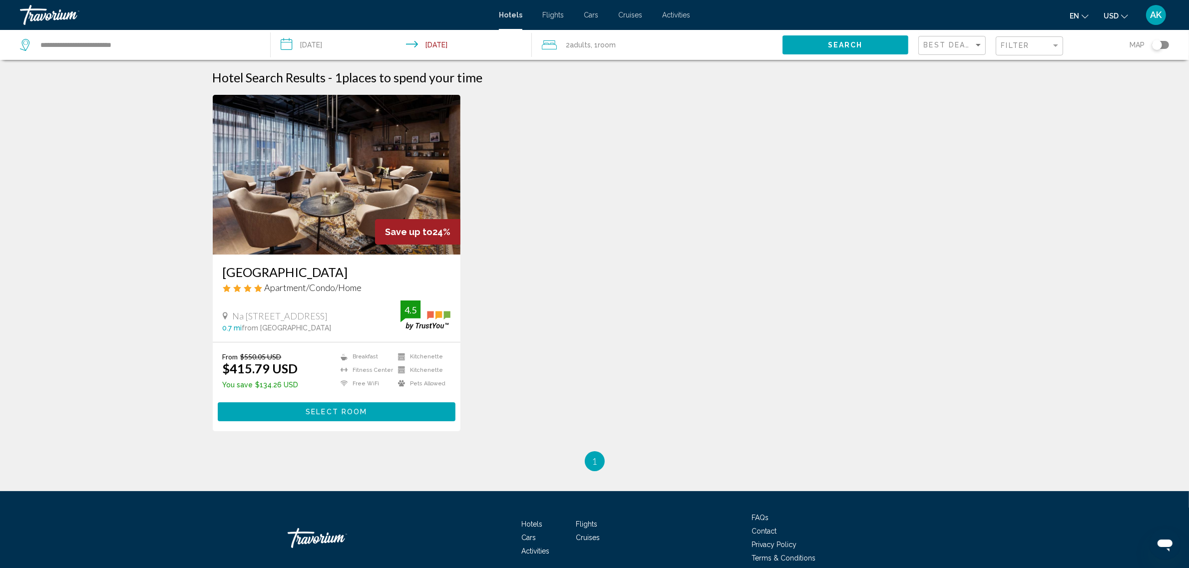
click at [321, 413] on span "Select Room" at bounding box center [336, 413] width 61 height 8
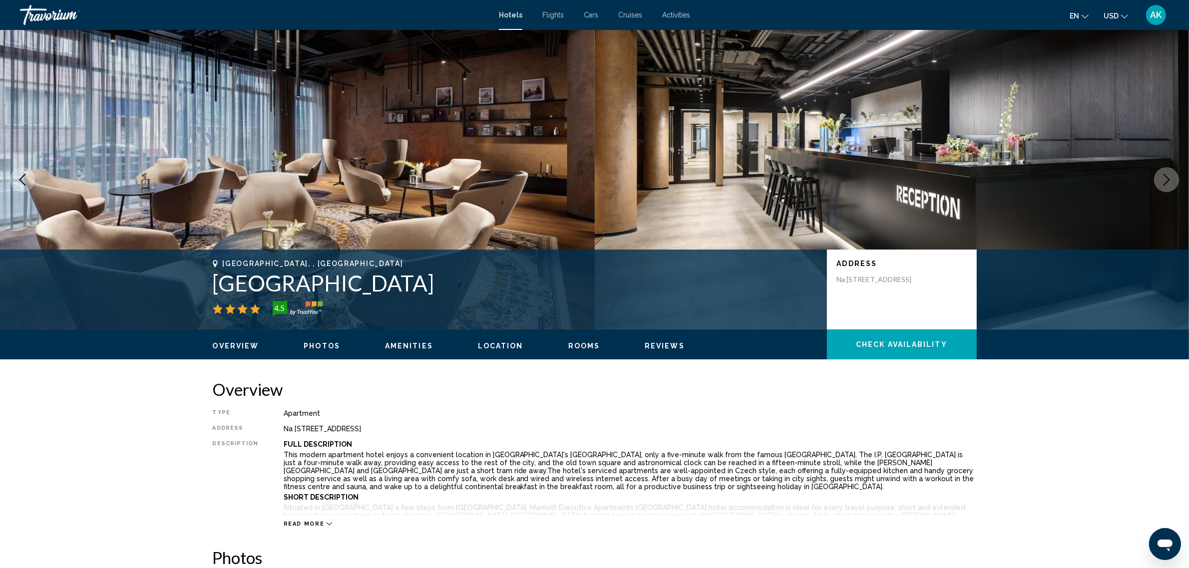
drag, startPoint x: 435, startPoint y: 431, endPoint x: 281, endPoint y: 428, distance: 154.3
click at [284, 429] on div "Na [STREET_ADDRESS]" at bounding box center [630, 429] width 693 height 8
copy div "Na [STREET_ADDRESS]"
click at [897, 348] on span "Check Availability" at bounding box center [901, 345] width 91 height 8
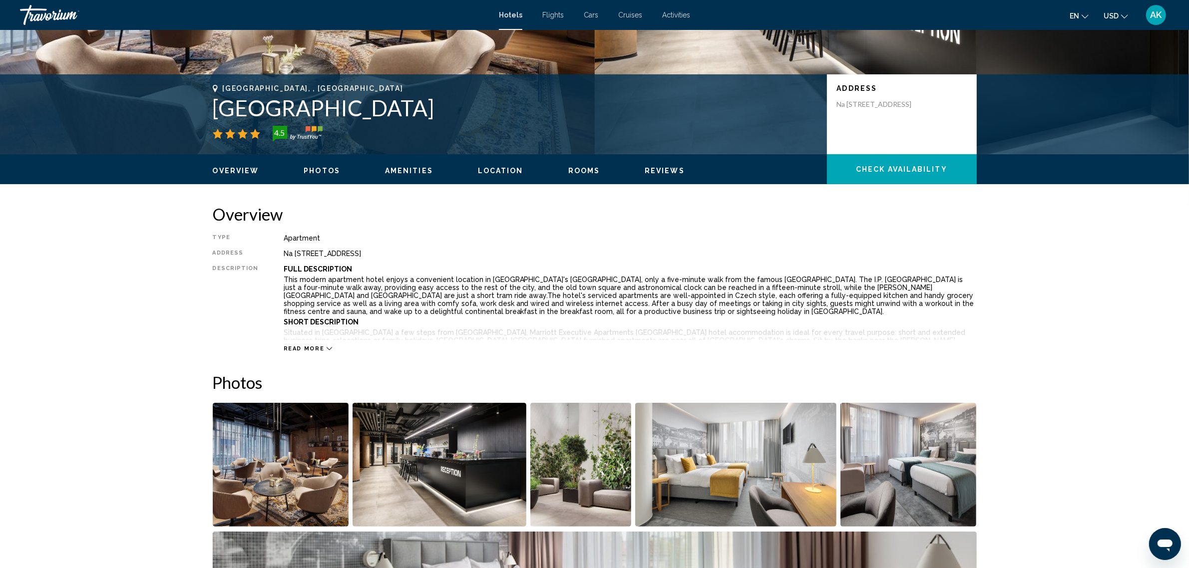
scroll to position [78, 0]
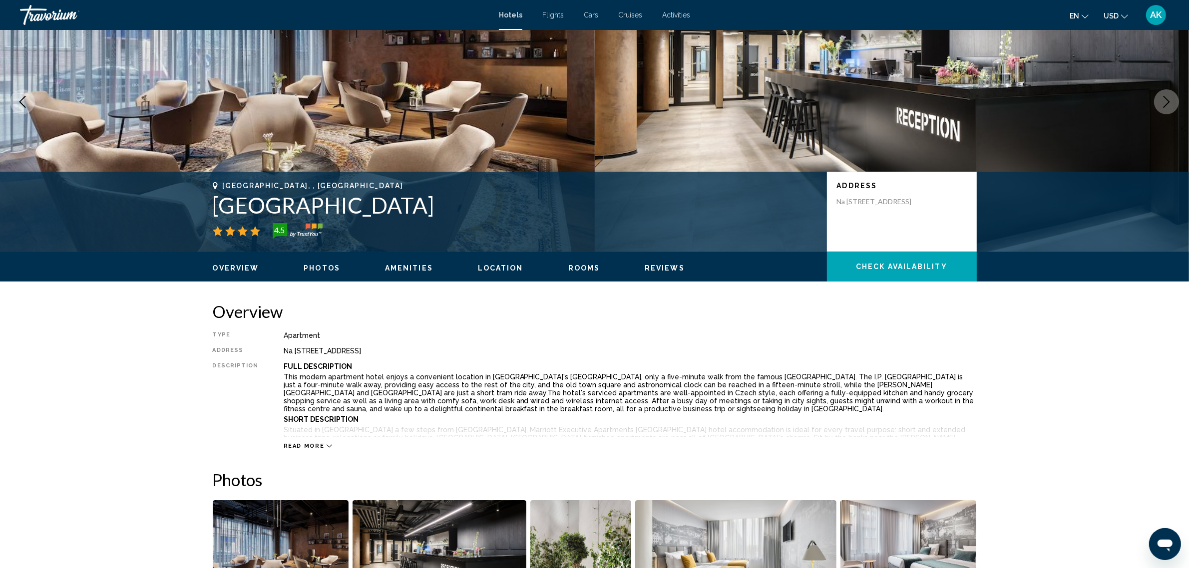
copy div "Na [STREET_ADDRESS]"
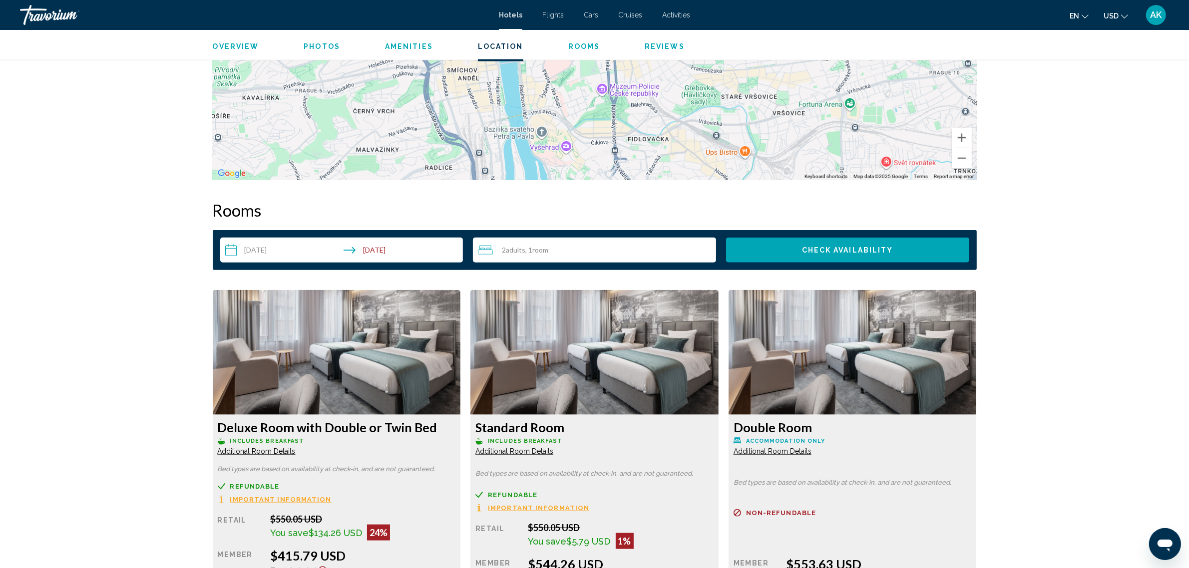
scroll to position [952, 0]
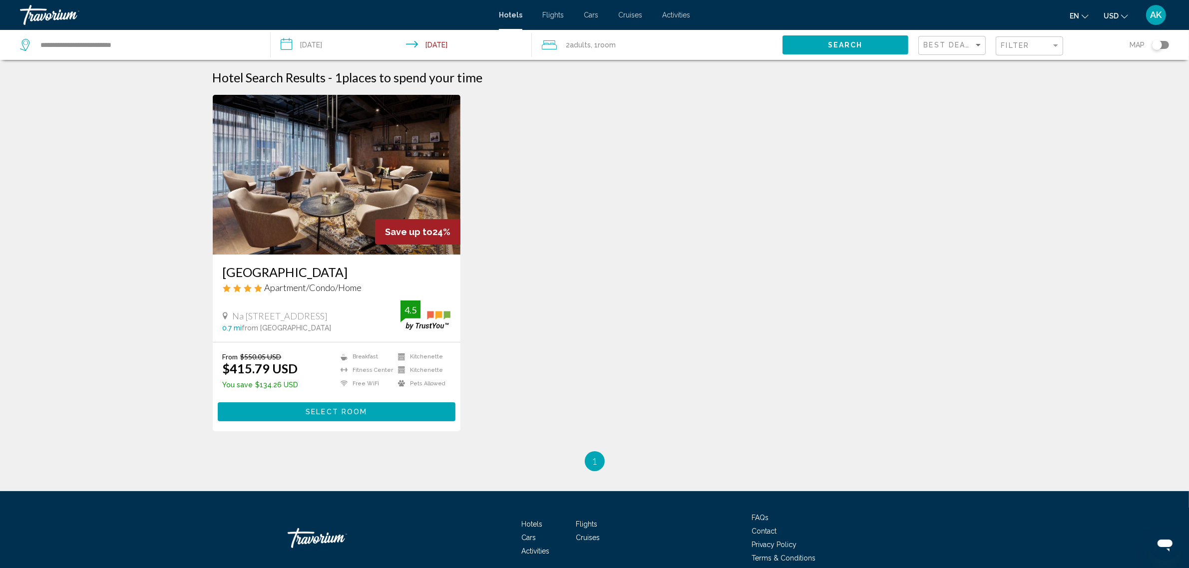
click at [1017, 52] on div "Filter" at bounding box center [1030, 46] width 59 height 18
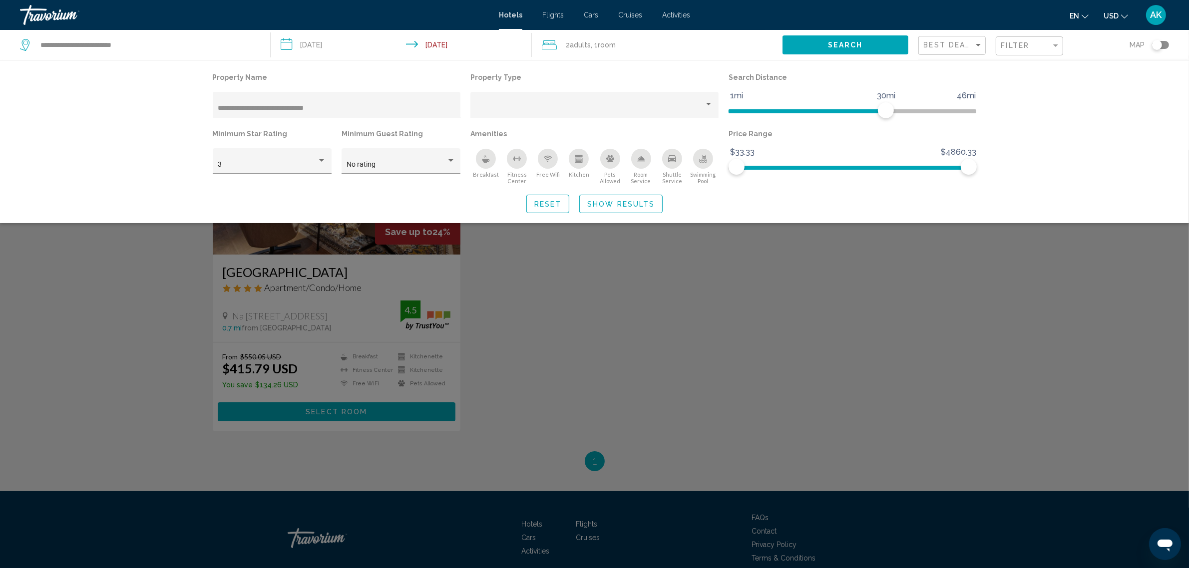
drag, startPoint x: 350, startPoint y: 103, endPoint x: 178, endPoint y: 101, distance: 171.8
click at [178, 101] on div "**********" at bounding box center [594, 141] width 1189 height 163
drag, startPoint x: 363, startPoint y: 105, endPoint x: 223, endPoint y: 110, distance: 140.4
click at [223, 110] on input "**********" at bounding box center [337, 108] width 238 height 8
type input "*"
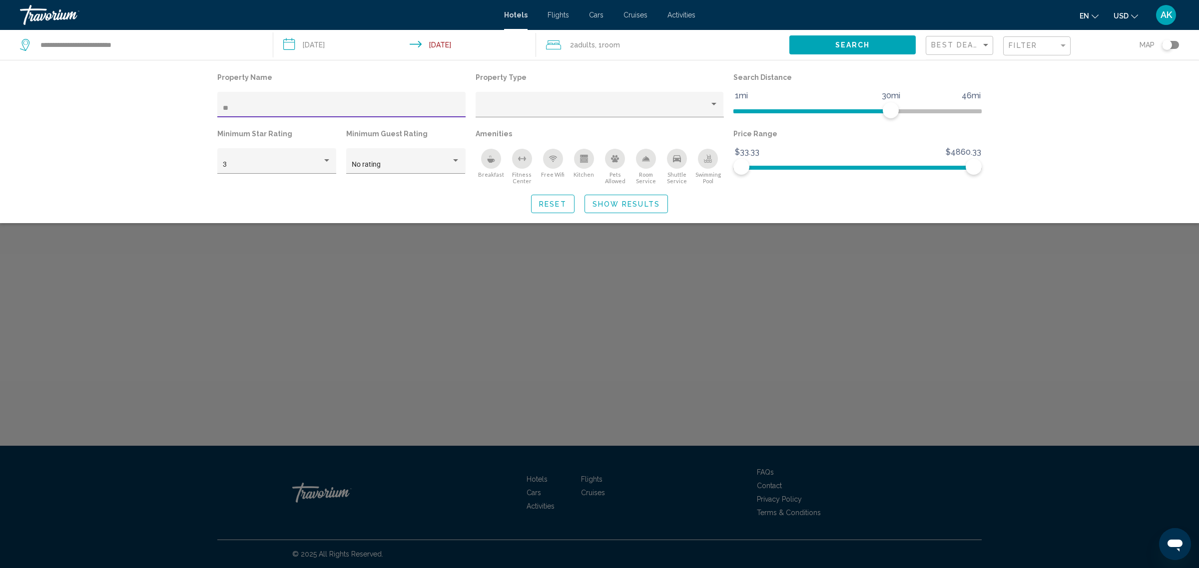
type input "*"
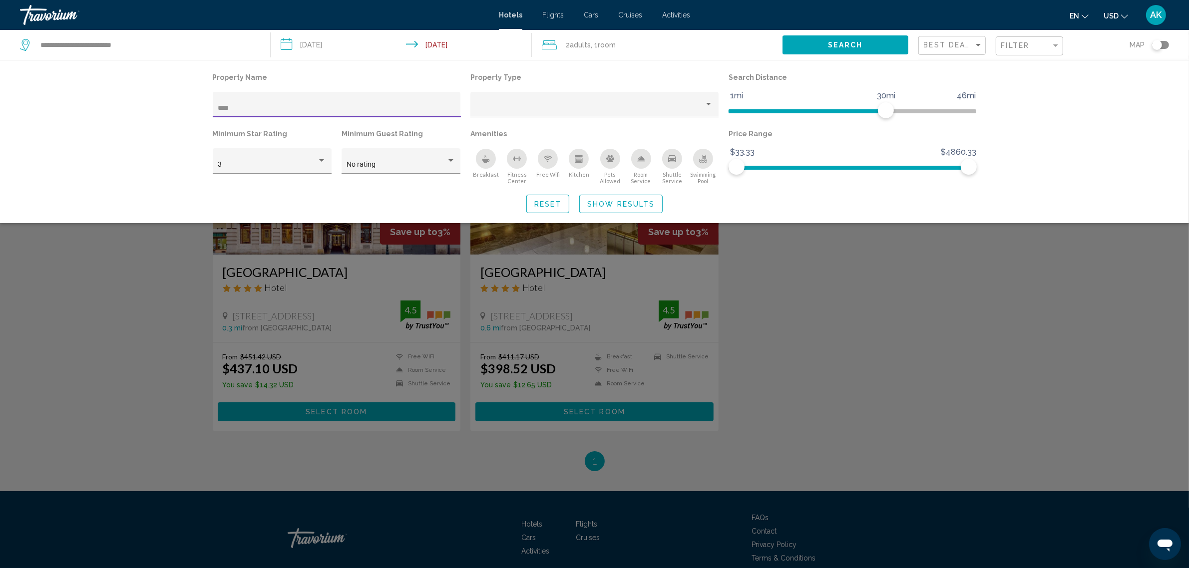
type input "****"
click at [156, 358] on div "Search widget" at bounding box center [594, 359] width 1189 height 419
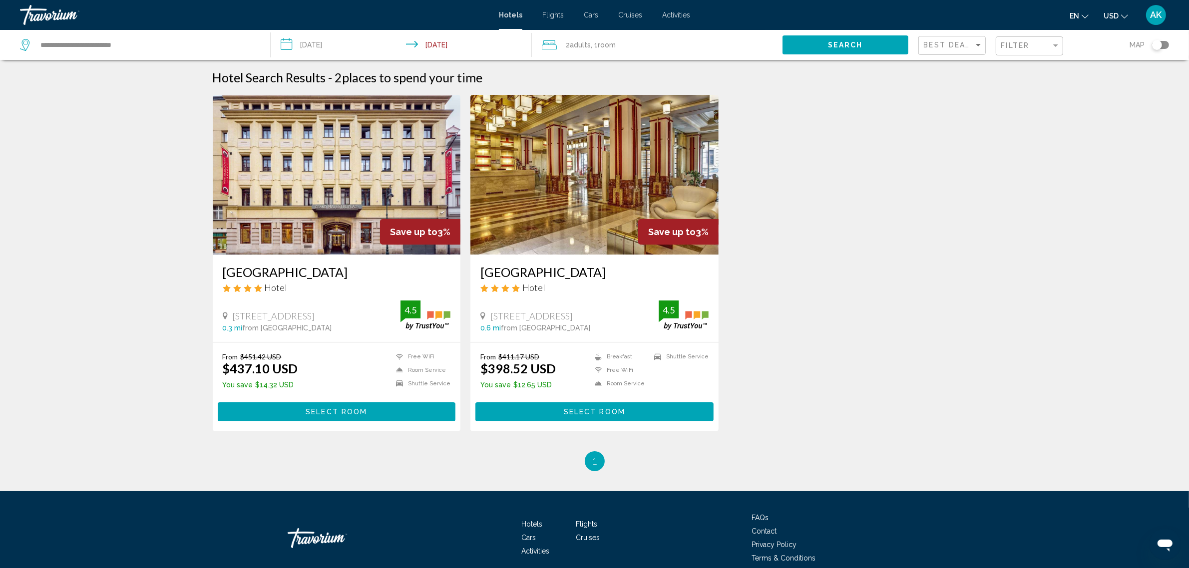
click at [320, 189] on img "Main content" at bounding box center [337, 175] width 248 height 160
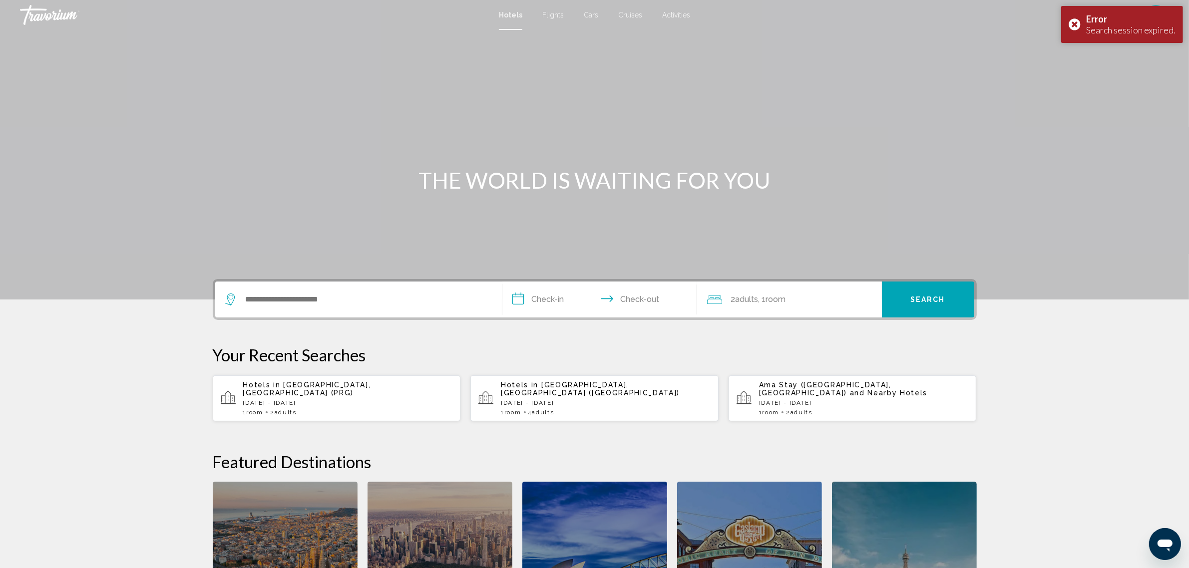
click at [342, 400] on p "[DATE] - [DATE]" at bounding box center [348, 403] width 210 height 7
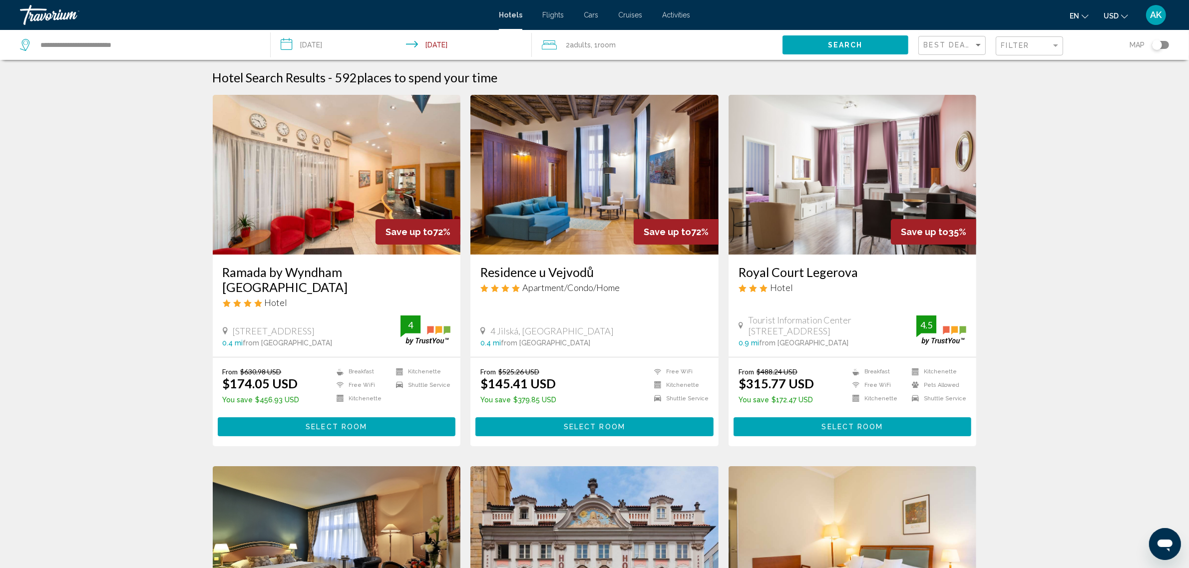
click at [355, 43] on input "**********" at bounding box center [403, 46] width 265 height 33
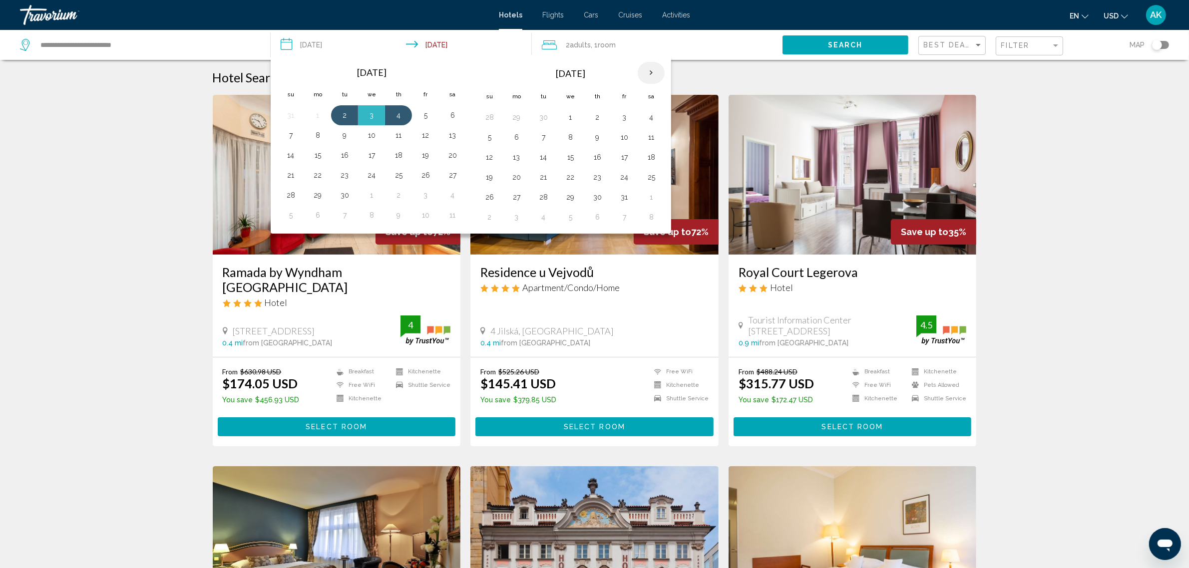
click at [657, 74] on th "Next month" at bounding box center [651, 73] width 27 height 22
click at [658, 71] on th "Next month" at bounding box center [651, 73] width 27 height 22
click at [655, 118] on button "3" at bounding box center [651, 117] width 16 height 14
click at [551, 136] on button "6" at bounding box center [543, 137] width 16 height 14
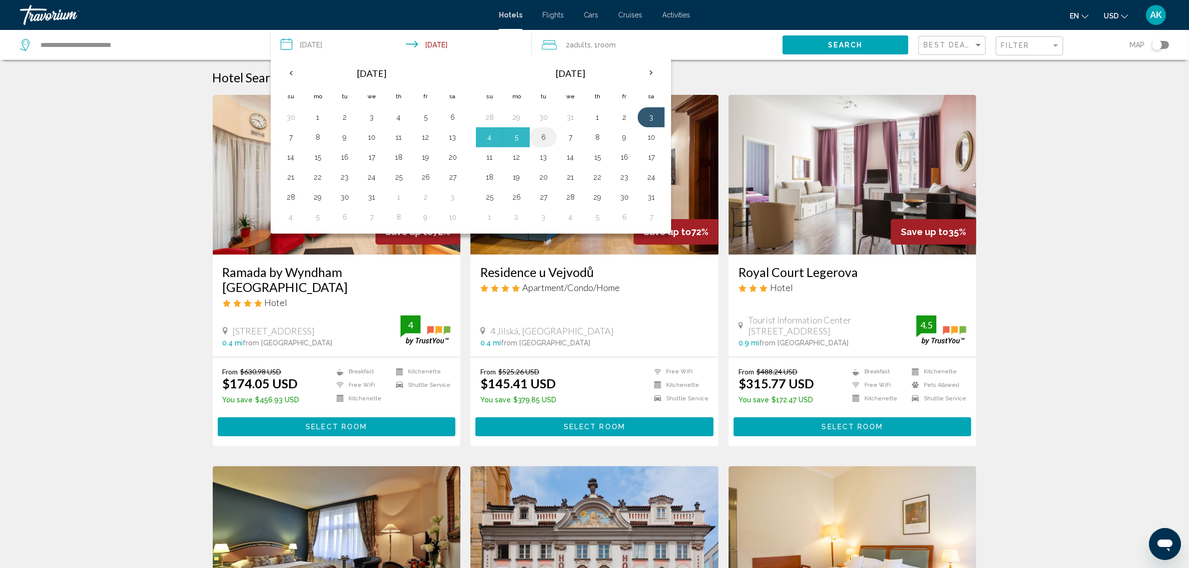
type input "**********"
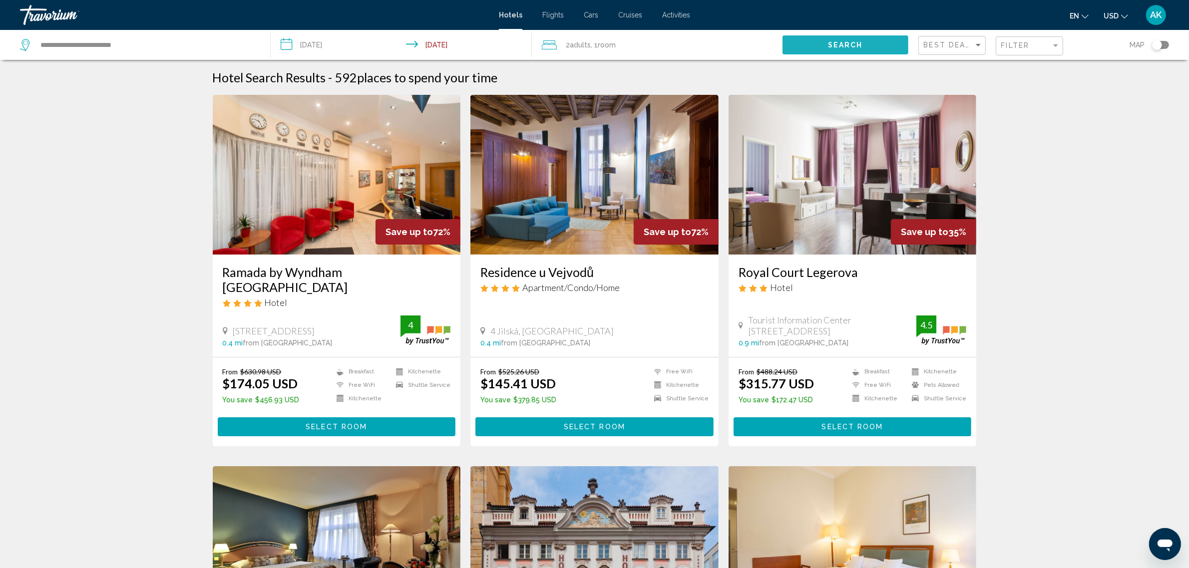
click at [817, 42] on button "Search" at bounding box center [845, 44] width 125 height 18
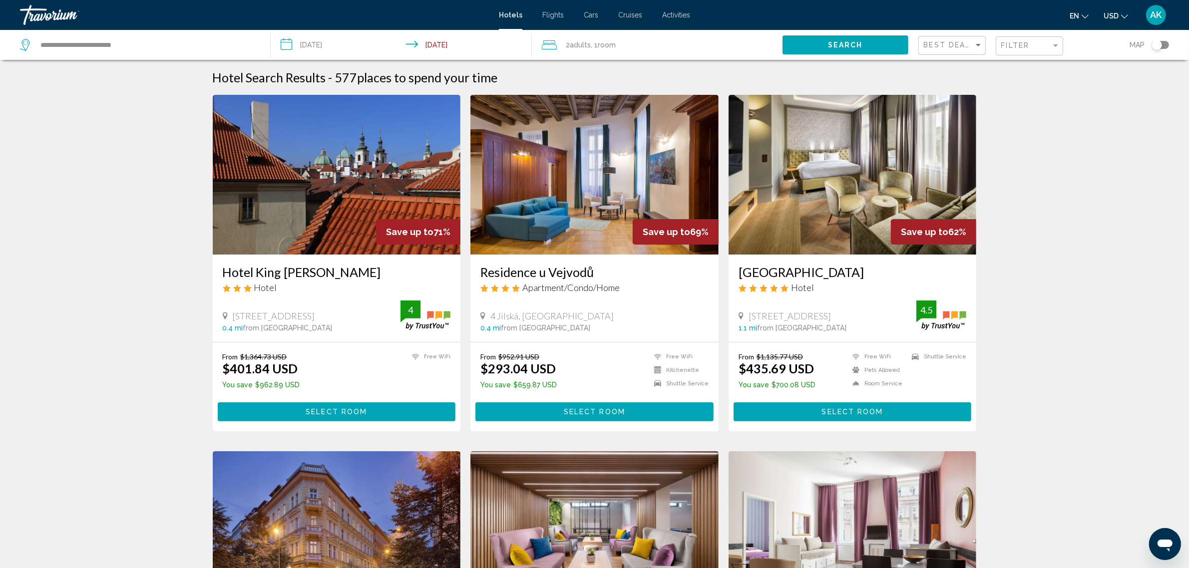
click at [1019, 50] on div "Filter" at bounding box center [1030, 46] width 59 height 18
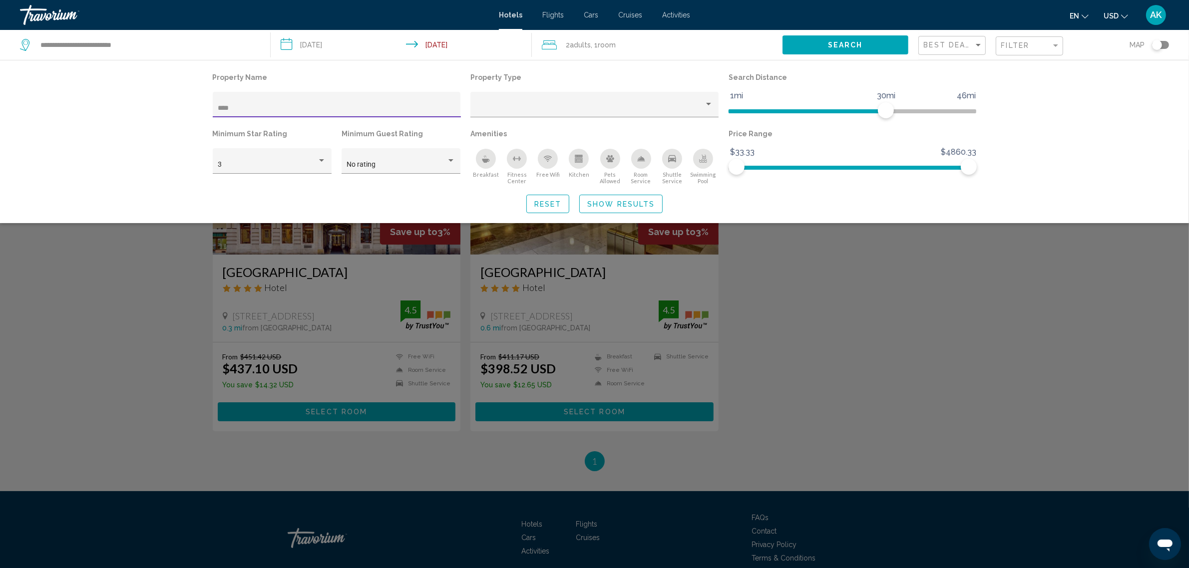
type input "****"
click at [862, 270] on div "Search widget" at bounding box center [594, 359] width 1189 height 419
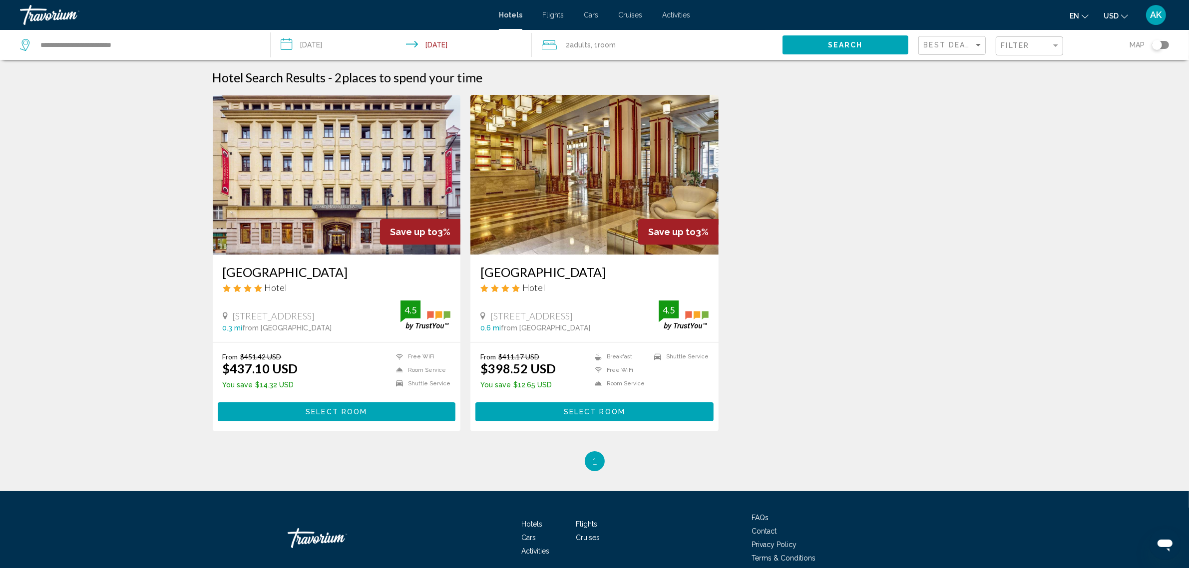
click at [368, 201] on img "Main content" at bounding box center [337, 175] width 248 height 160
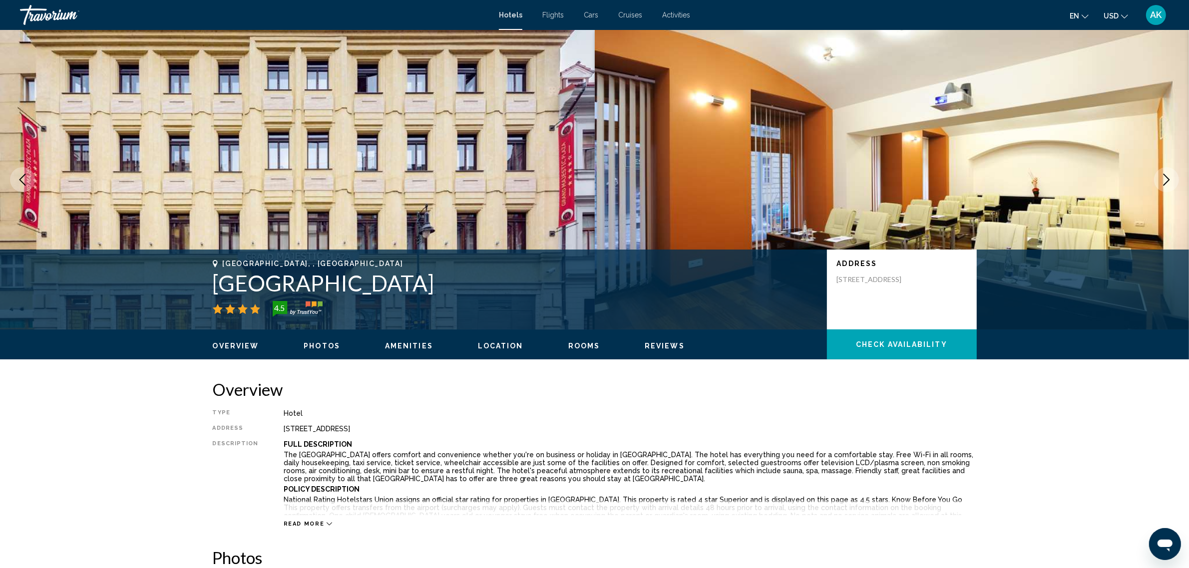
click at [897, 348] on span "Check Availability" at bounding box center [901, 345] width 91 height 8
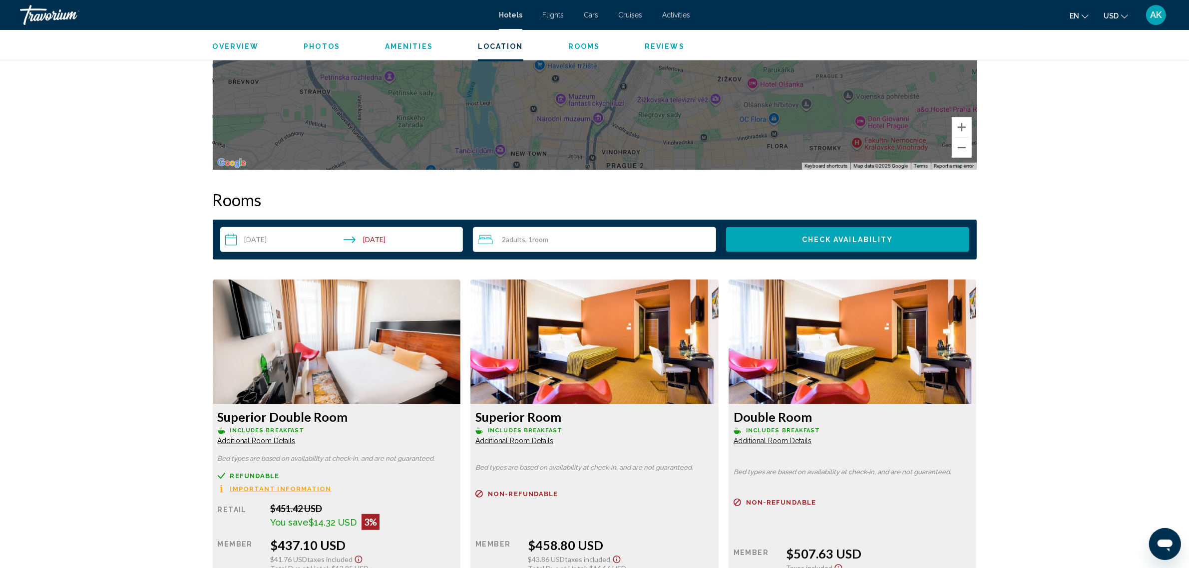
scroll to position [1230, 0]
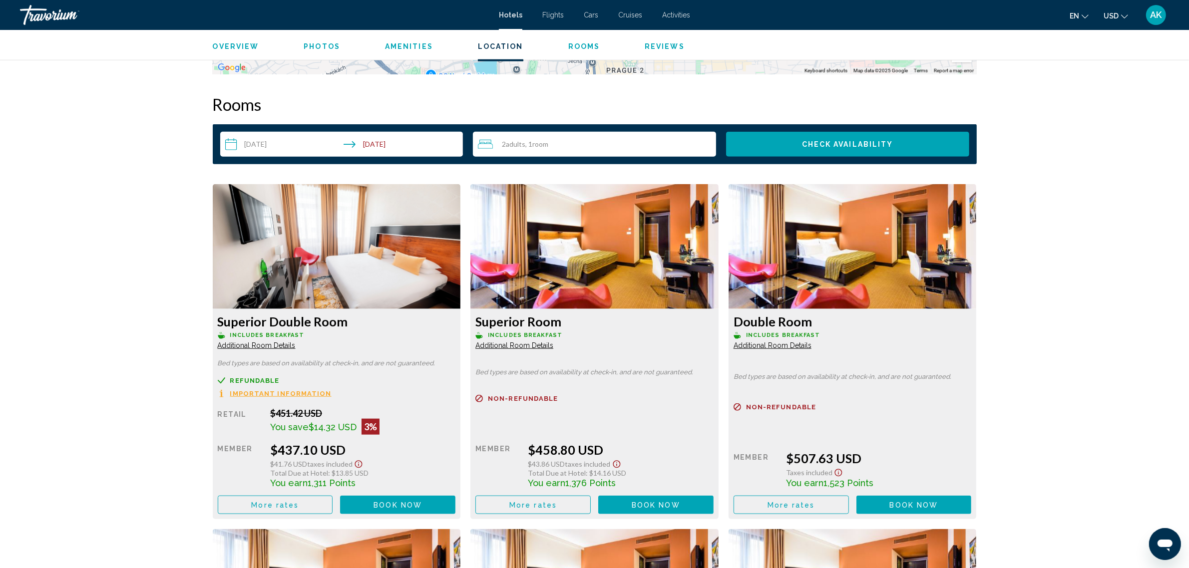
click at [342, 243] on img "Main content" at bounding box center [337, 246] width 248 height 125
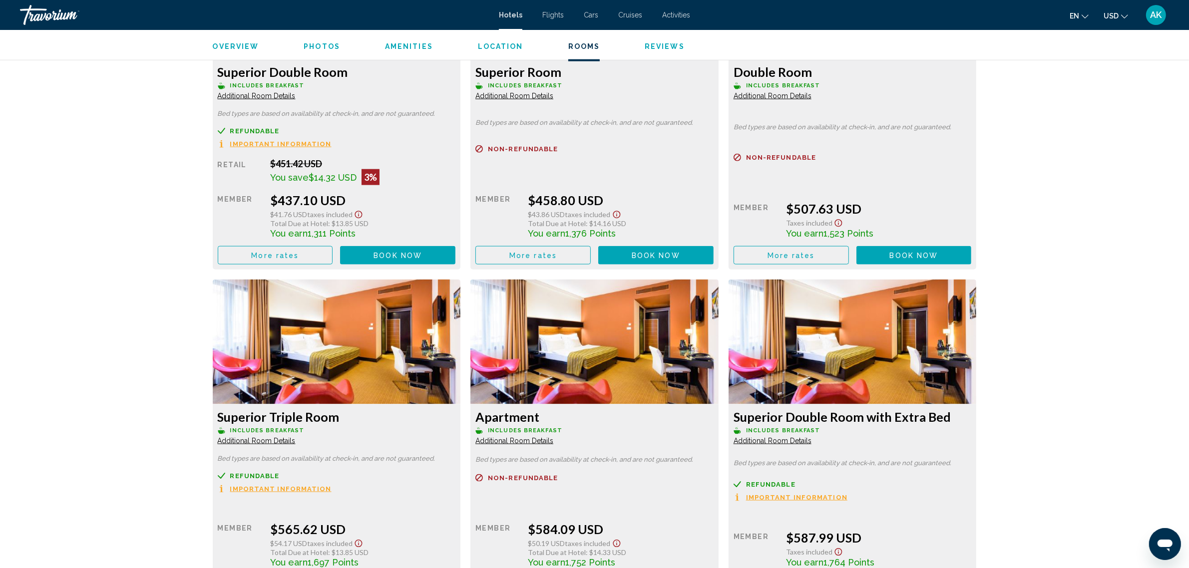
scroll to position [1168, 0]
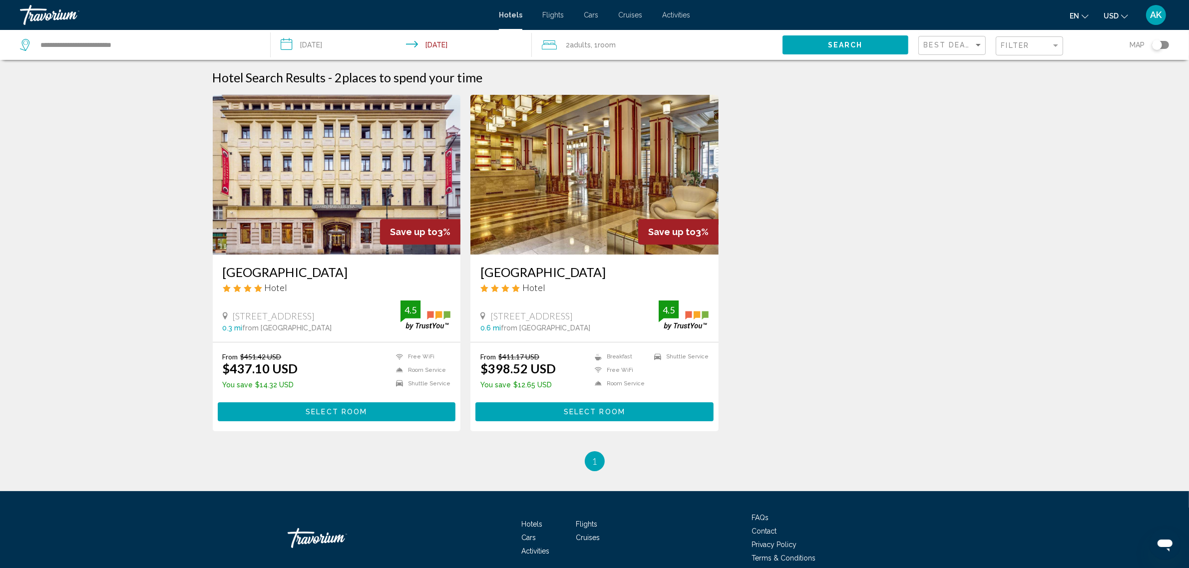
click at [608, 231] on img "Main content" at bounding box center [594, 175] width 248 height 160
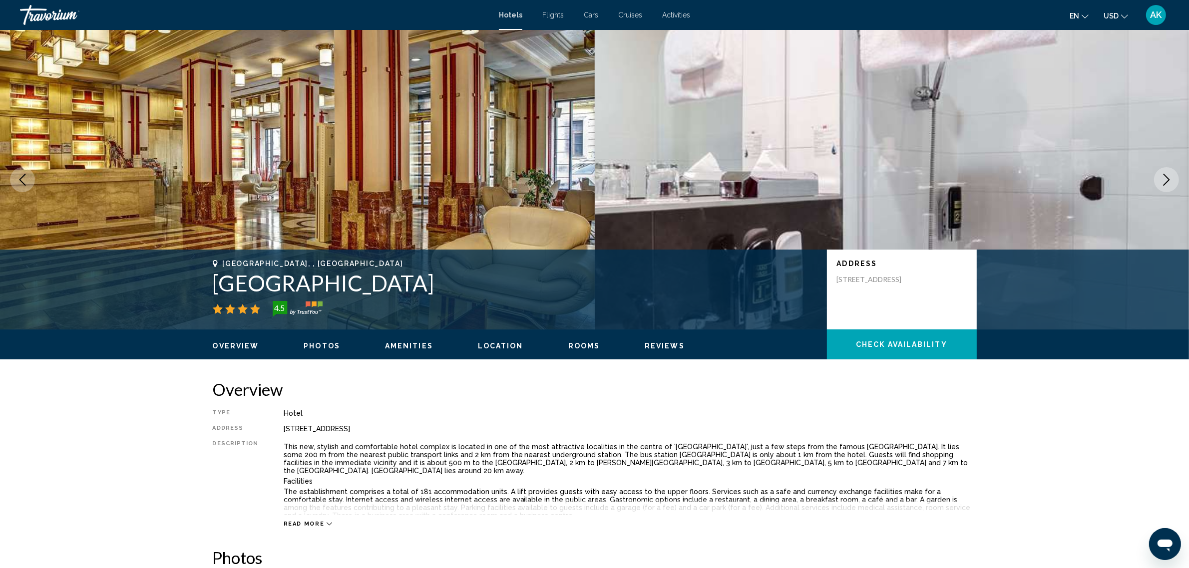
click at [895, 348] on span "Check Availability" at bounding box center [901, 345] width 91 height 8
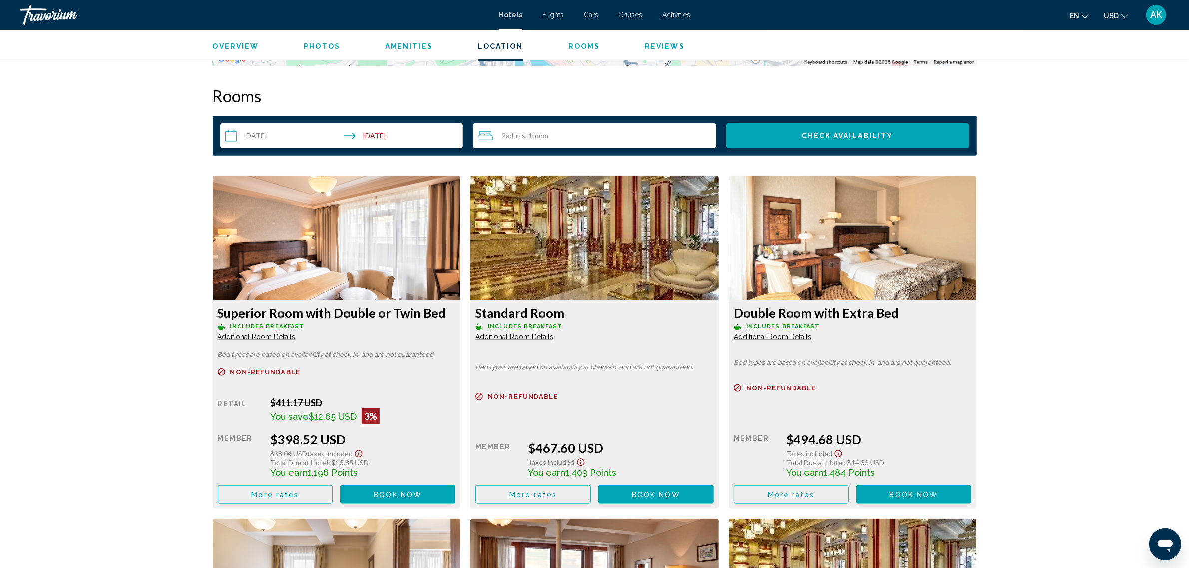
scroll to position [1230, 0]
